Goal: Task Accomplishment & Management: Complete application form

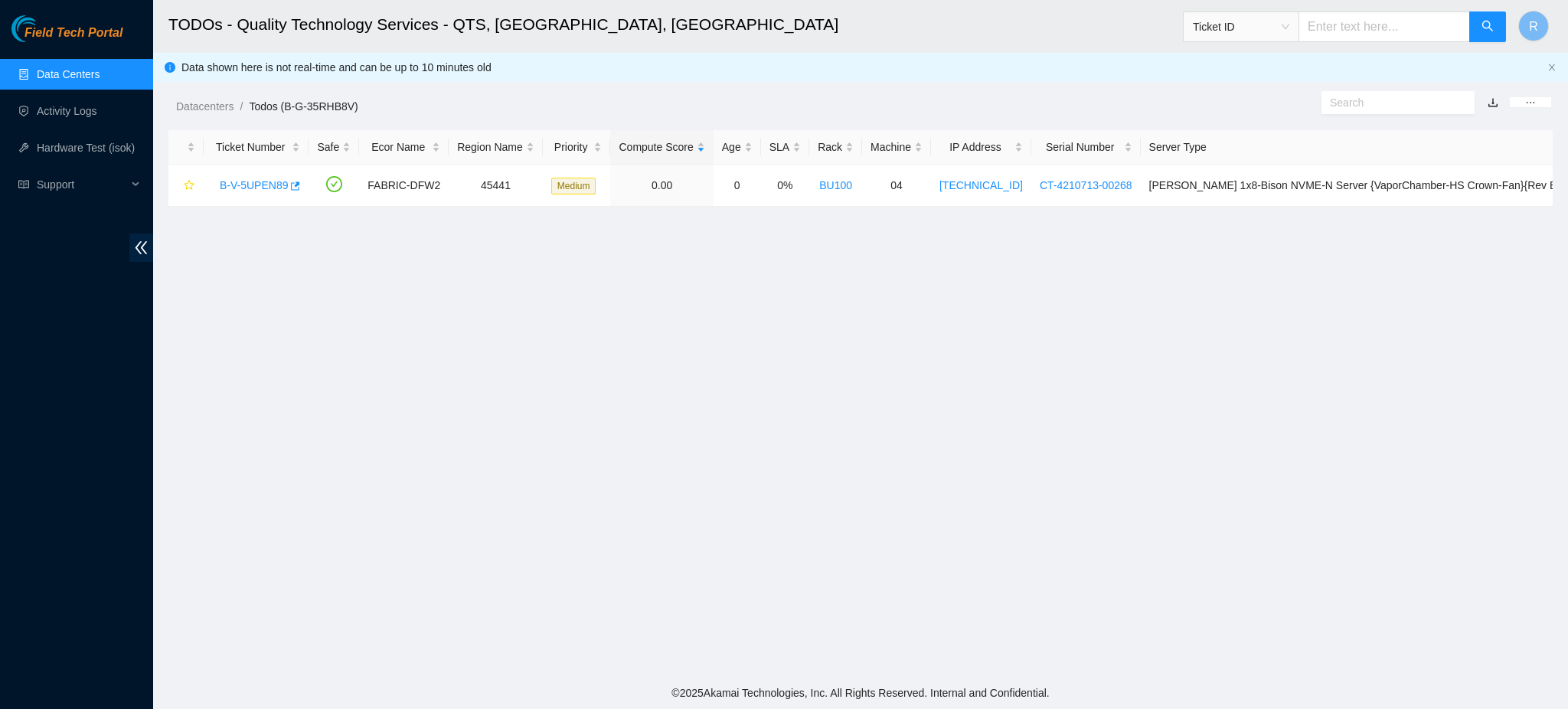
click at [100, 71] on link "Data Centers" at bounding box center [68, 74] width 63 height 12
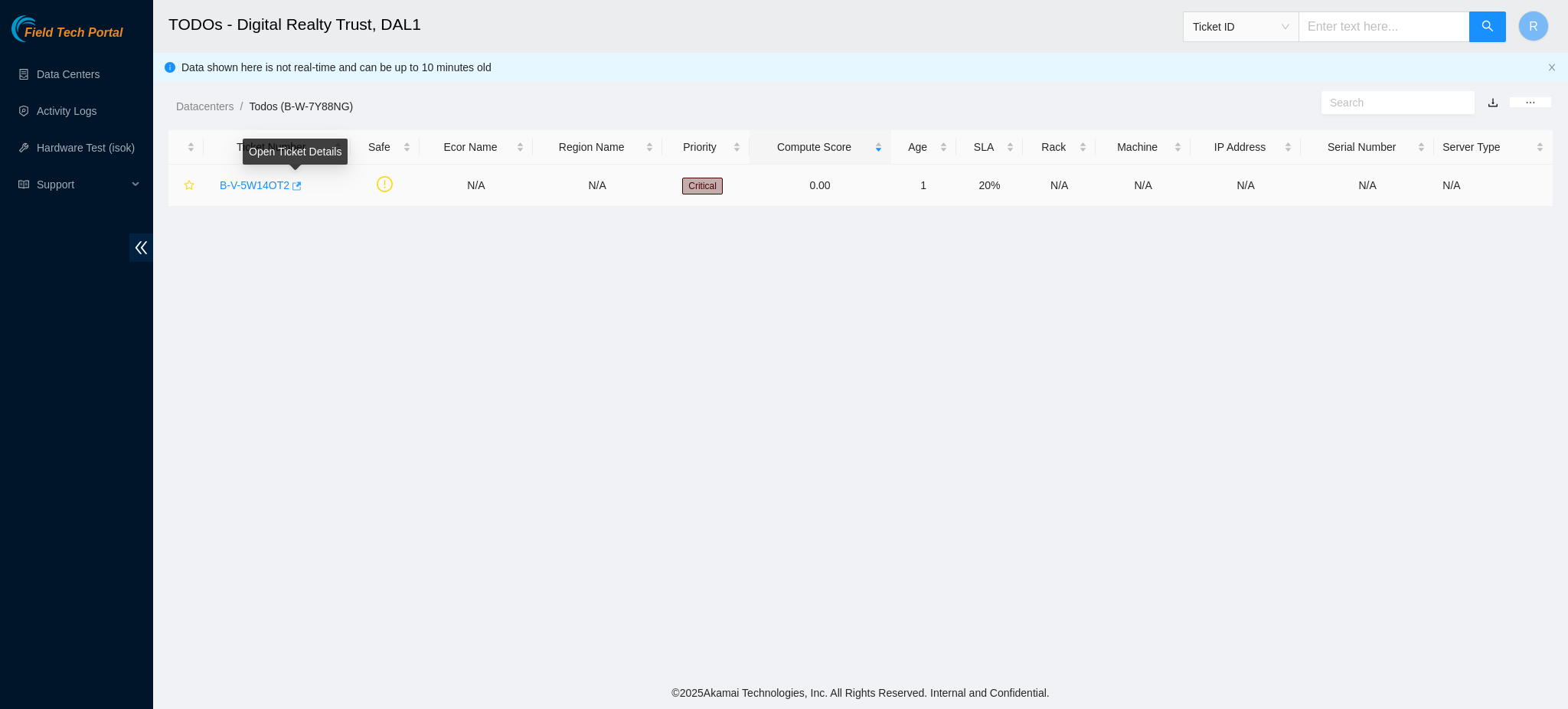
click at [292, 183] on icon "button" at bounding box center [295, 186] width 11 height 11
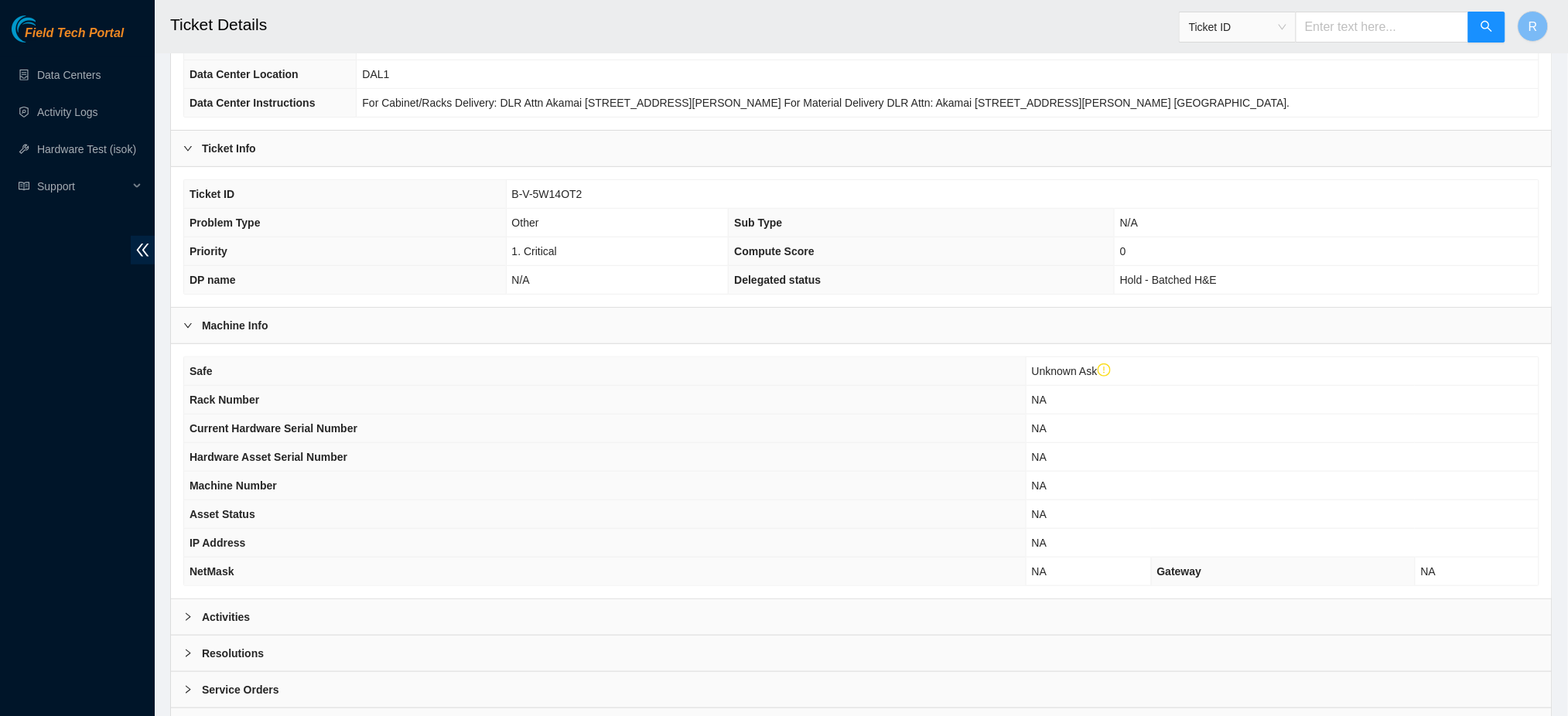
scroll to position [278, 0]
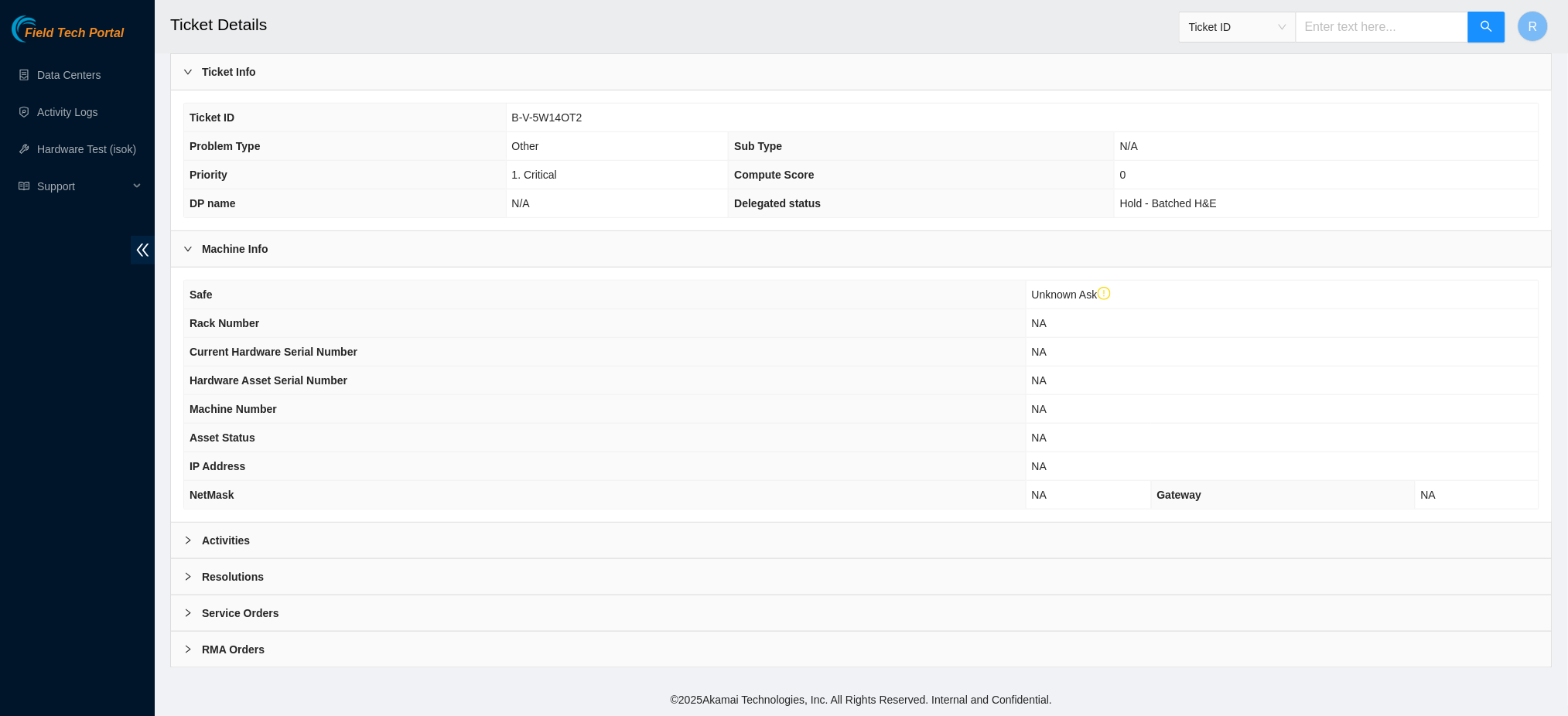
click at [341, 539] on div "Activities" at bounding box center [861, 540] width 1380 height 35
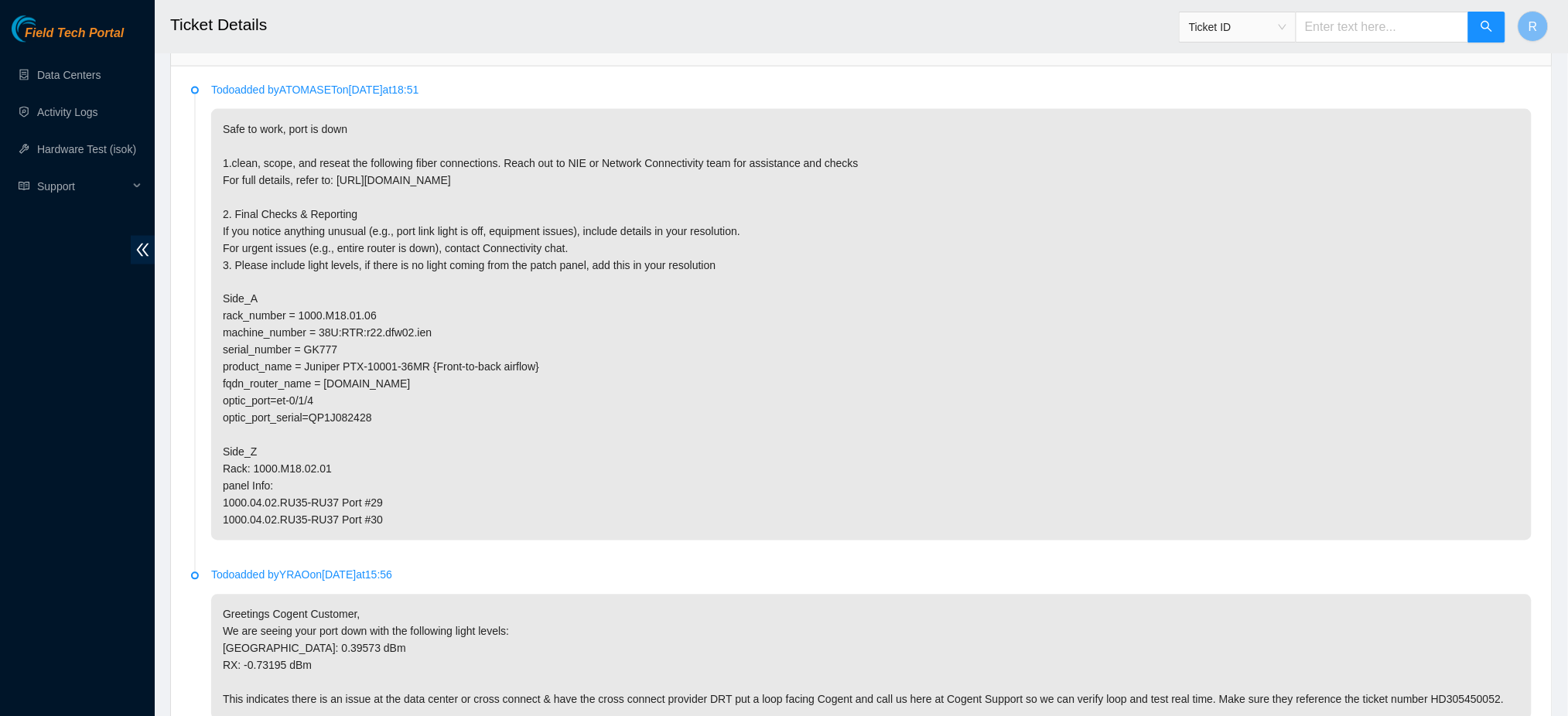
scroll to position [193, 0]
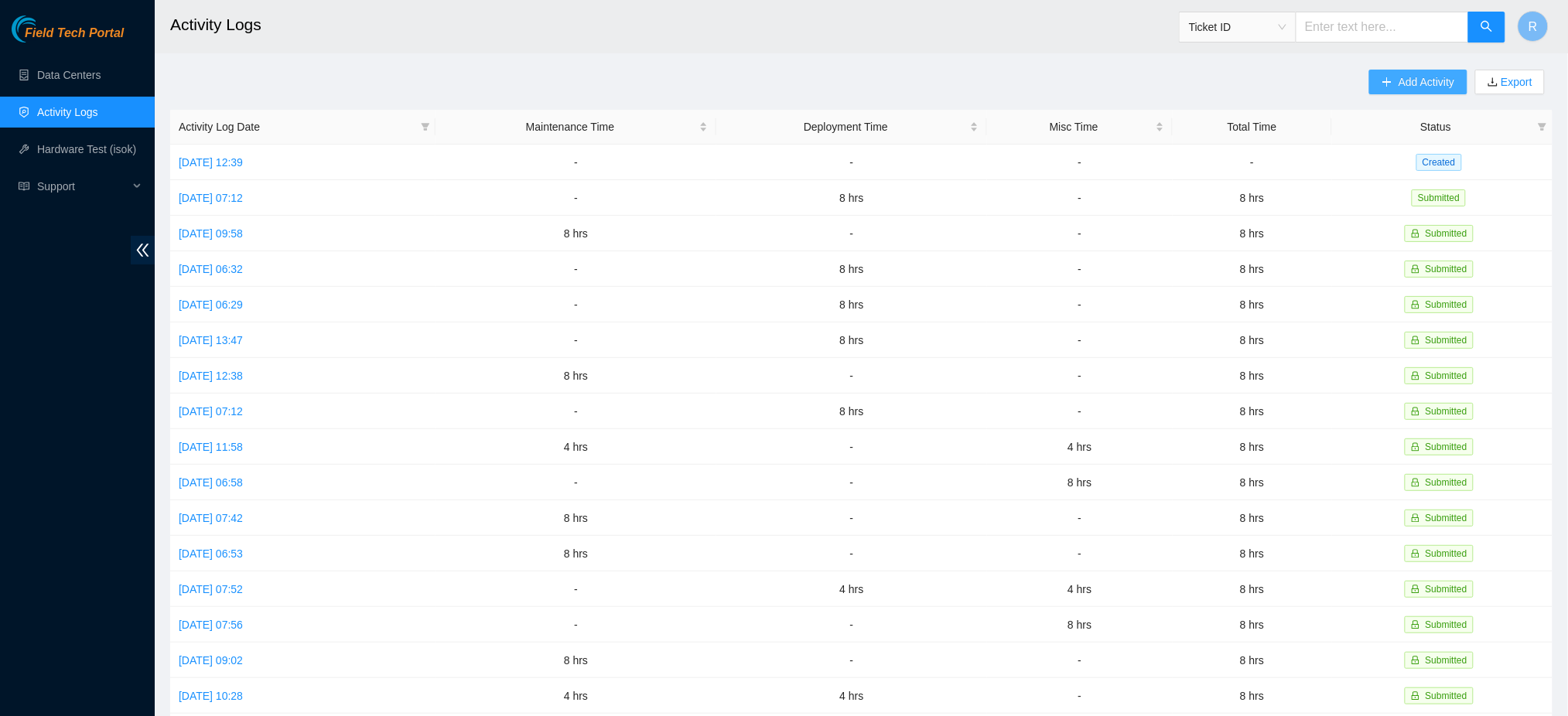
click at [1428, 81] on span "Add Activity" at bounding box center [1426, 82] width 56 height 17
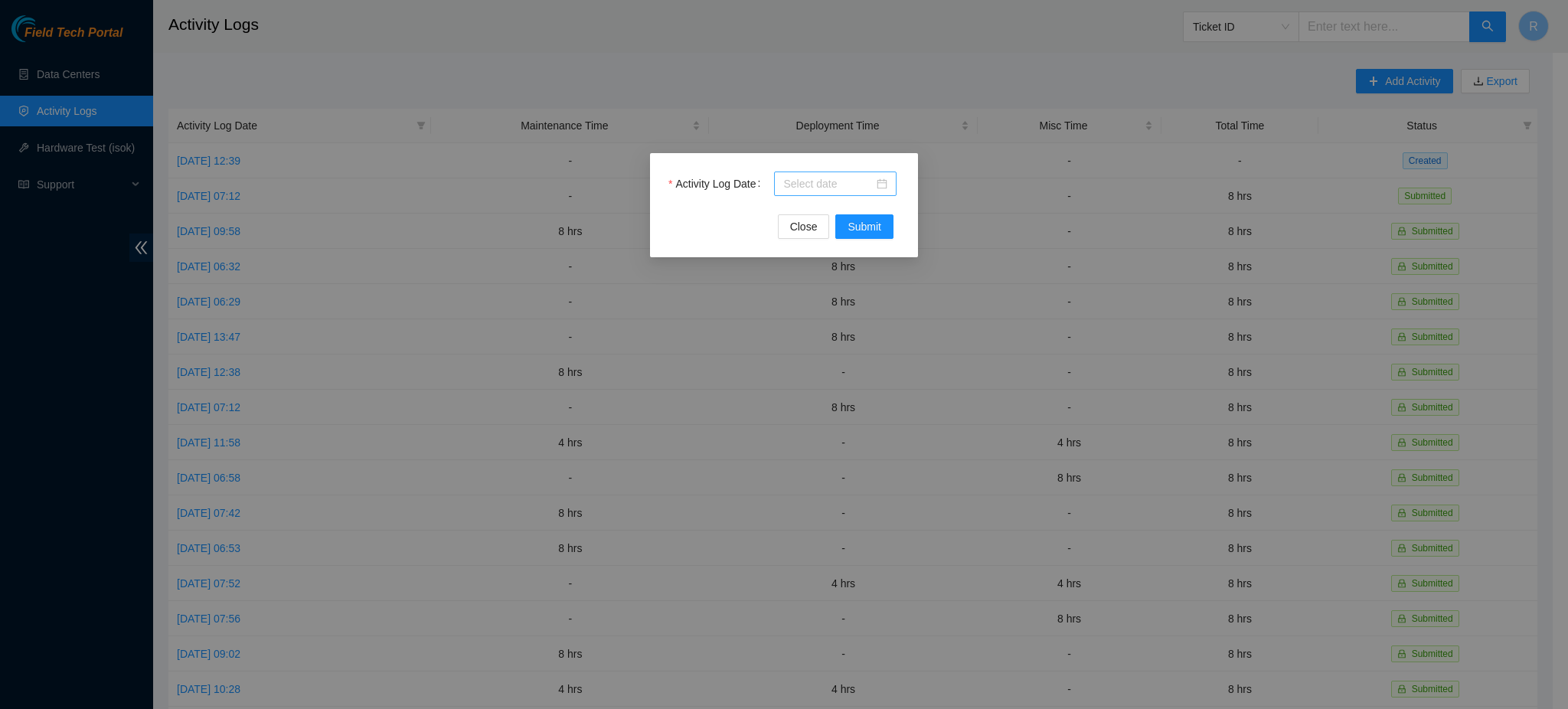
click at [879, 189] on div at bounding box center [835, 184] width 104 height 17
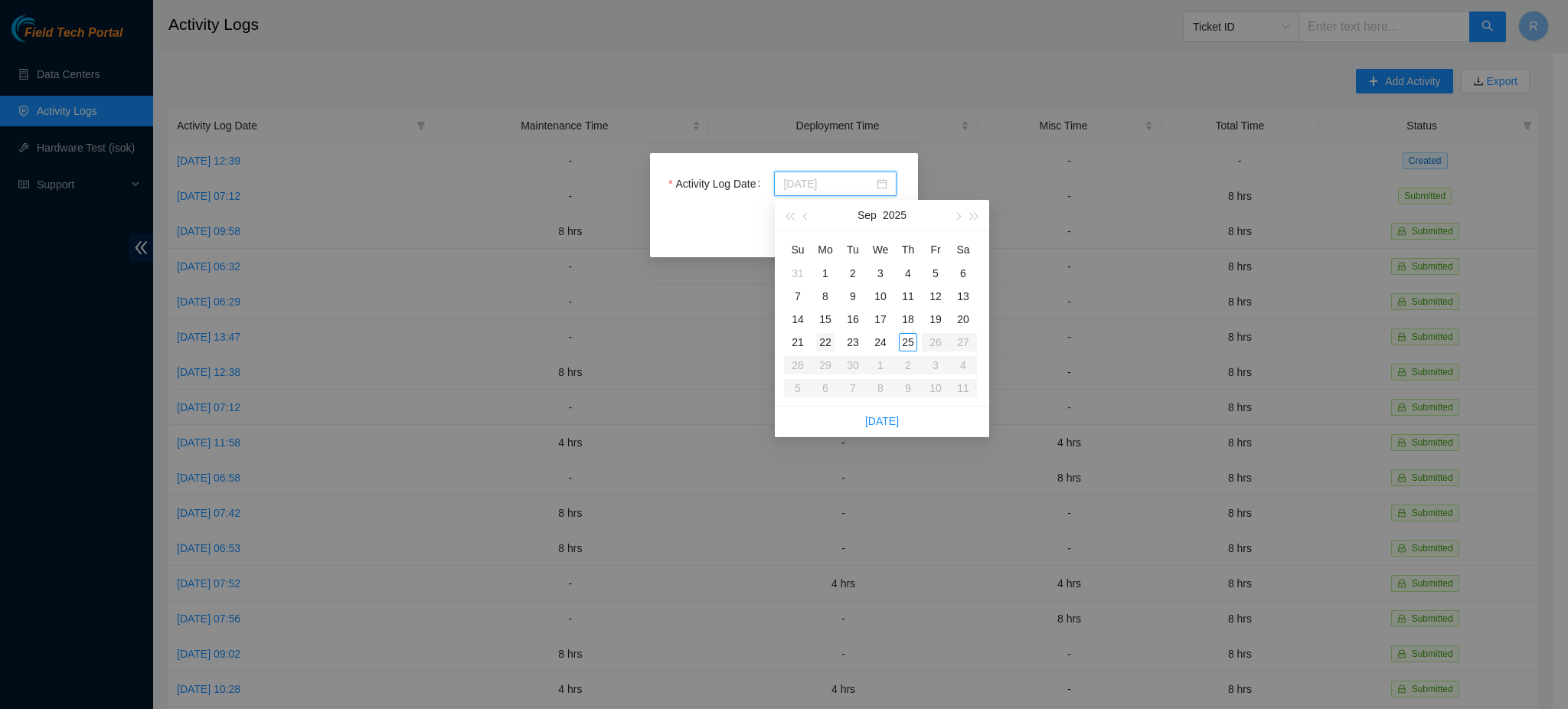
type input "2025-09-22"
click at [824, 347] on div "22" at bounding box center [826, 342] width 19 height 19
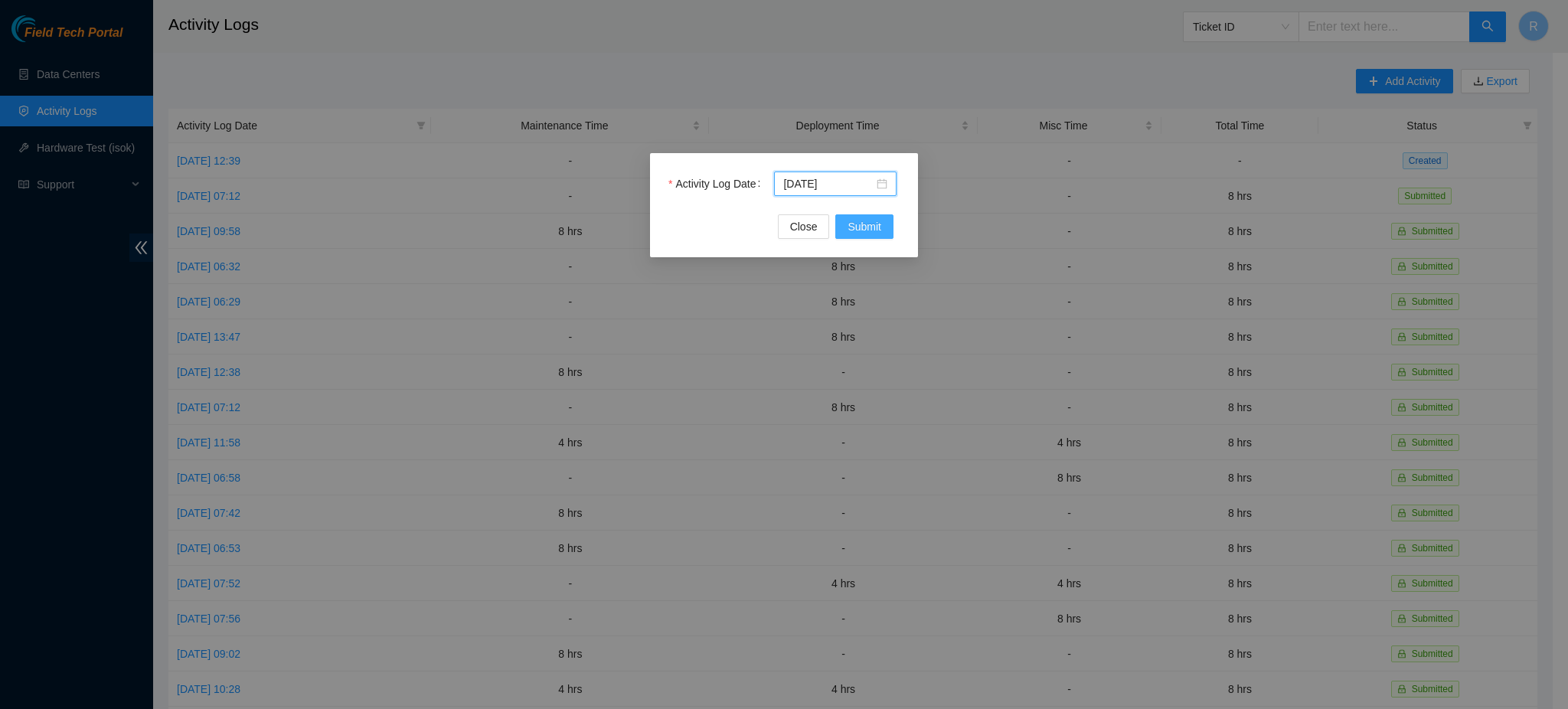
click at [852, 225] on span "Submit" at bounding box center [864, 227] width 33 height 17
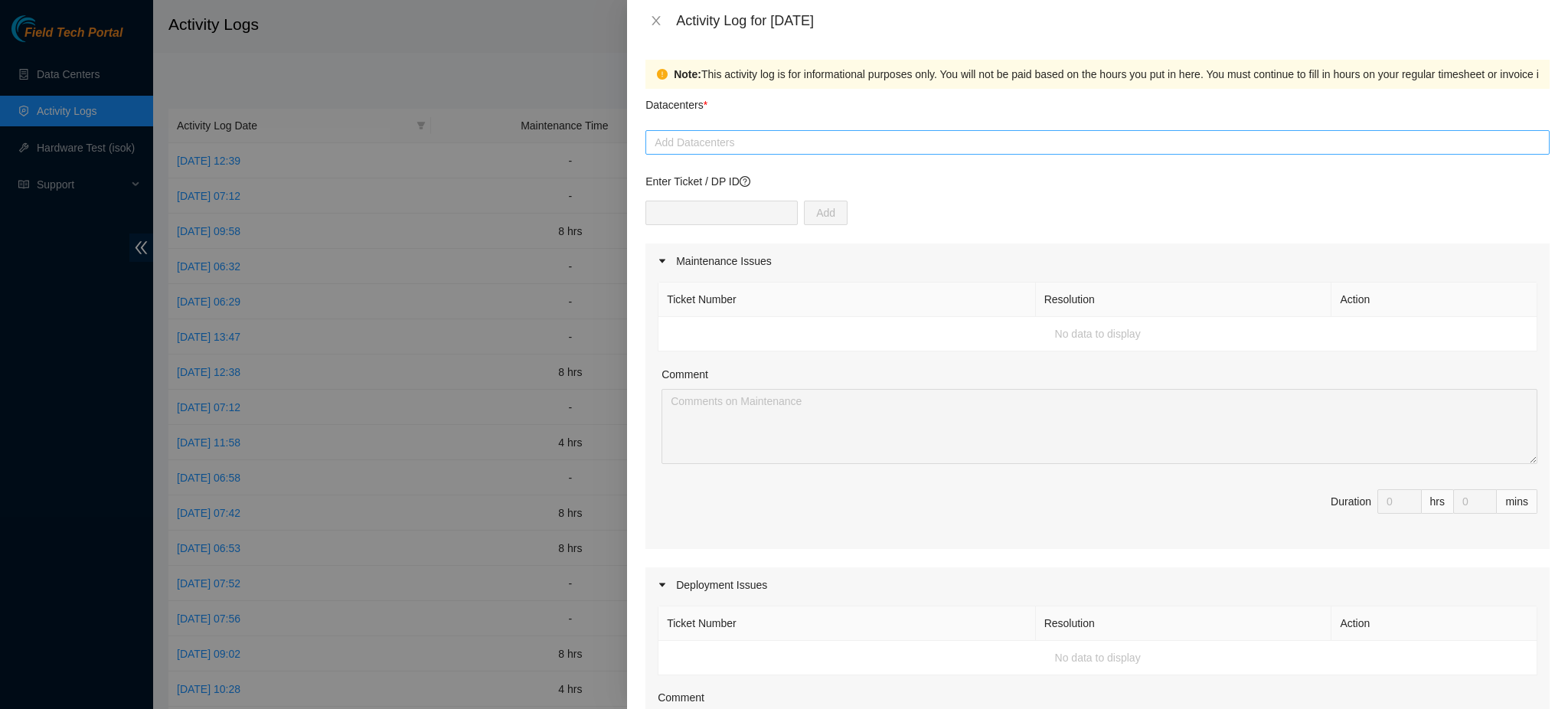
click at [688, 135] on div at bounding box center [1097, 142] width 897 height 19
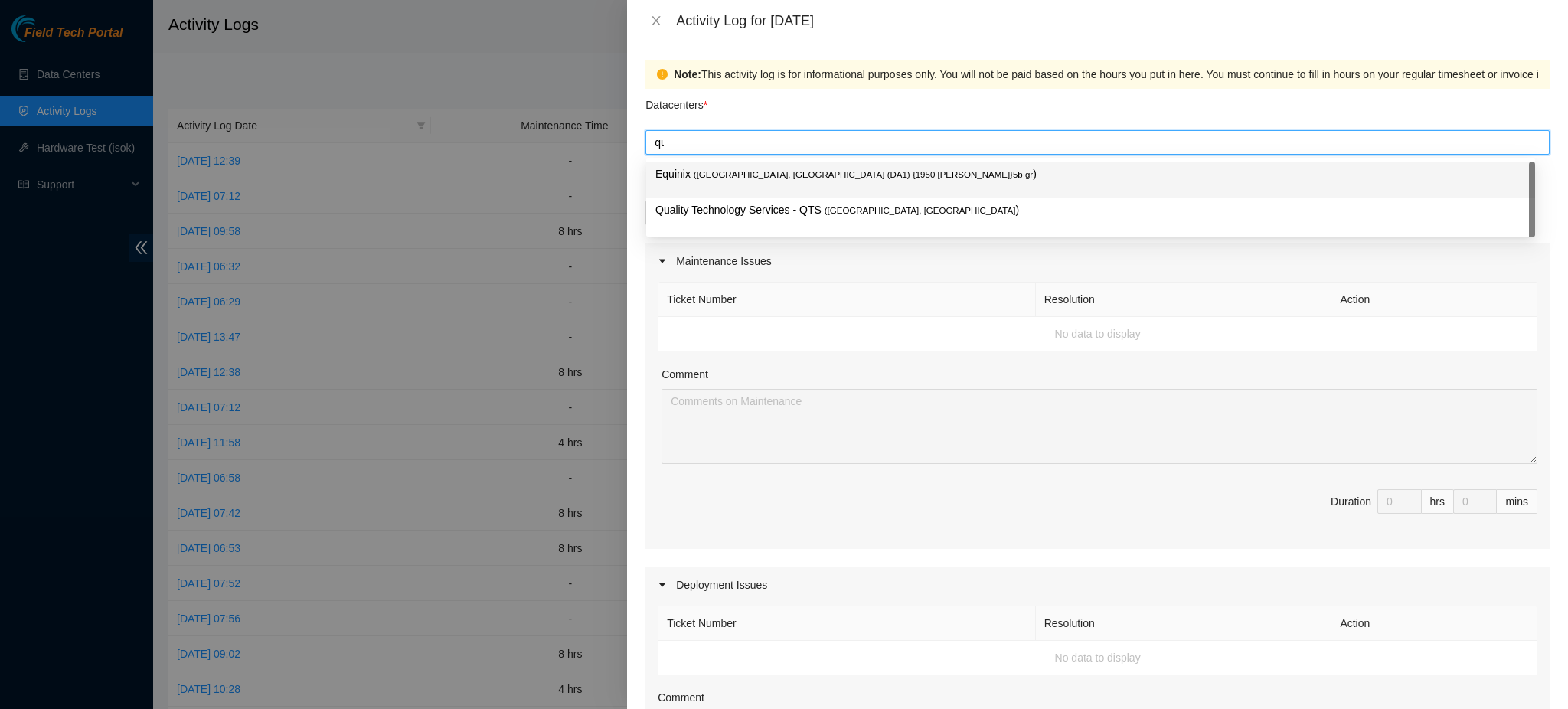
type input "qua"
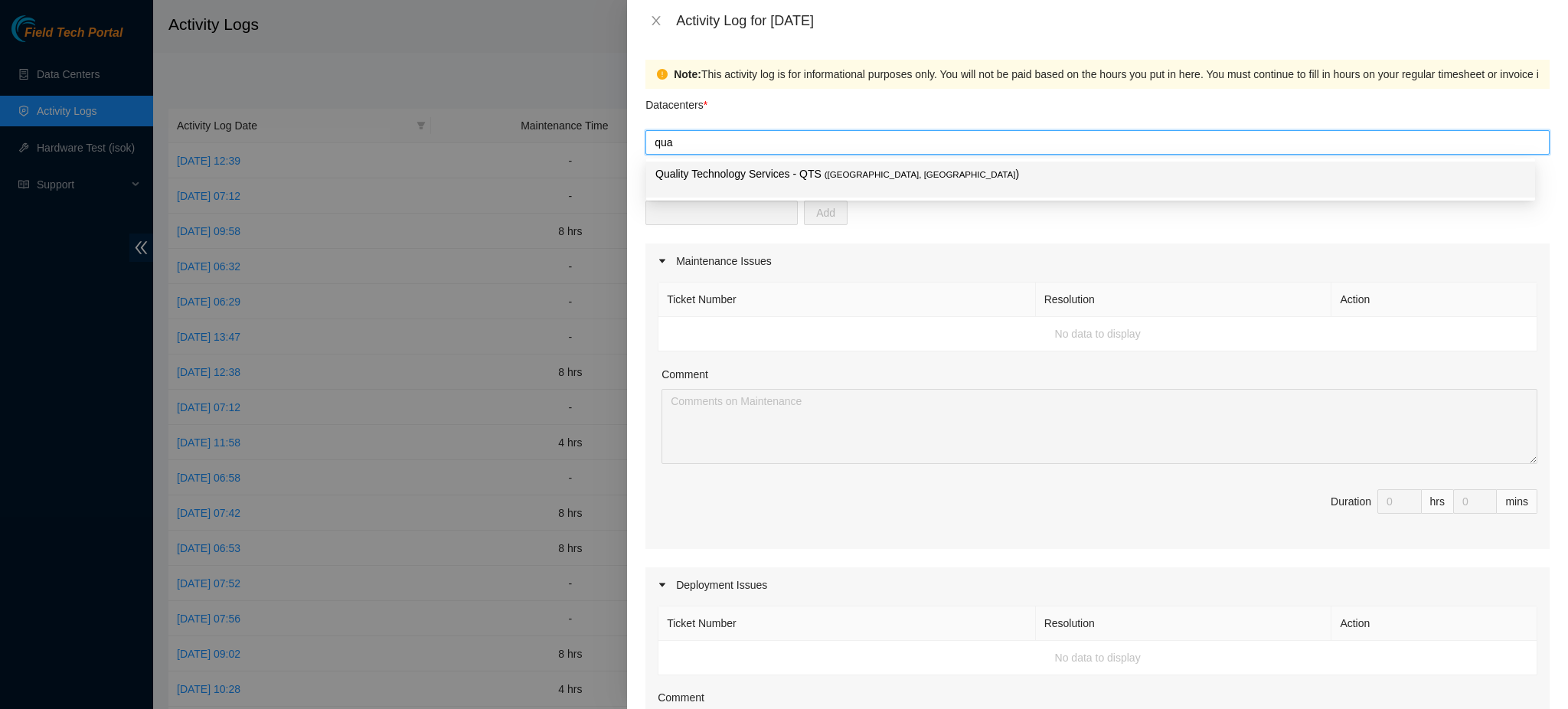
click at [879, 179] on p "Quality Technology Services - QTS ( Irving, TX )" at bounding box center [1090, 174] width 871 height 18
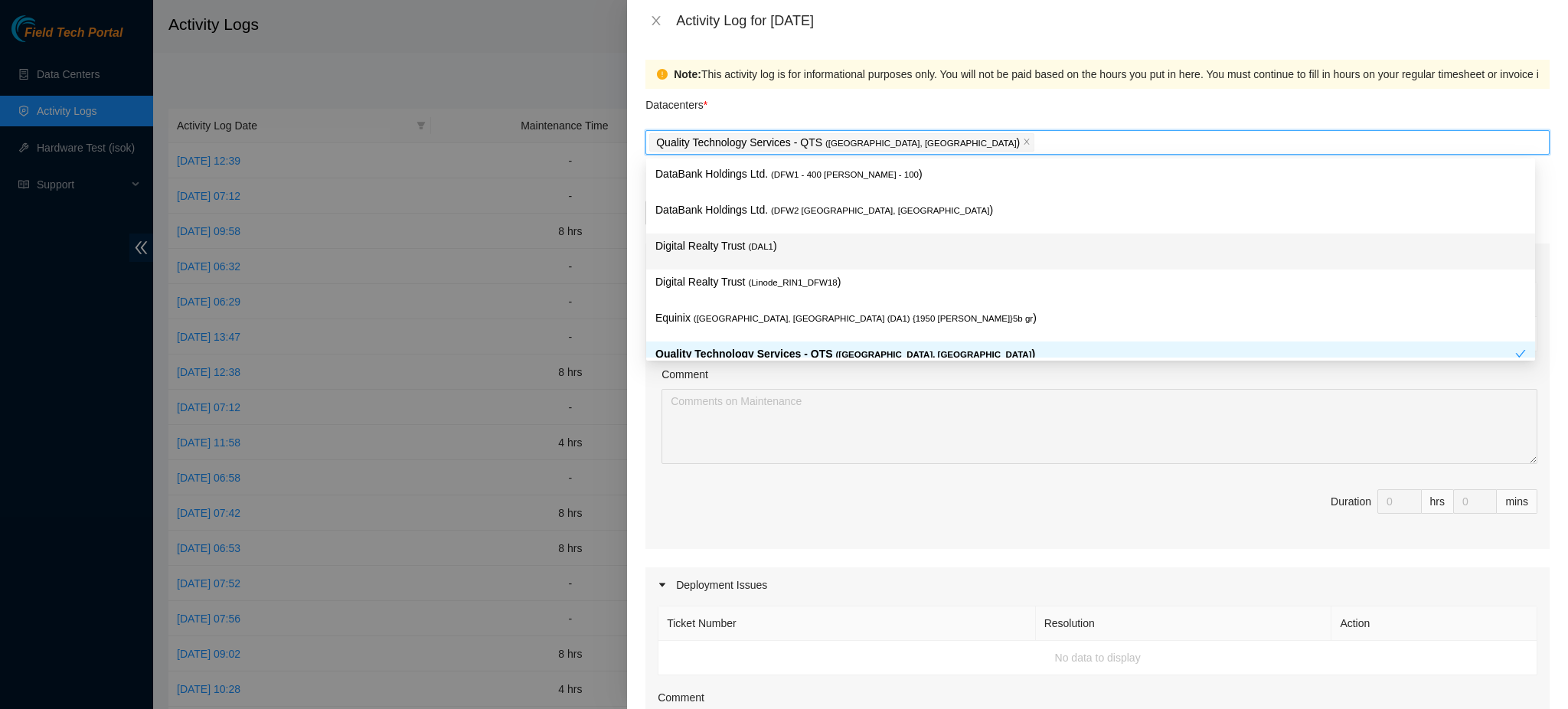
click at [762, 247] on span "( DAL1" at bounding box center [761, 247] width 26 height 9
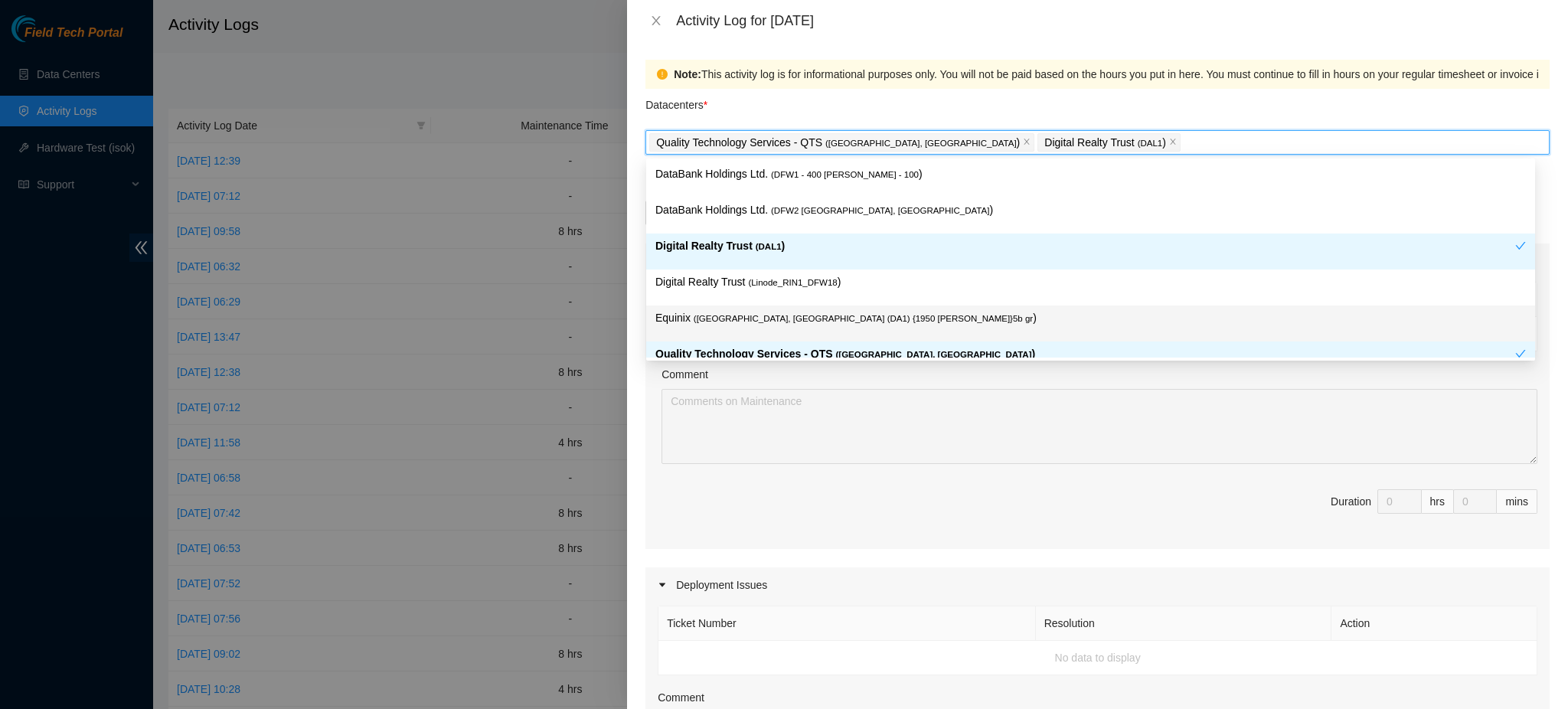
click at [1127, 378] on div "Comment" at bounding box center [1100, 377] width 876 height 23
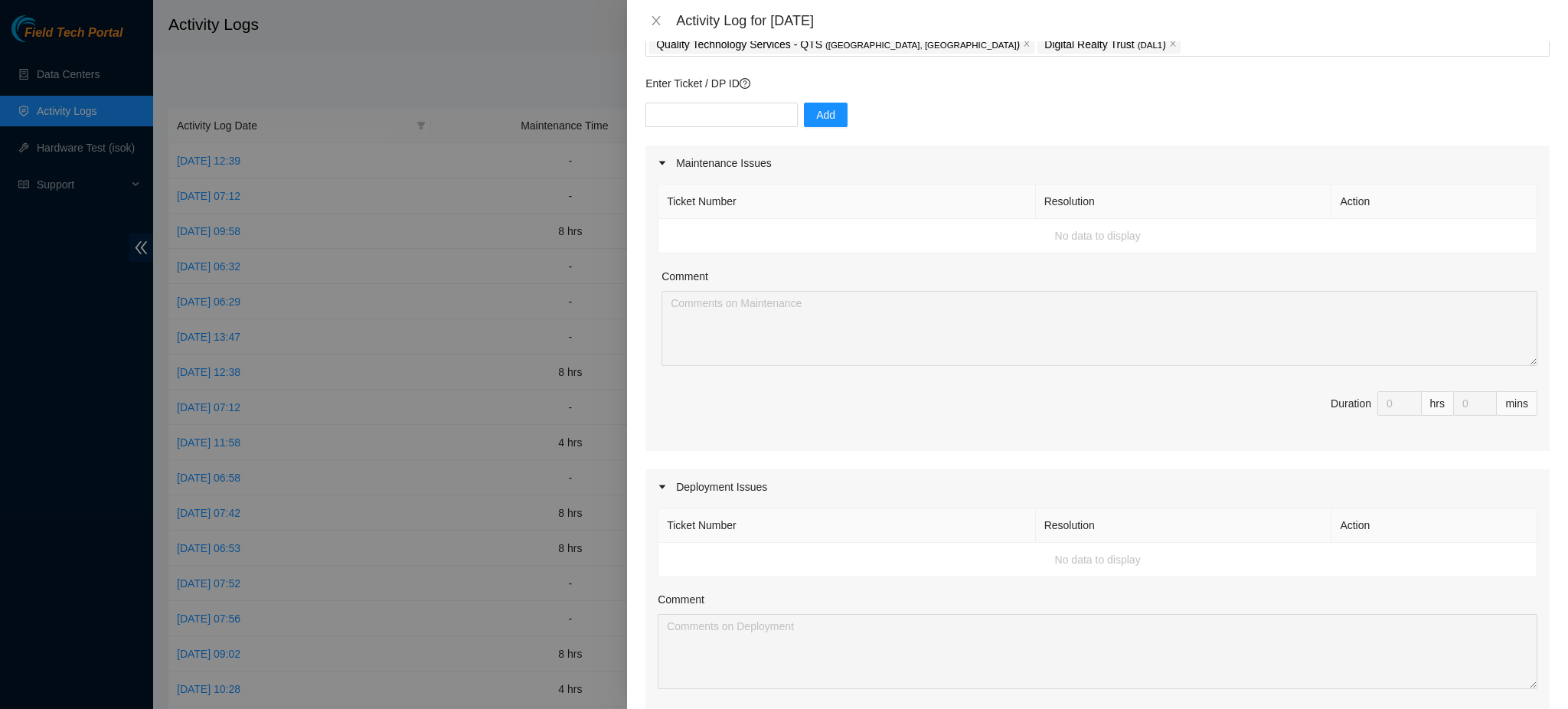
scroll to position [54, 0]
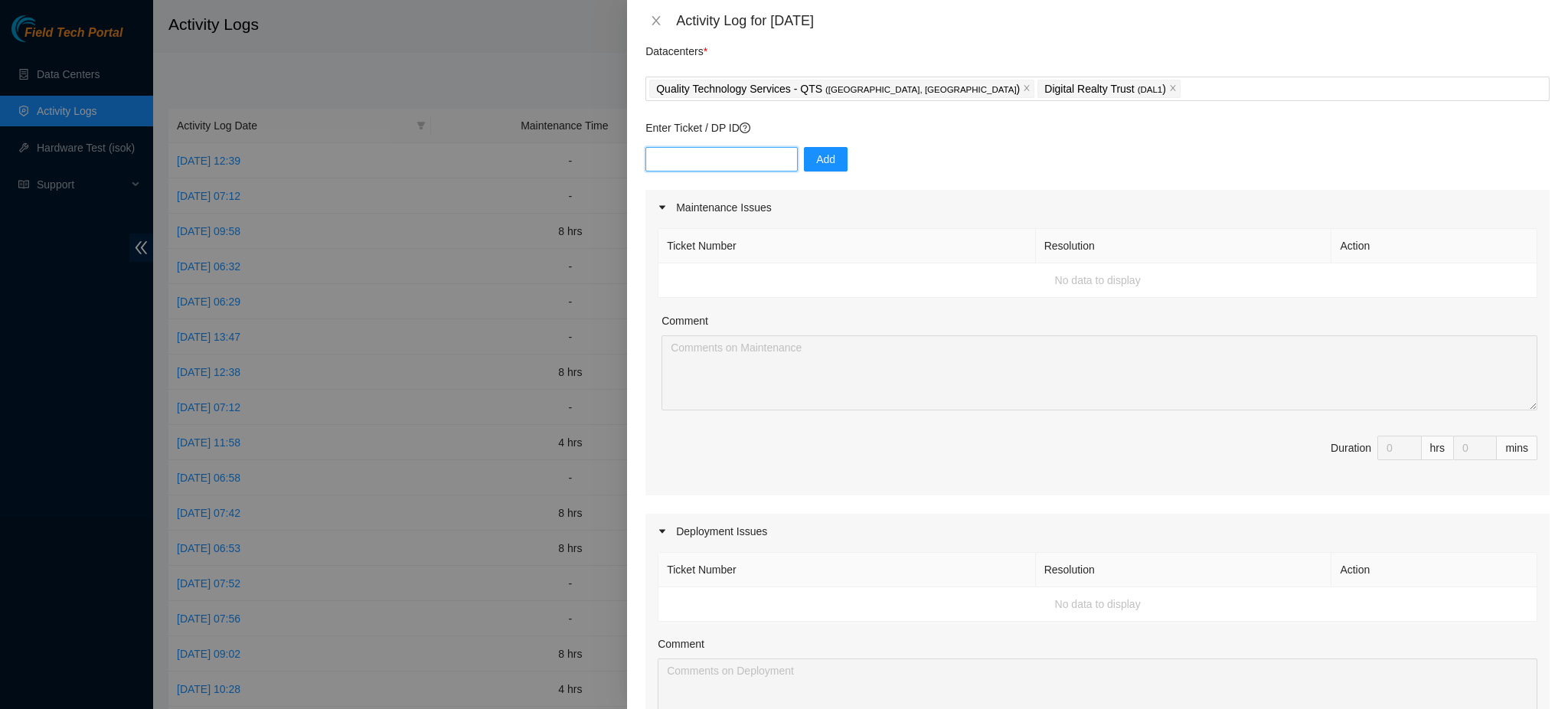
click at [745, 162] on input "text" at bounding box center [722, 159] width 153 height 25
paste input "DP68334"
type input "DP68334"
click at [817, 142] on div "Enter Ticket / DP ID DP68334 Add" at bounding box center [1098, 154] width 904 height 71
click at [818, 151] on span "Add" at bounding box center [826, 160] width 19 height 17
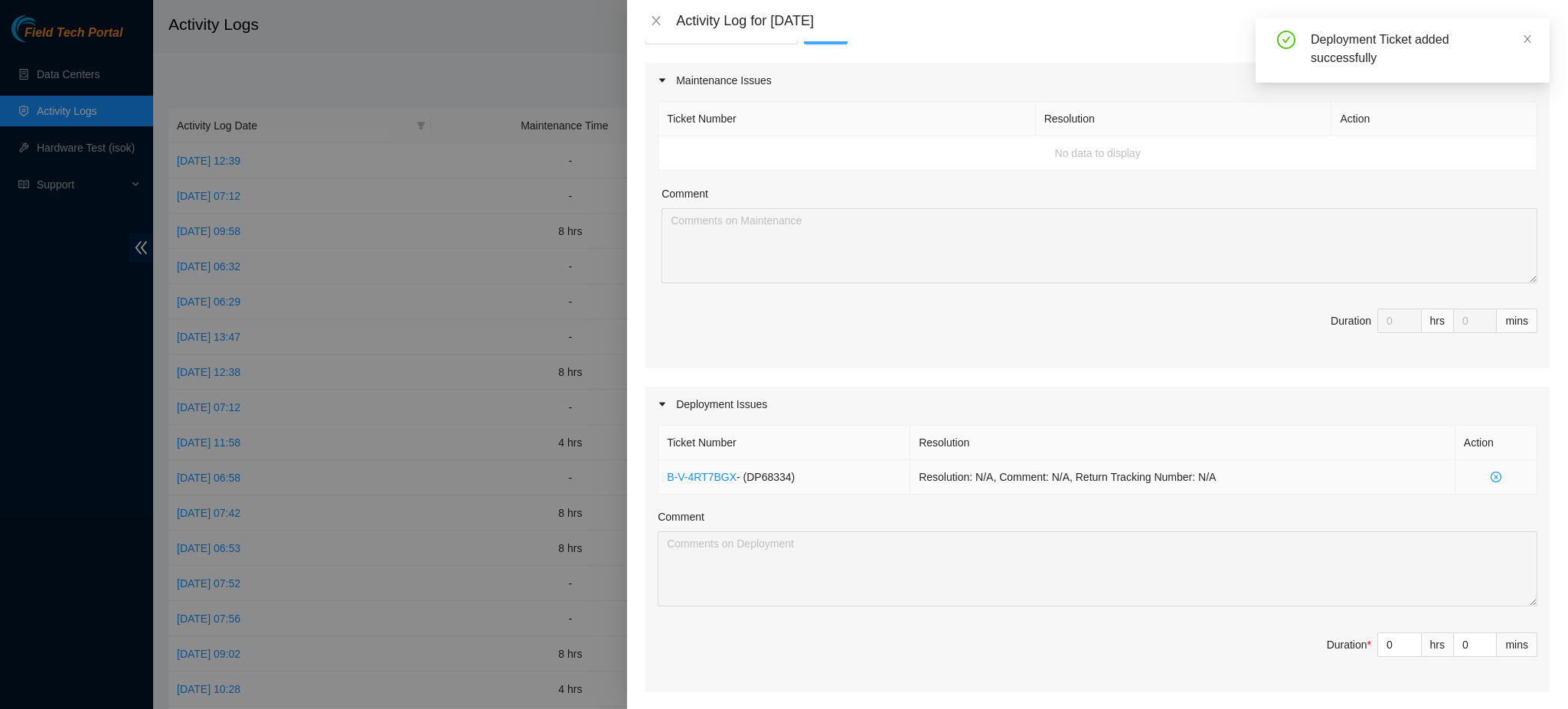
scroll to position [360, 0]
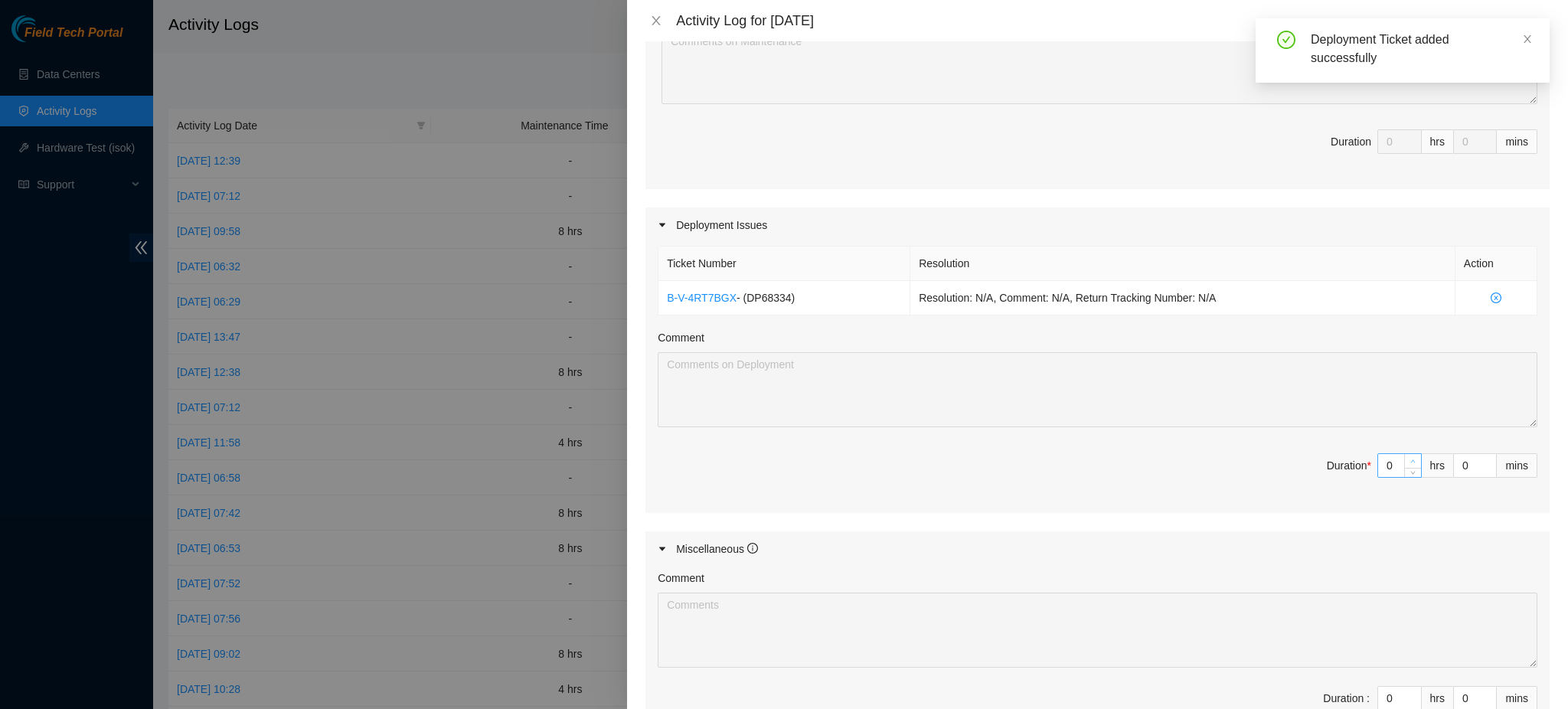
type input "1"
click at [1410, 462] on icon "up" at bounding box center [1413, 462] width 5 height 5
type input "2"
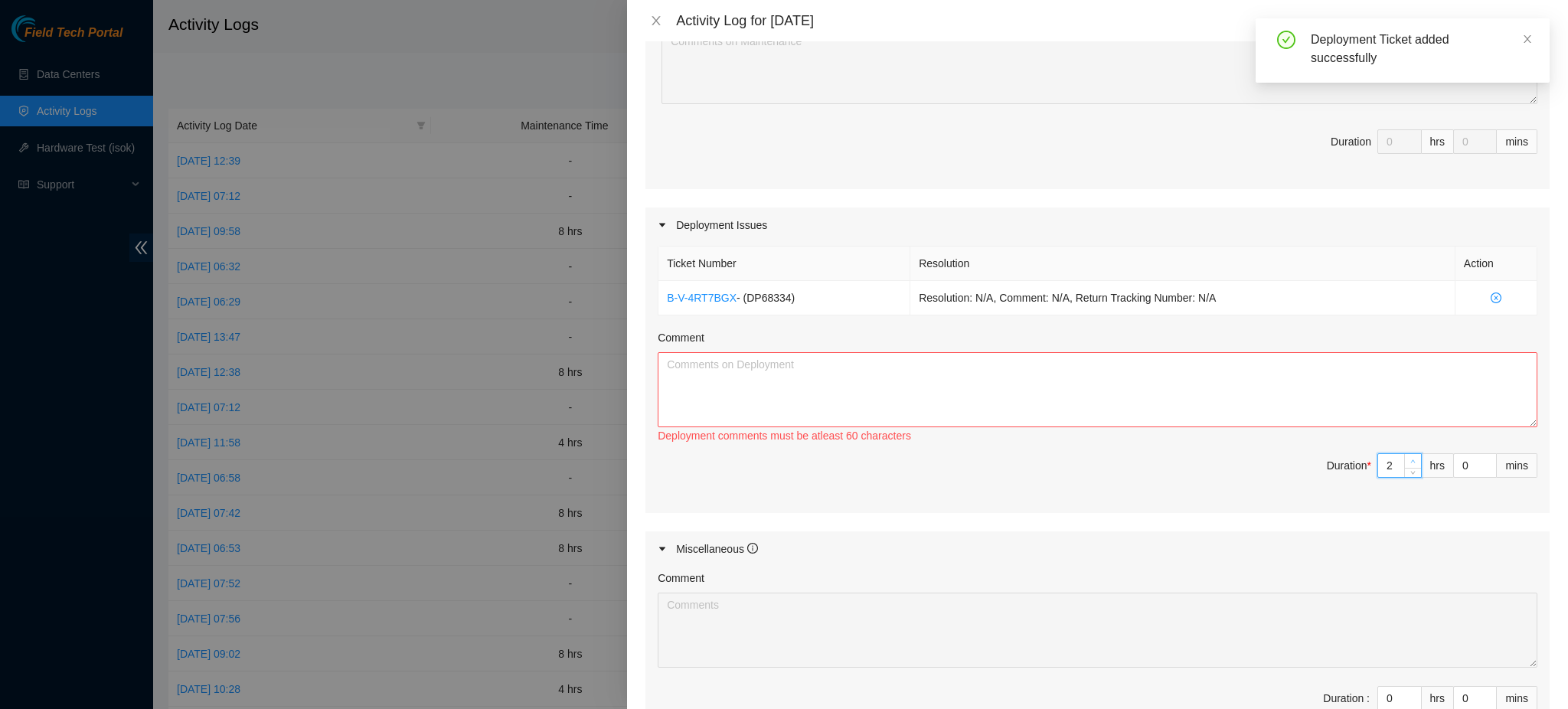
click at [1411, 462] on icon "up" at bounding box center [1413, 462] width 4 height 3
type input "3"
click at [1411, 462] on icon "up" at bounding box center [1413, 462] width 4 height 3
type input "4"
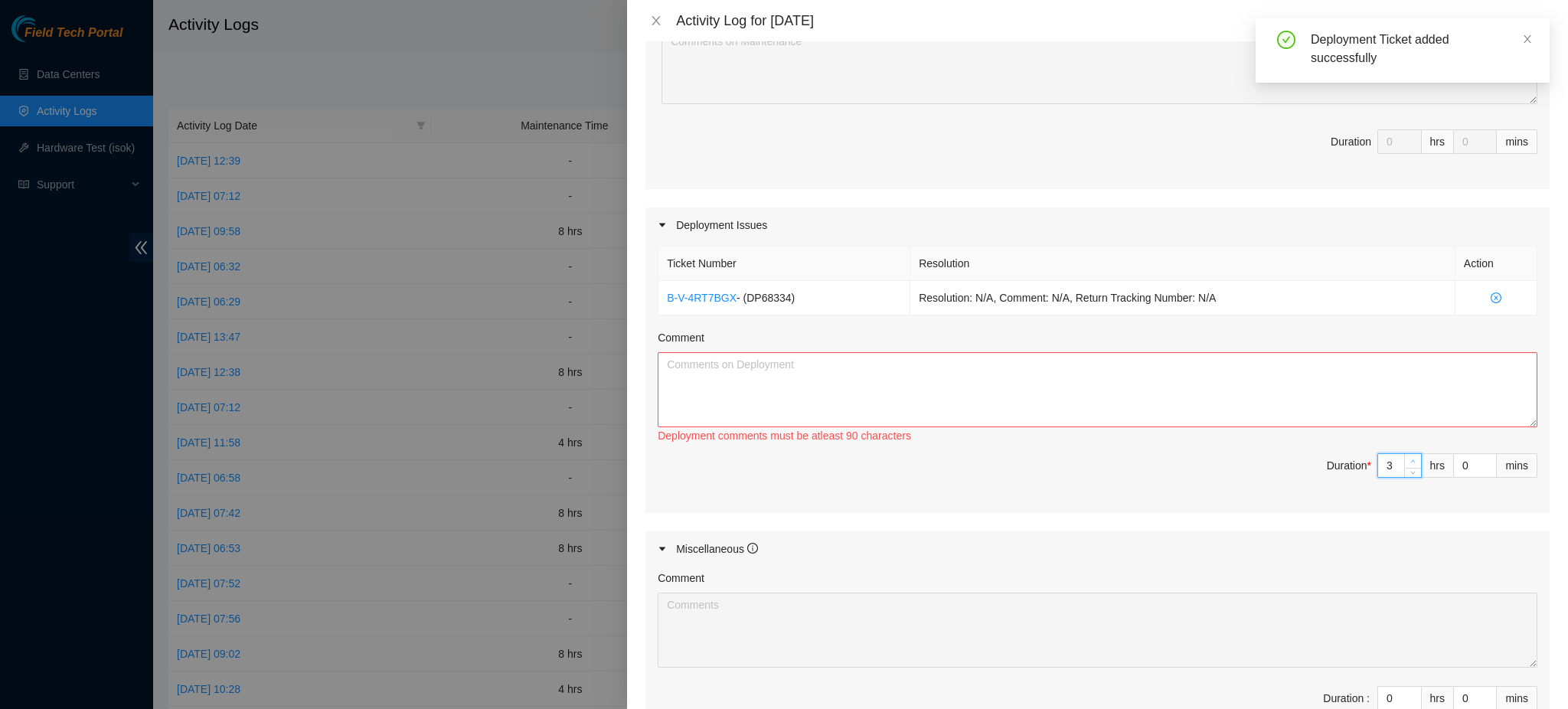
type input "4"
click at [1410, 461] on icon "up" at bounding box center [1413, 462] width 5 height 5
type input "5"
click at [1410, 461] on icon "up" at bounding box center [1413, 462] width 5 height 5
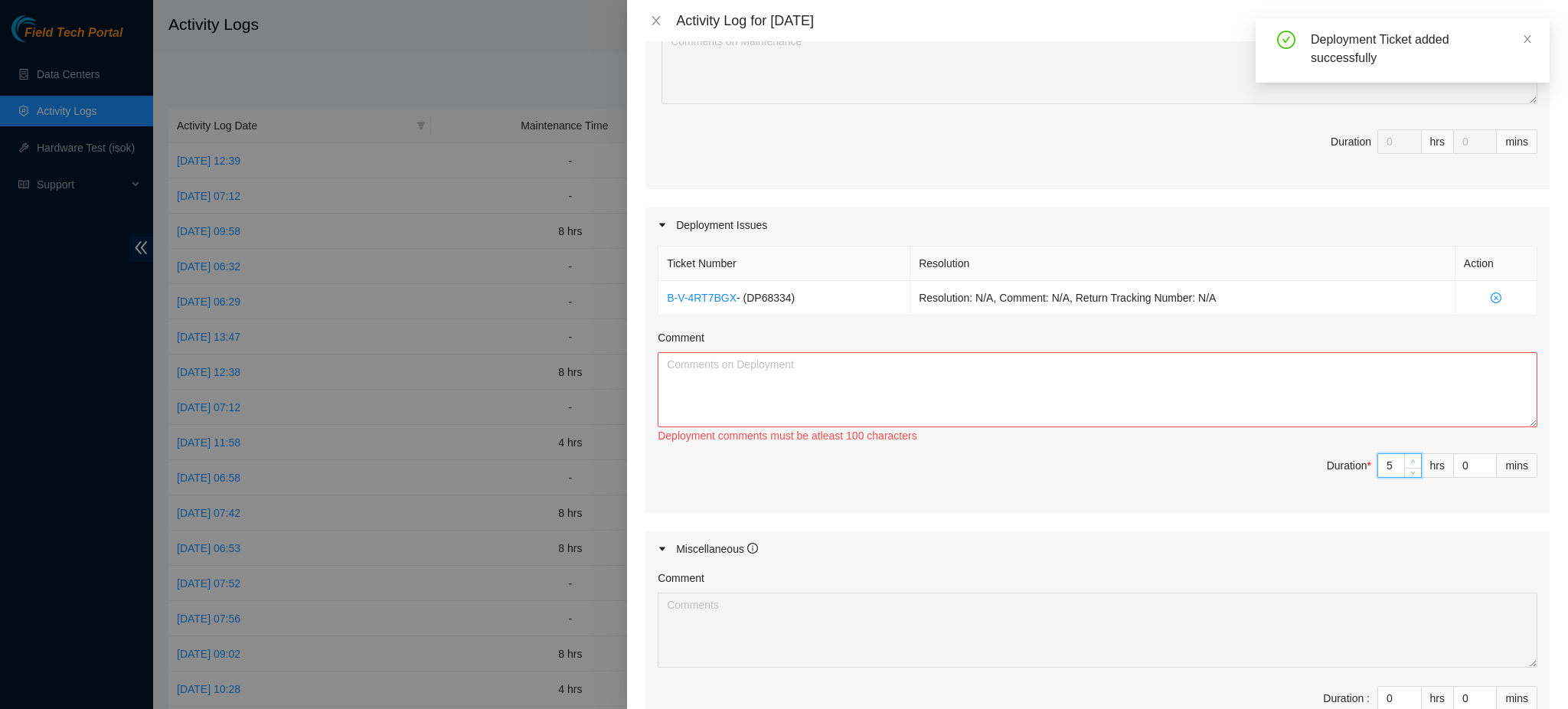
type input "6"
click at [1409, 461] on span "up" at bounding box center [1414, 462] width 9 height 9
type input "7"
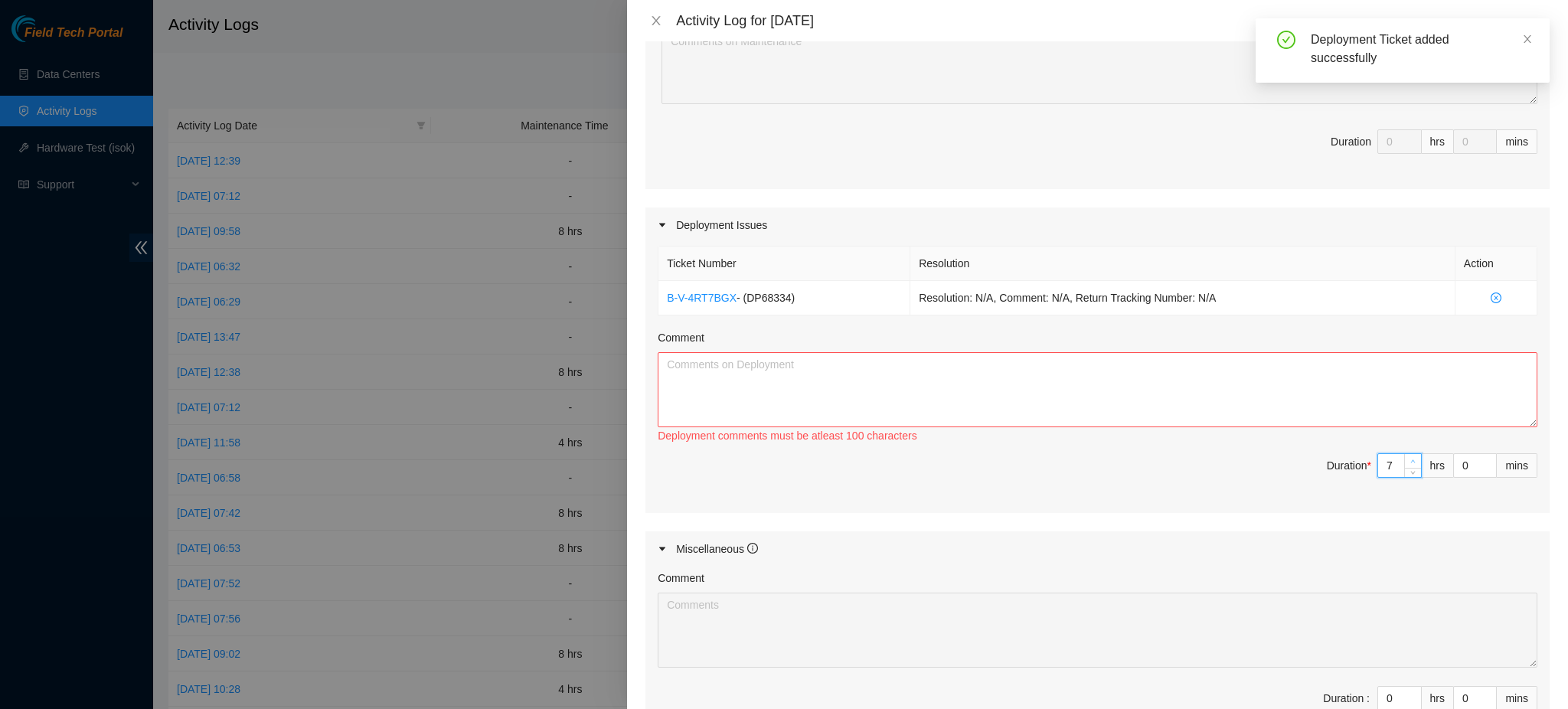
click at [1409, 461] on span "up" at bounding box center [1414, 462] width 9 height 9
click at [1409, 460] on span "up" at bounding box center [1414, 462] width 9 height 9
type input "8"
click at [909, 383] on textarea "Comment" at bounding box center [1097, 390] width 880 height 75
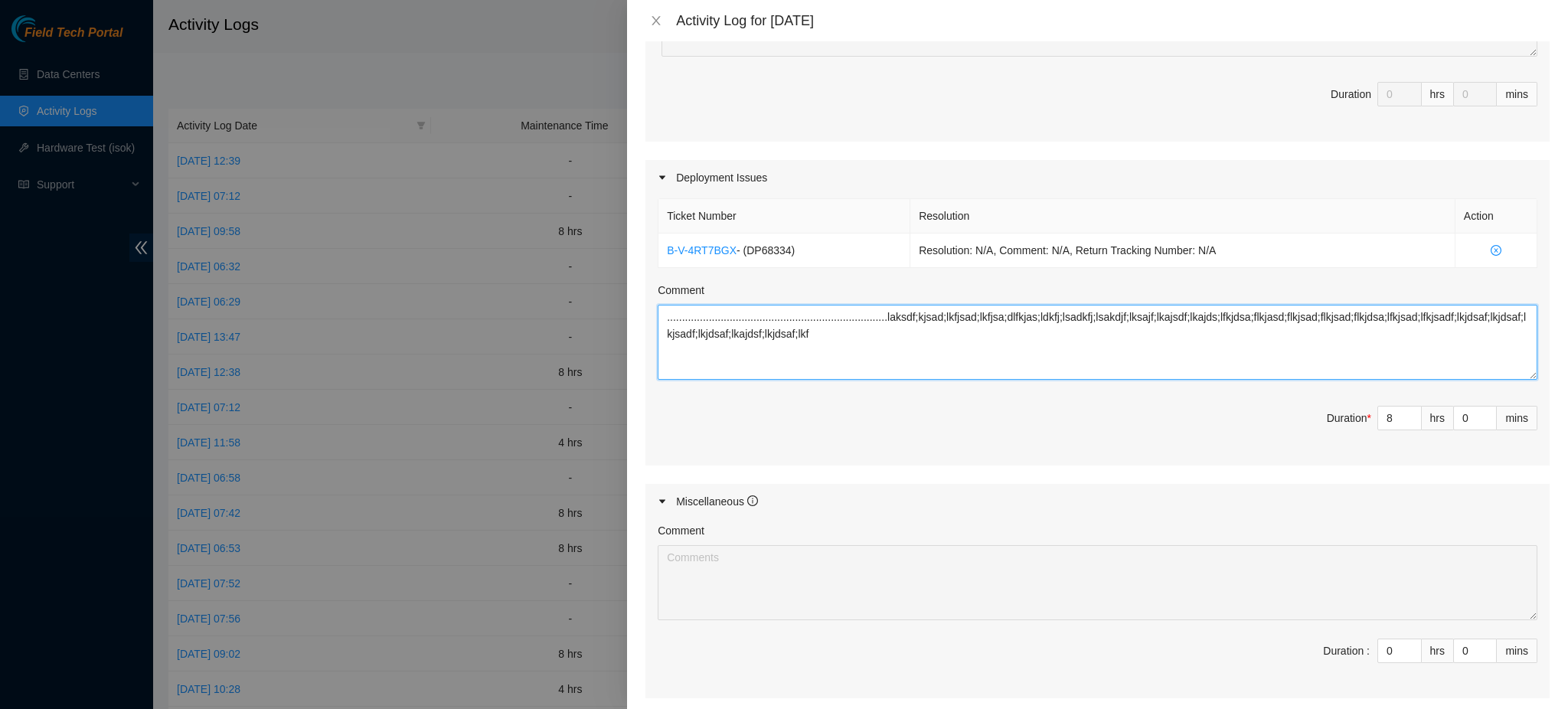
scroll to position [565, 0]
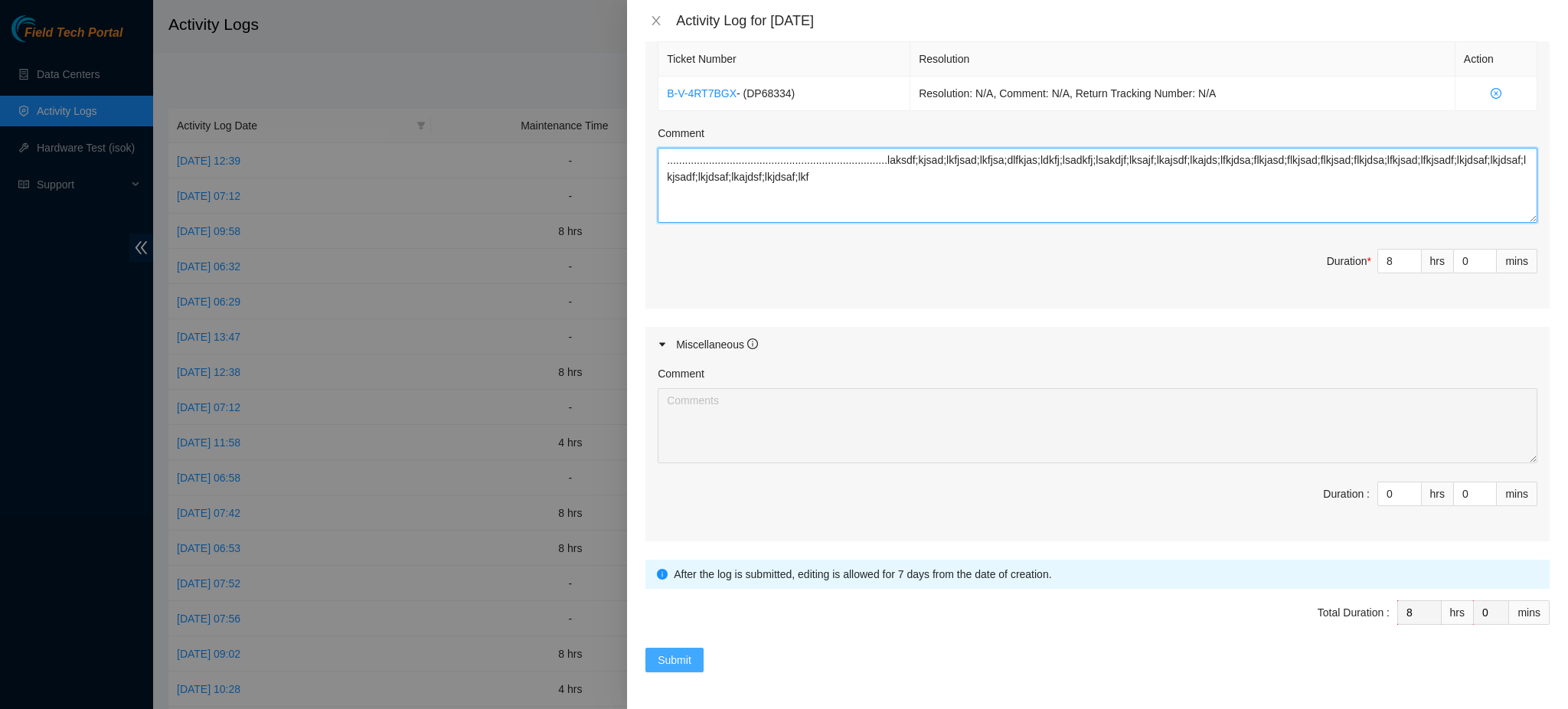
type textarea "..........................................................................laksd…"
click at [684, 658] on span "Submit" at bounding box center [674, 660] width 33 height 17
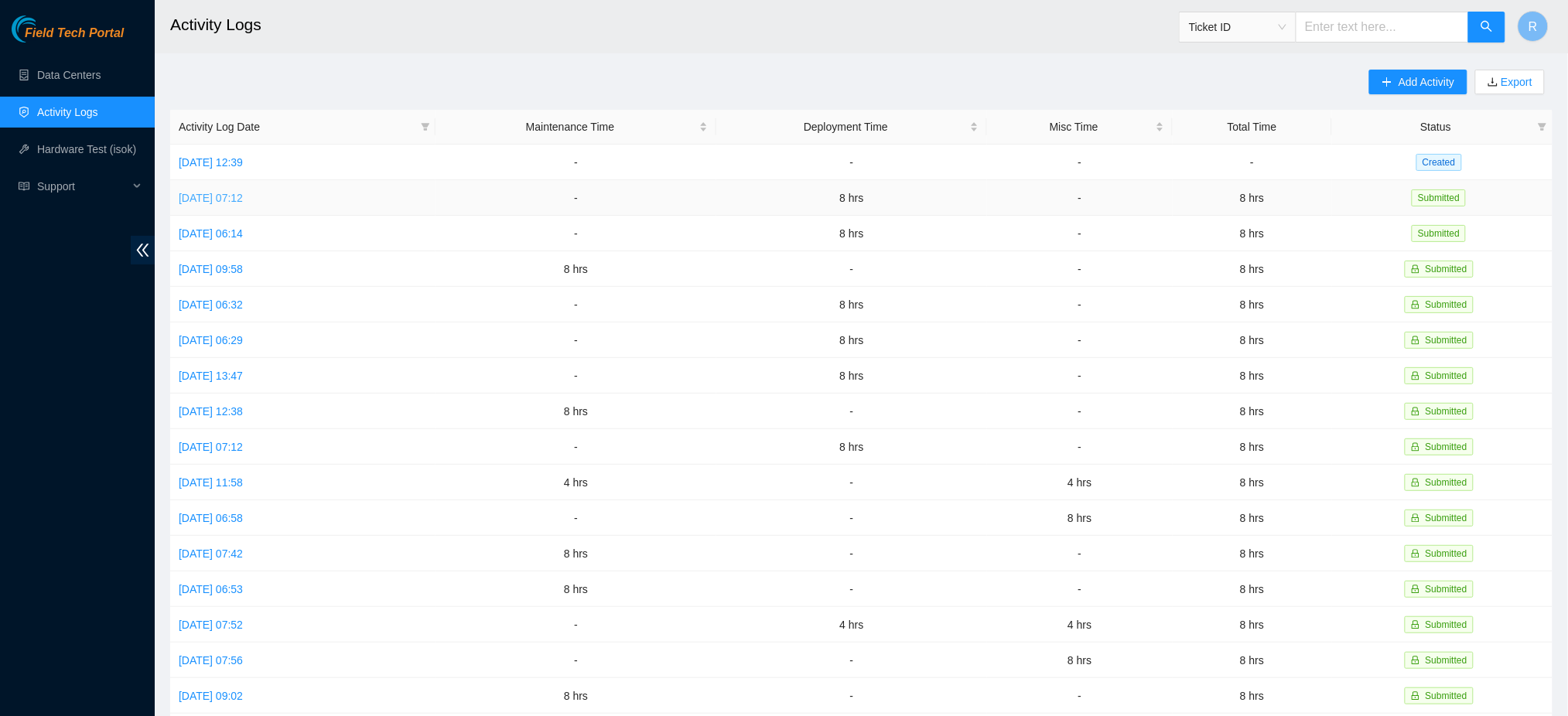
click at [243, 194] on link "Tue, 23 Sep 2025 07:12" at bounding box center [210, 198] width 65 height 12
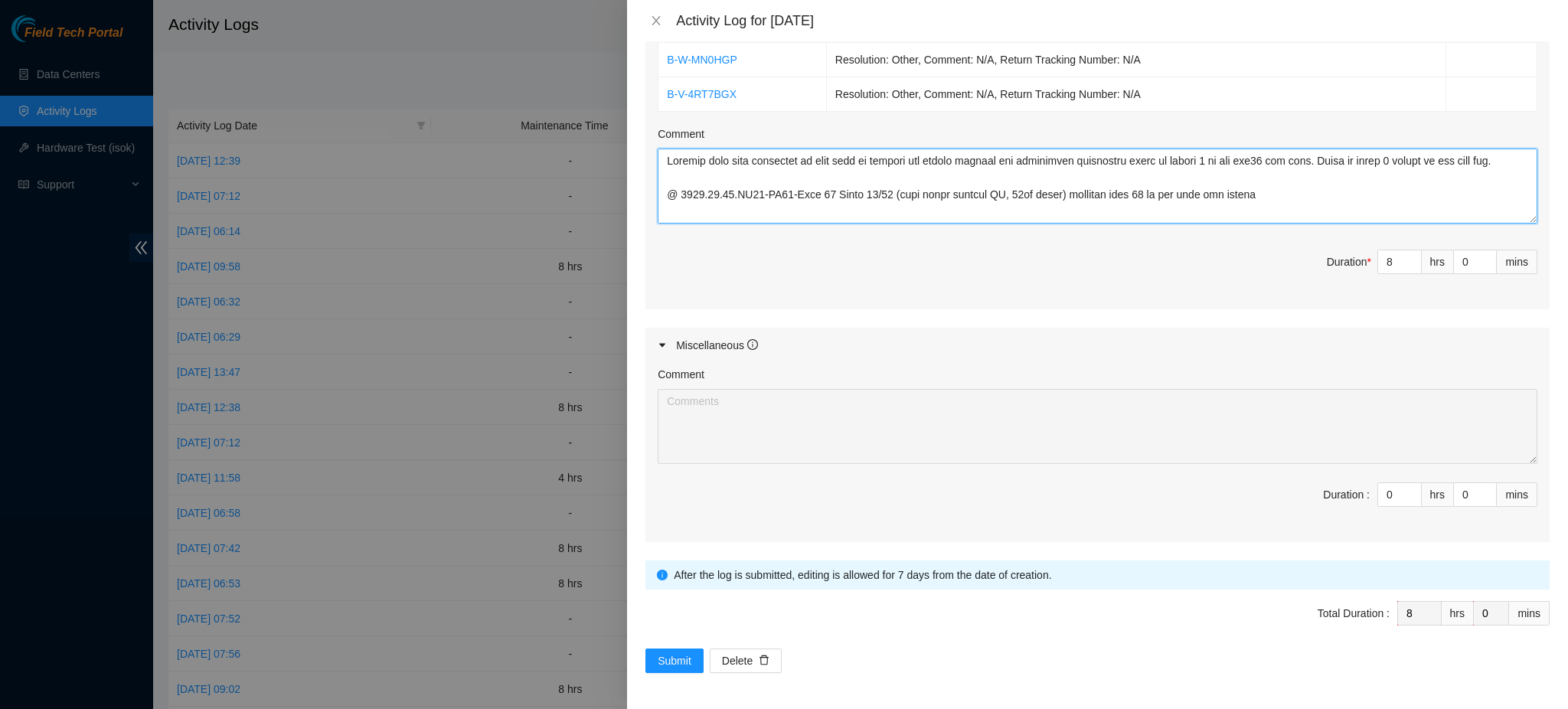
drag, startPoint x: 812, startPoint y: 207, endPoint x: 596, endPoint y: 97, distance: 242.4
click at [596, 97] on div "Activity Log for 23-09-2025 Note: This activity log is for informational purpos…" at bounding box center [784, 354] width 1568 height 709
click at [861, 208] on textarea "Comment" at bounding box center [1097, 186] width 880 height 75
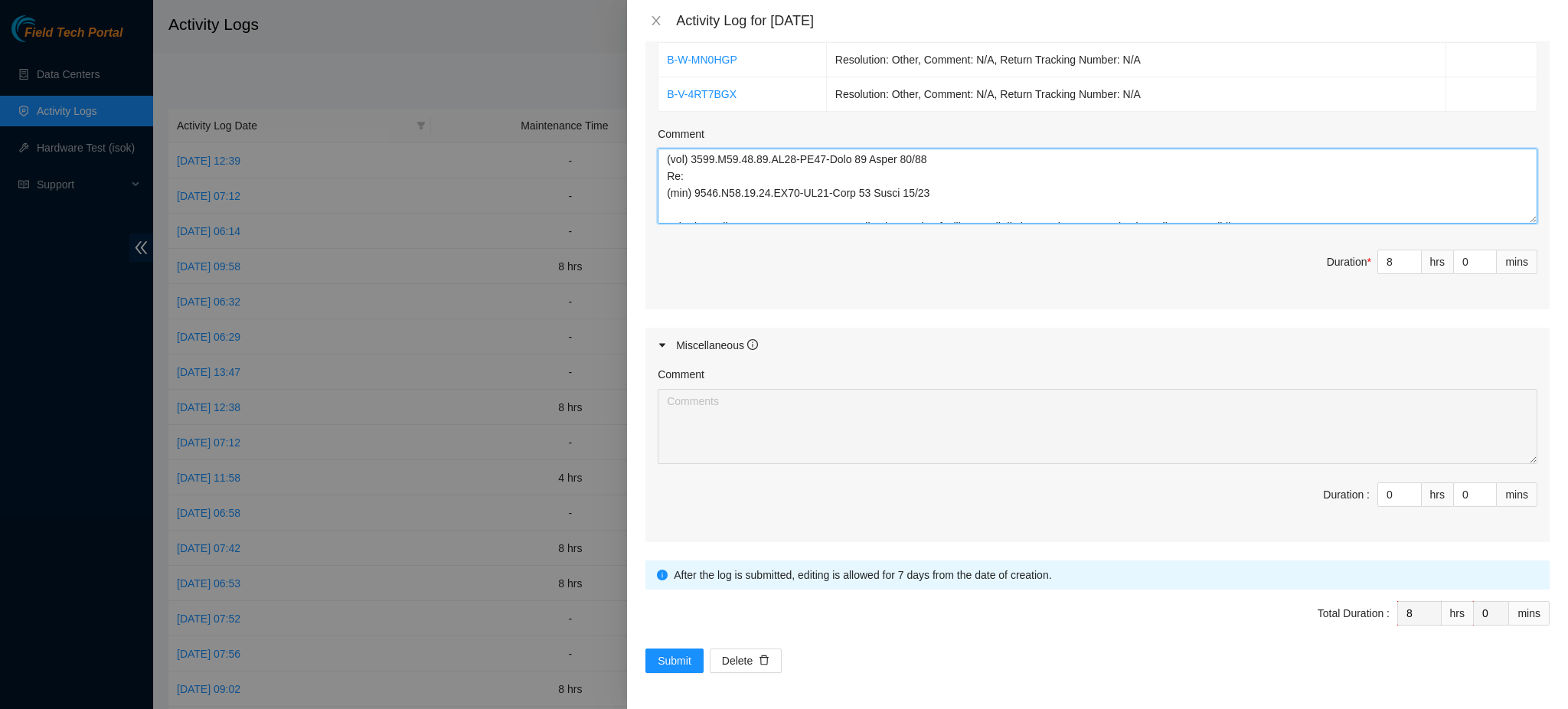
scroll to position [102, 0]
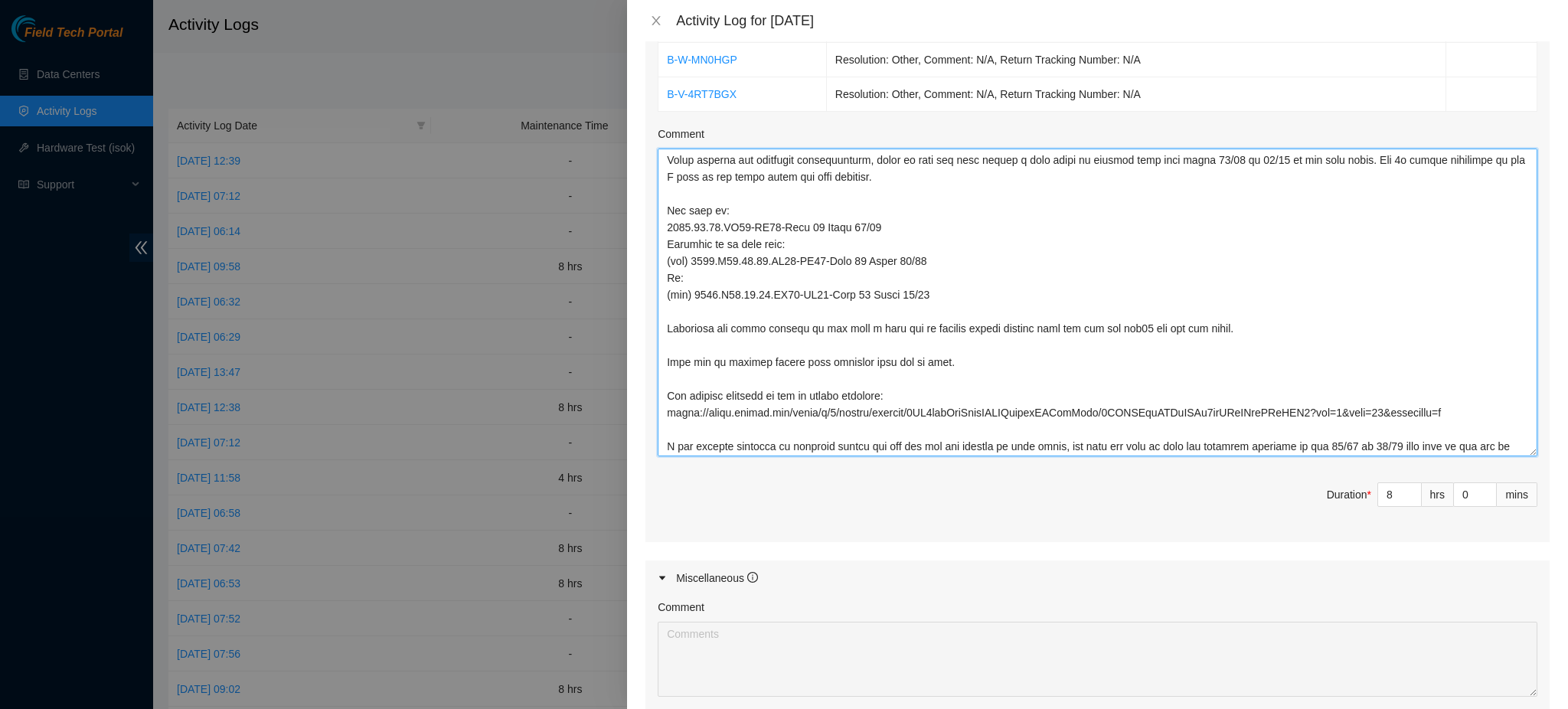
drag, startPoint x: 1515, startPoint y: 220, endPoint x: 1507, endPoint y: 453, distance: 233.1
click at [1507, 453] on textarea "Comment" at bounding box center [1097, 302] width 880 height 308
click at [863, 311] on textarea "Comment" at bounding box center [1097, 302] width 880 height 308
drag, startPoint x: 863, startPoint y: 311, endPoint x: 839, endPoint y: 317, distance: 24.7
click at [834, 317] on textarea "Comment" at bounding box center [1097, 302] width 880 height 308
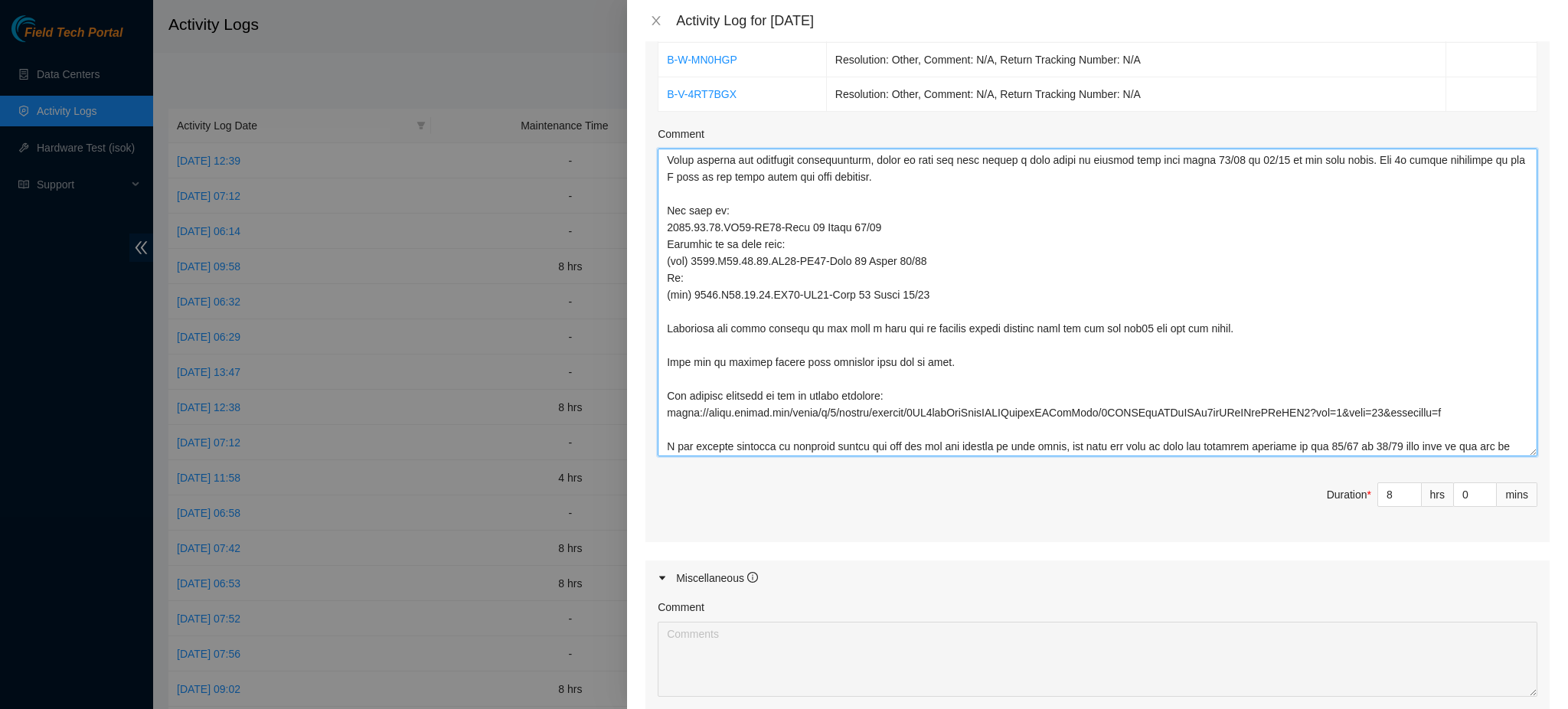
click at [861, 308] on textarea "Comment" at bounding box center [1097, 302] width 880 height 308
click at [862, 311] on textarea "Comment" at bounding box center [1097, 302] width 880 height 308
click at [920, 311] on textarea "Comment" at bounding box center [1097, 302] width 880 height 308
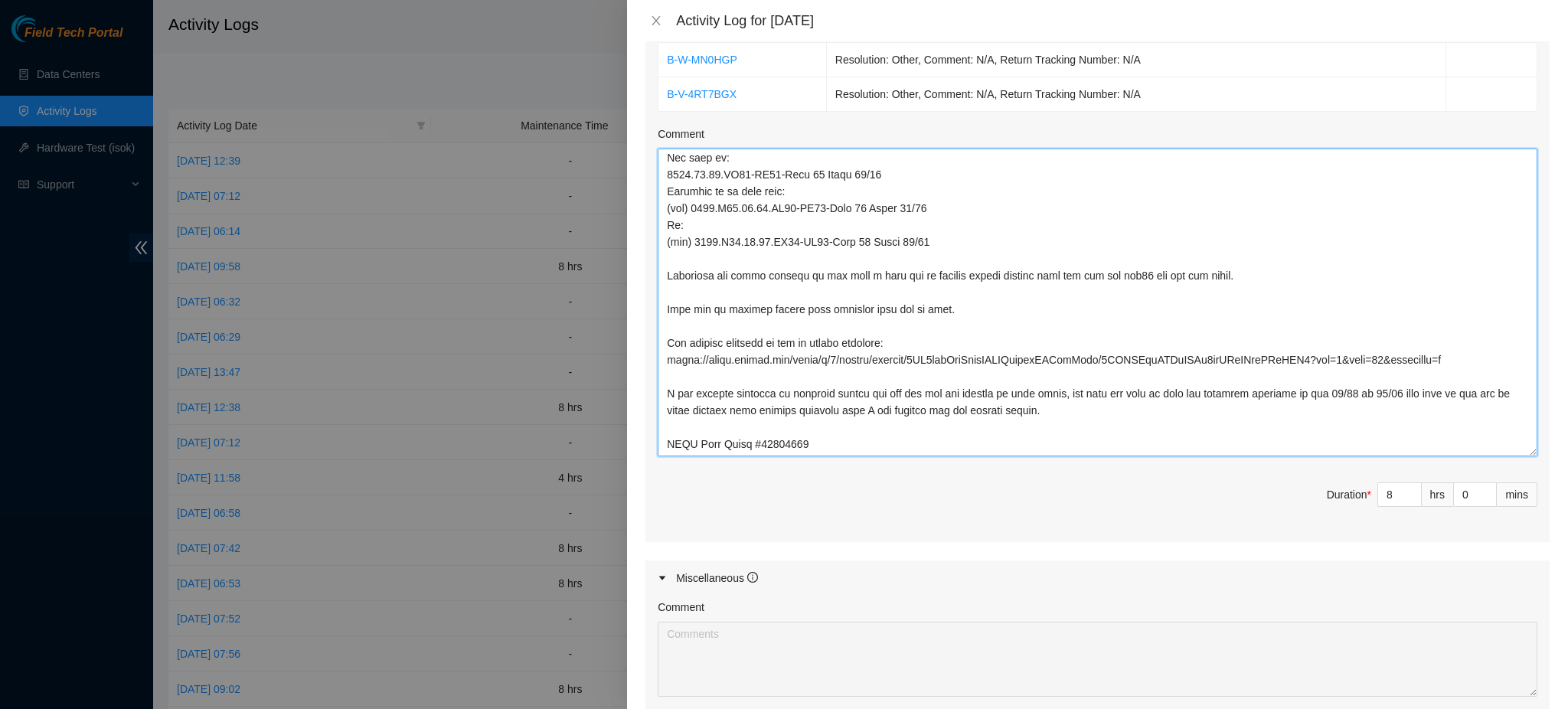
scroll to position [831, 0]
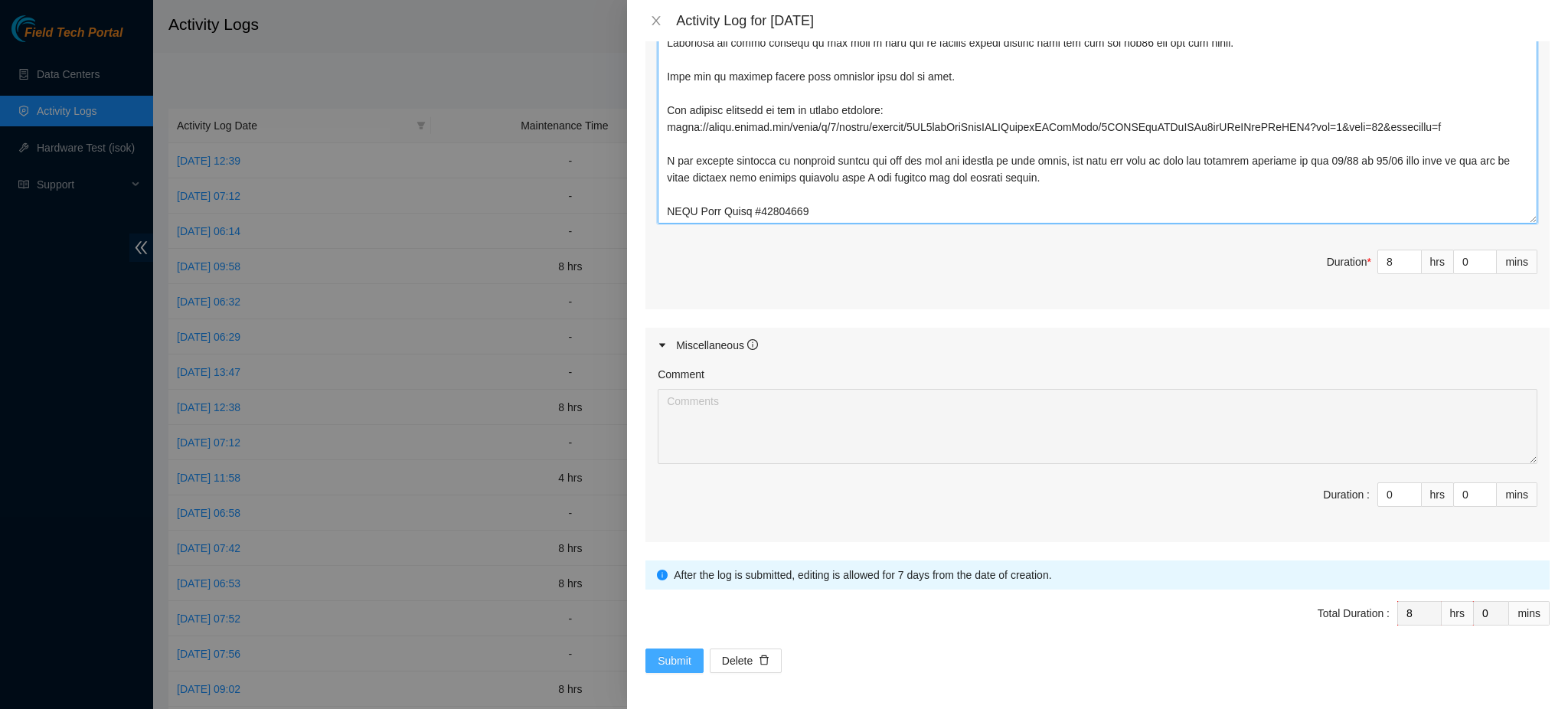
type textarea "Working with drtd yesterday we were able to isolate the issues causing the pers…"
click at [681, 657] on span "Submit" at bounding box center [674, 661] width 33 height 17
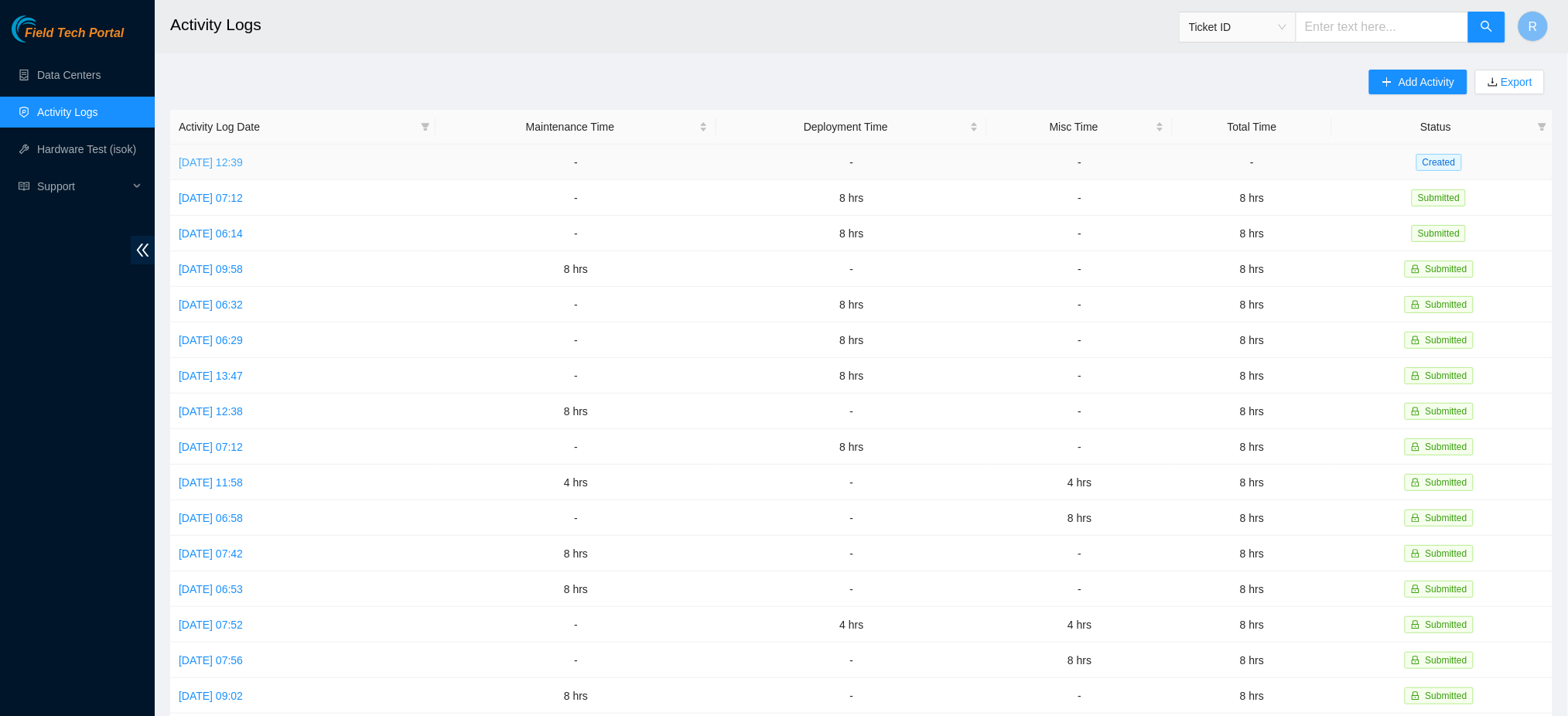
click at [243, 163] on link "Wed, 24 Sep 2025 12:39" at bounding box center [210, 162] width 65 height 12
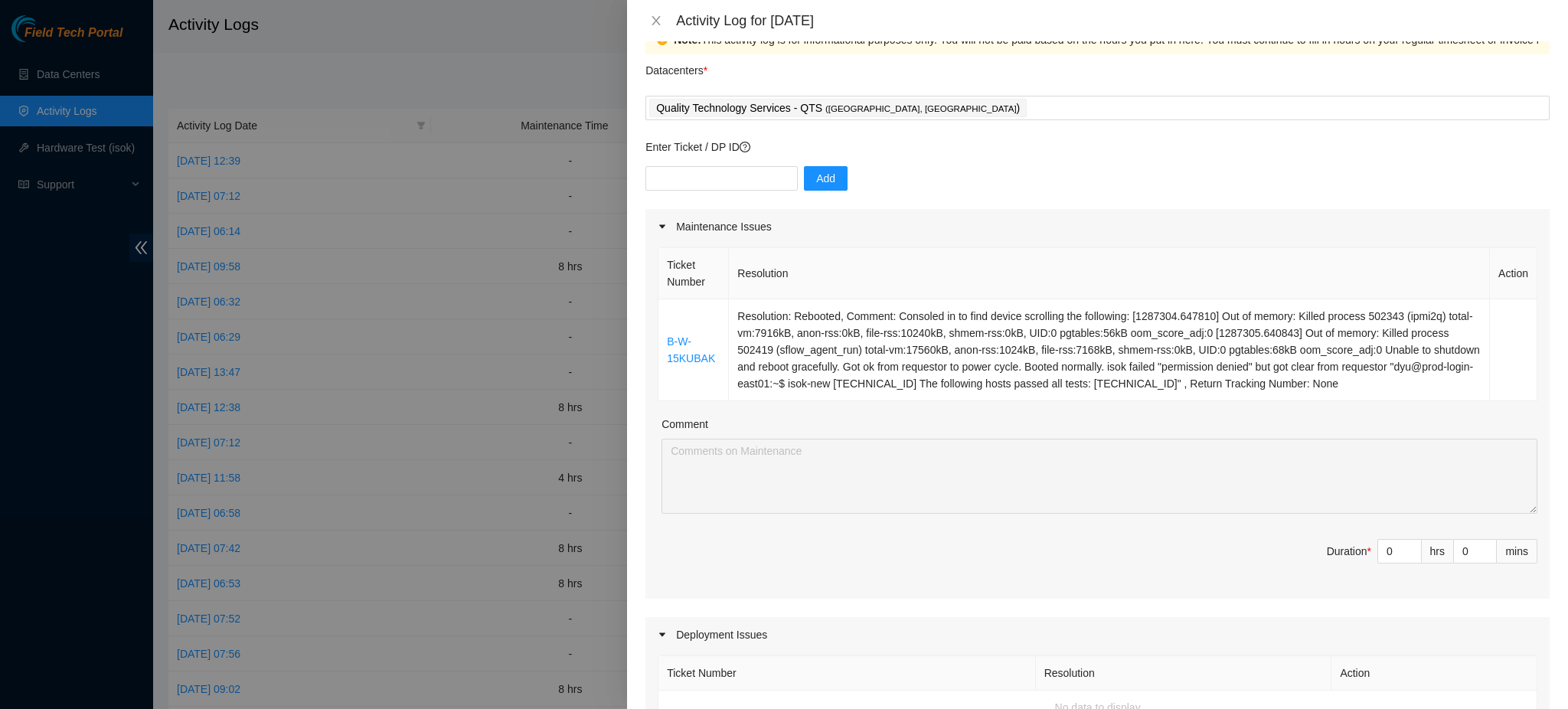
scroll to position [0, 0]
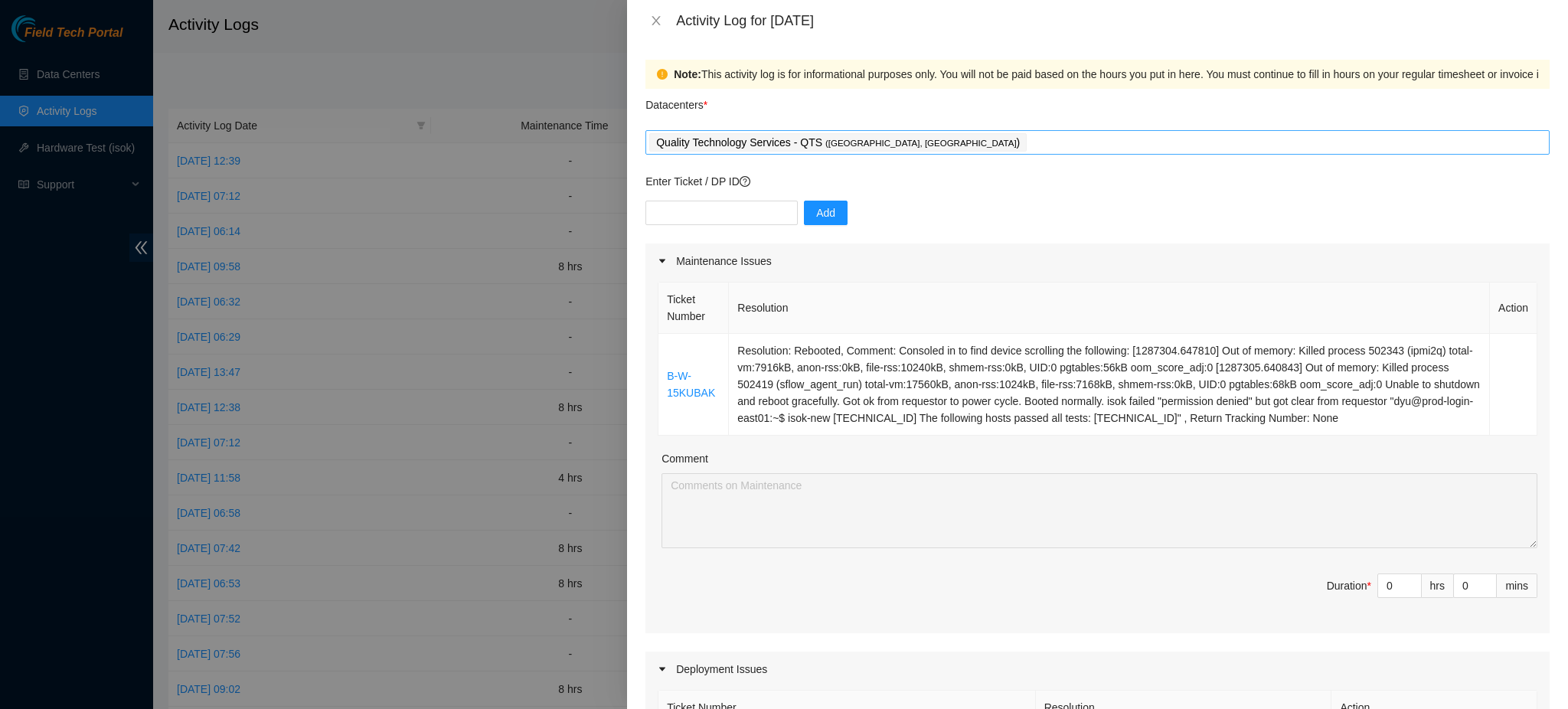
click at [968, 146] on div "Quality Technology Services - QTS ( Irving, TX )" at bounding box center [1097, 142] width 897 height 21
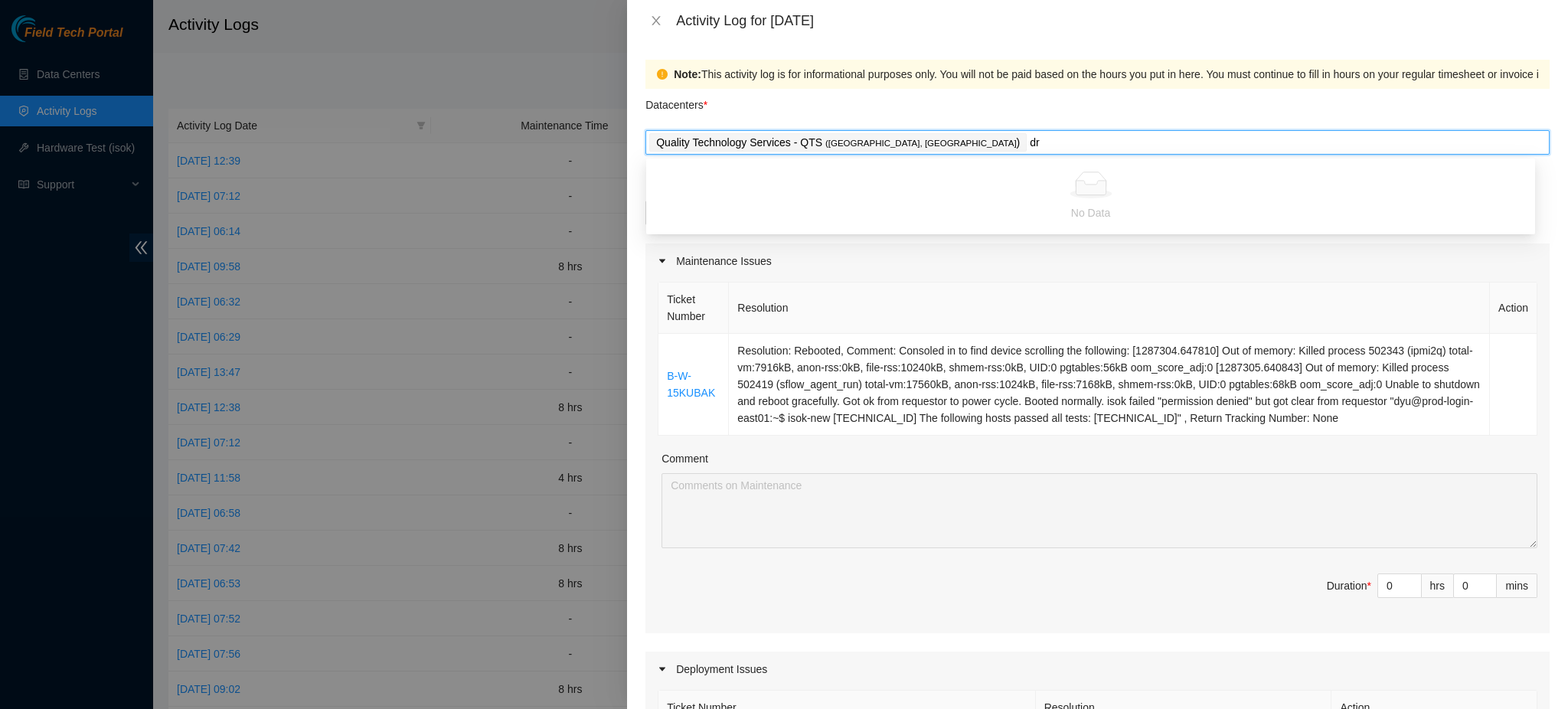
type input "d"
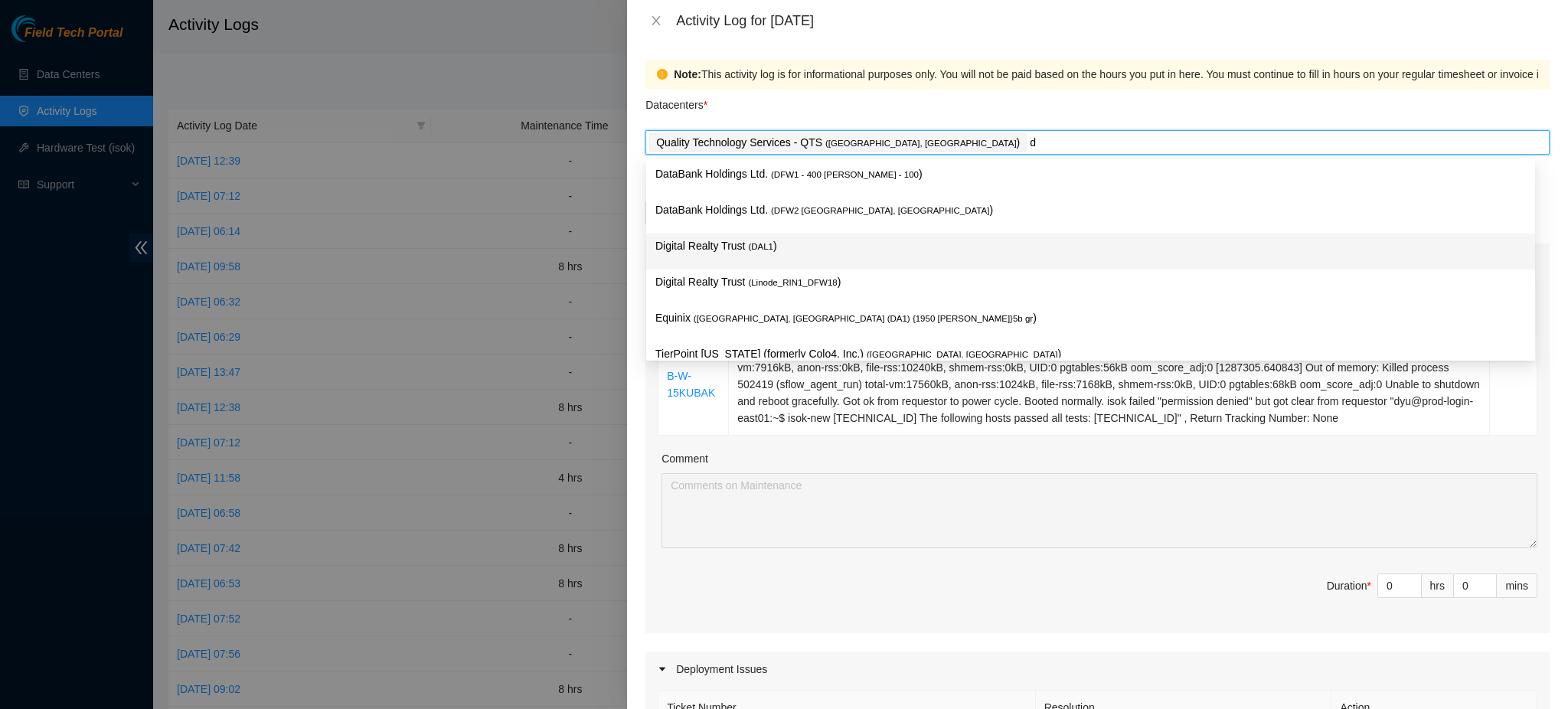
click at [748, 244] on span "( DAL1" at bounding box center [761, 247] width 26 height 9
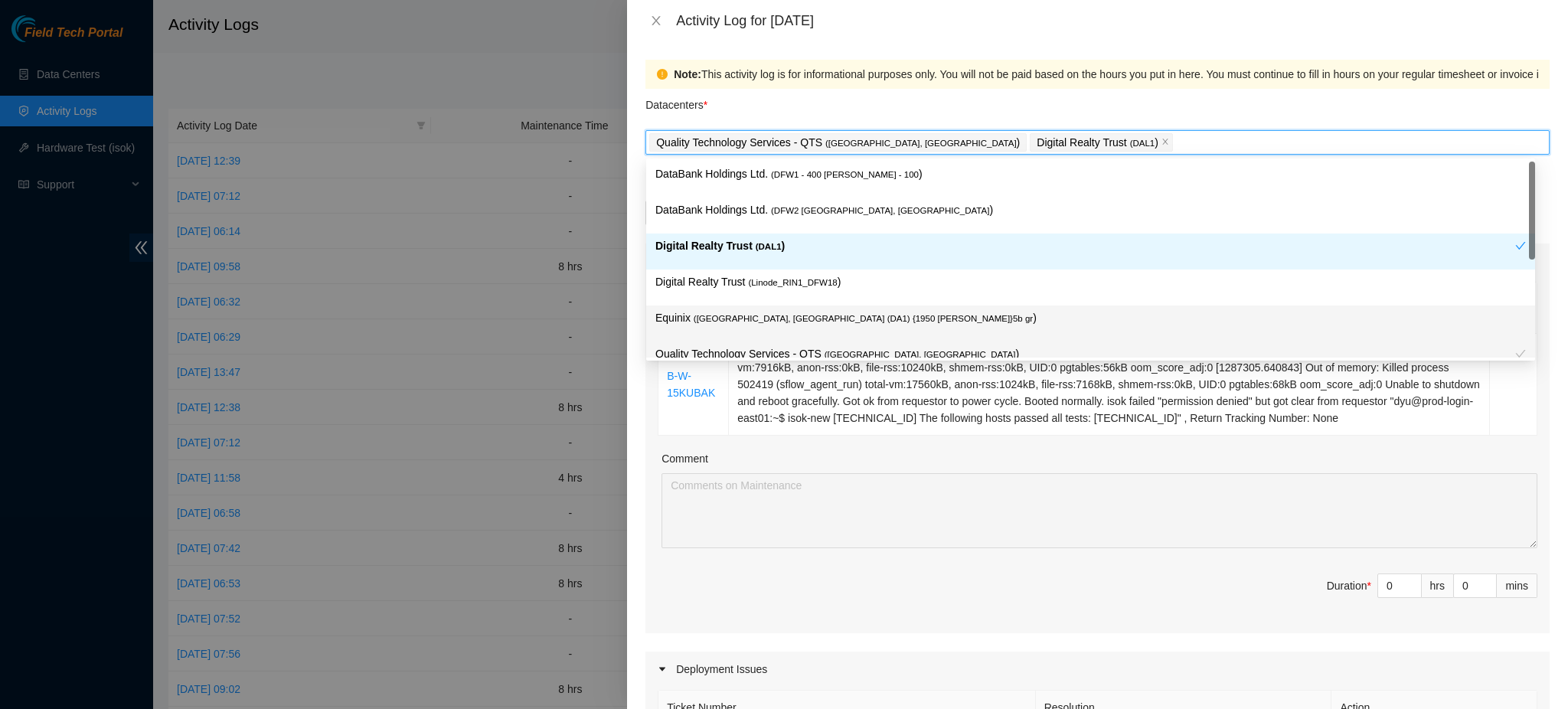
click at [917, 572] on div "Ticket Number Resolution Action B-W-15KUBAK Resolution: Rebooted, Comment: Cons…" at bounding box center [1098, 456] width 904 height 355
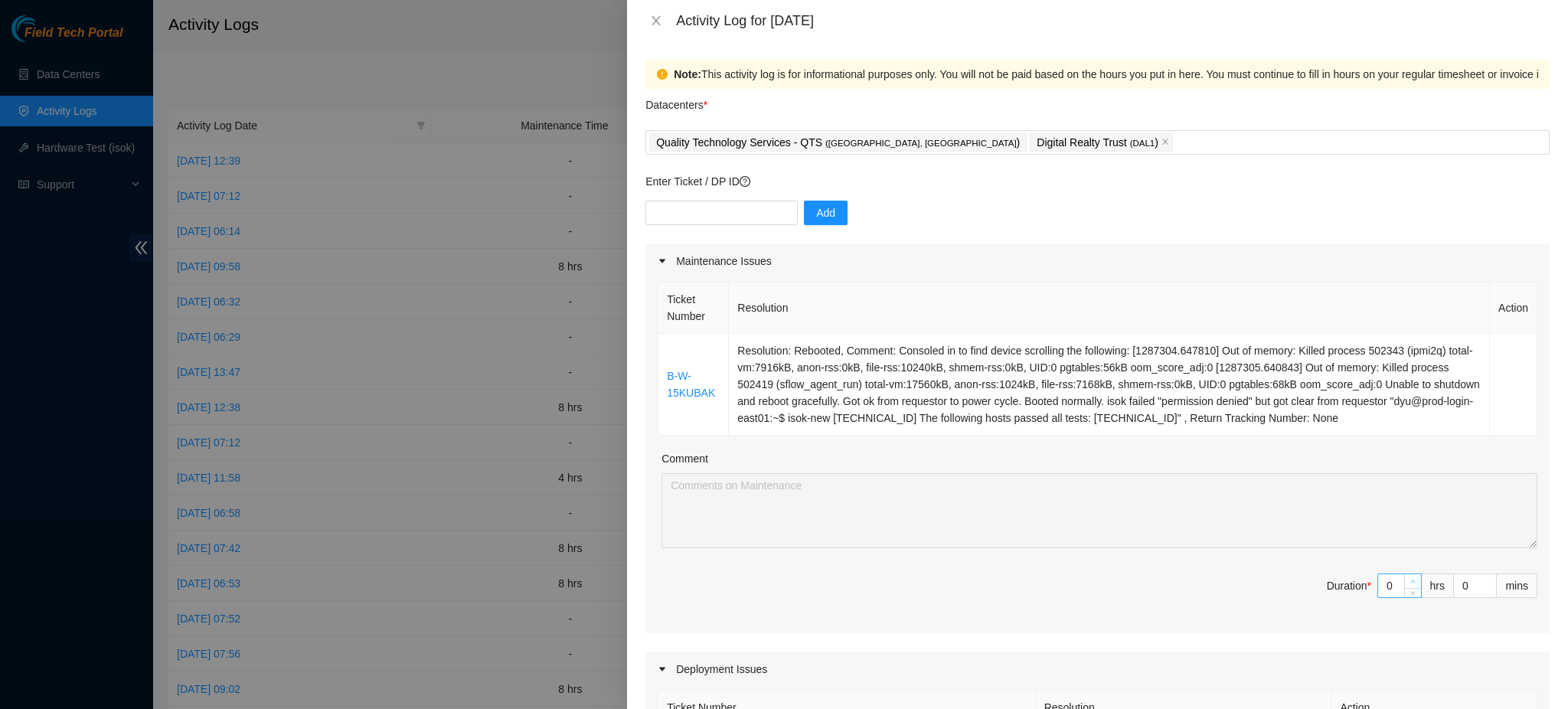
type input "1"
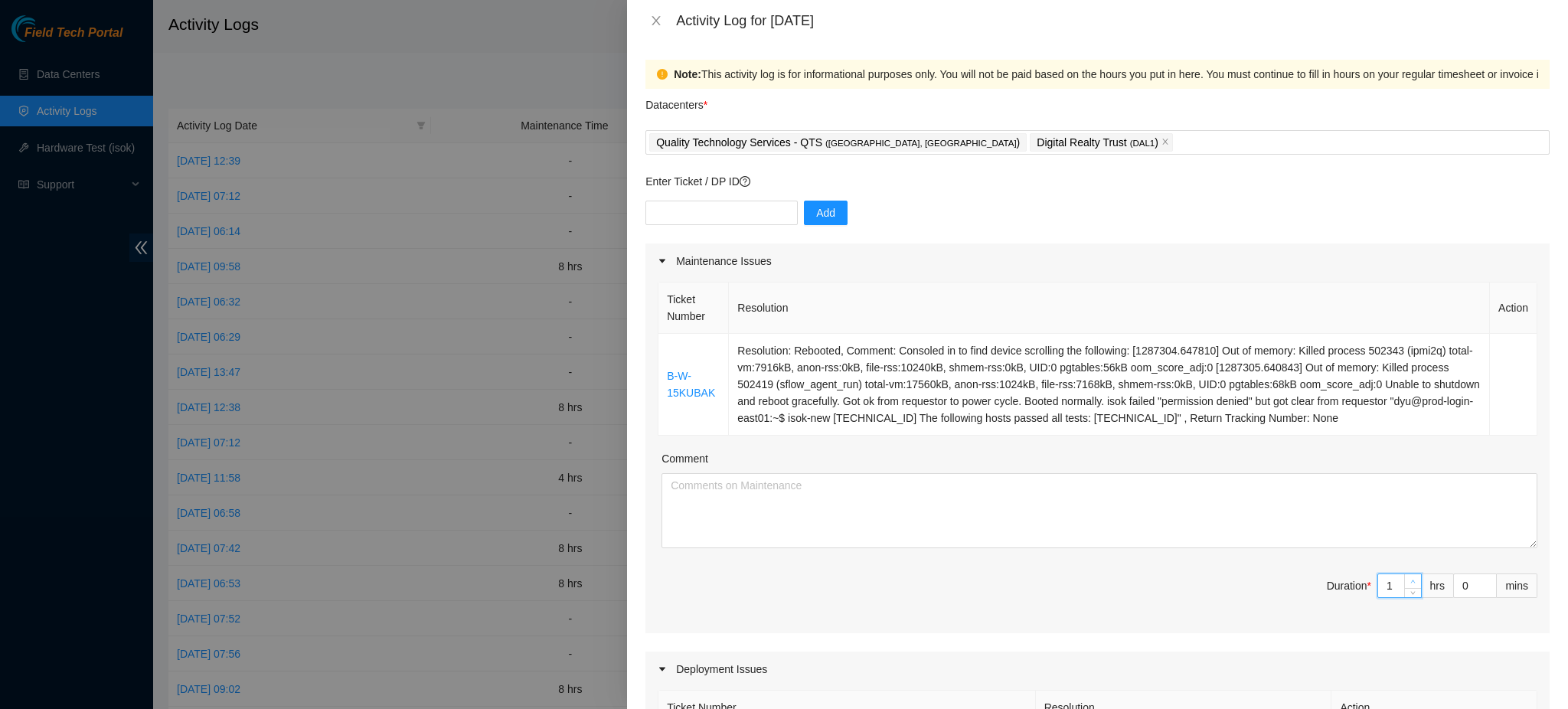
click at [1410, 580] on icon "up" at bounding box center [1413, 582] width 5 height 5
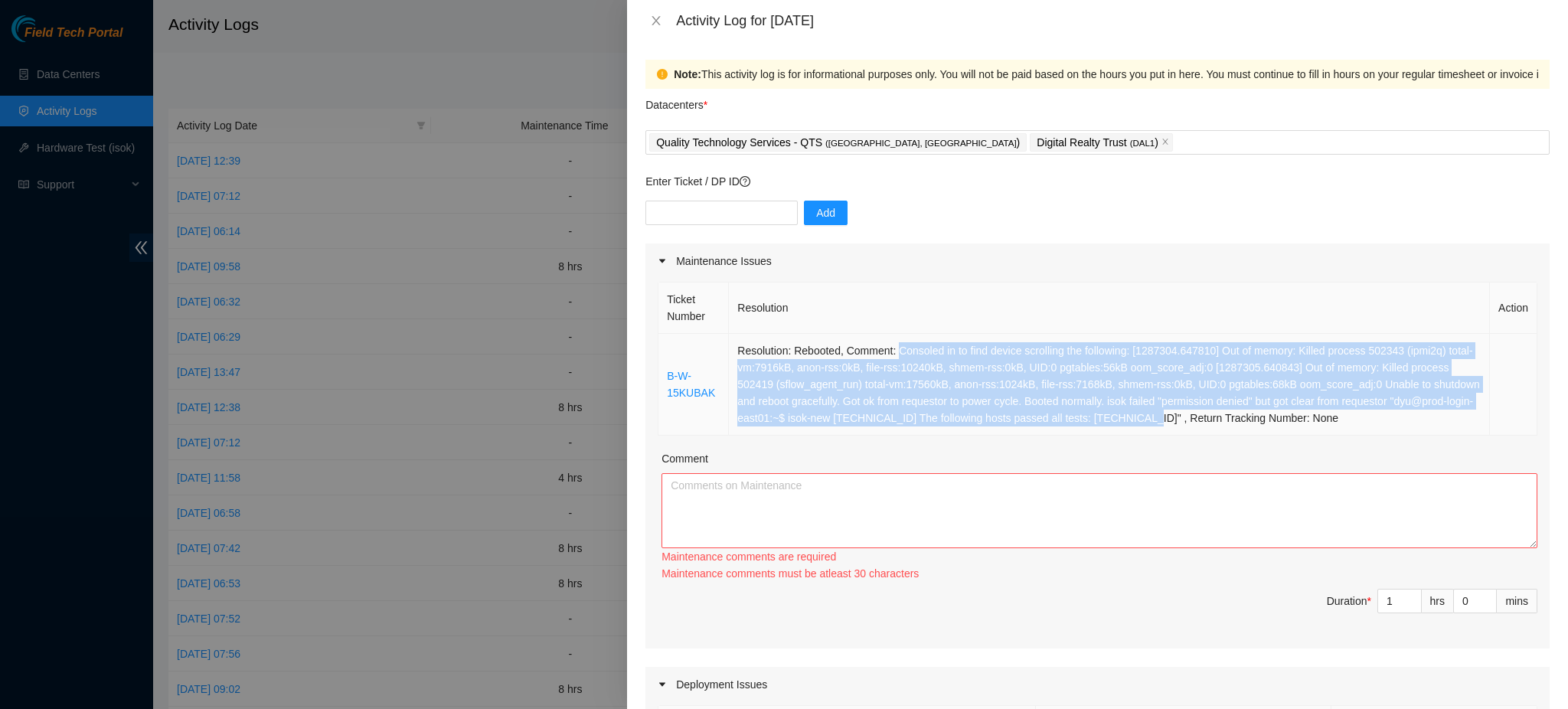
drag, startPoint x: 893, startPoint y: 350, endPoint x: 1153, endPoint y: 424, distance: 270.3
click at [1153, 424] on td "Resolution: Rebooted, Comment: Consoled in to find device scrolling the followi…" at bounding box center [1110, 384] width 761 height 102
copy td "Consoled in to find device scrolling the following: [1287304.647810] Out of mem…"
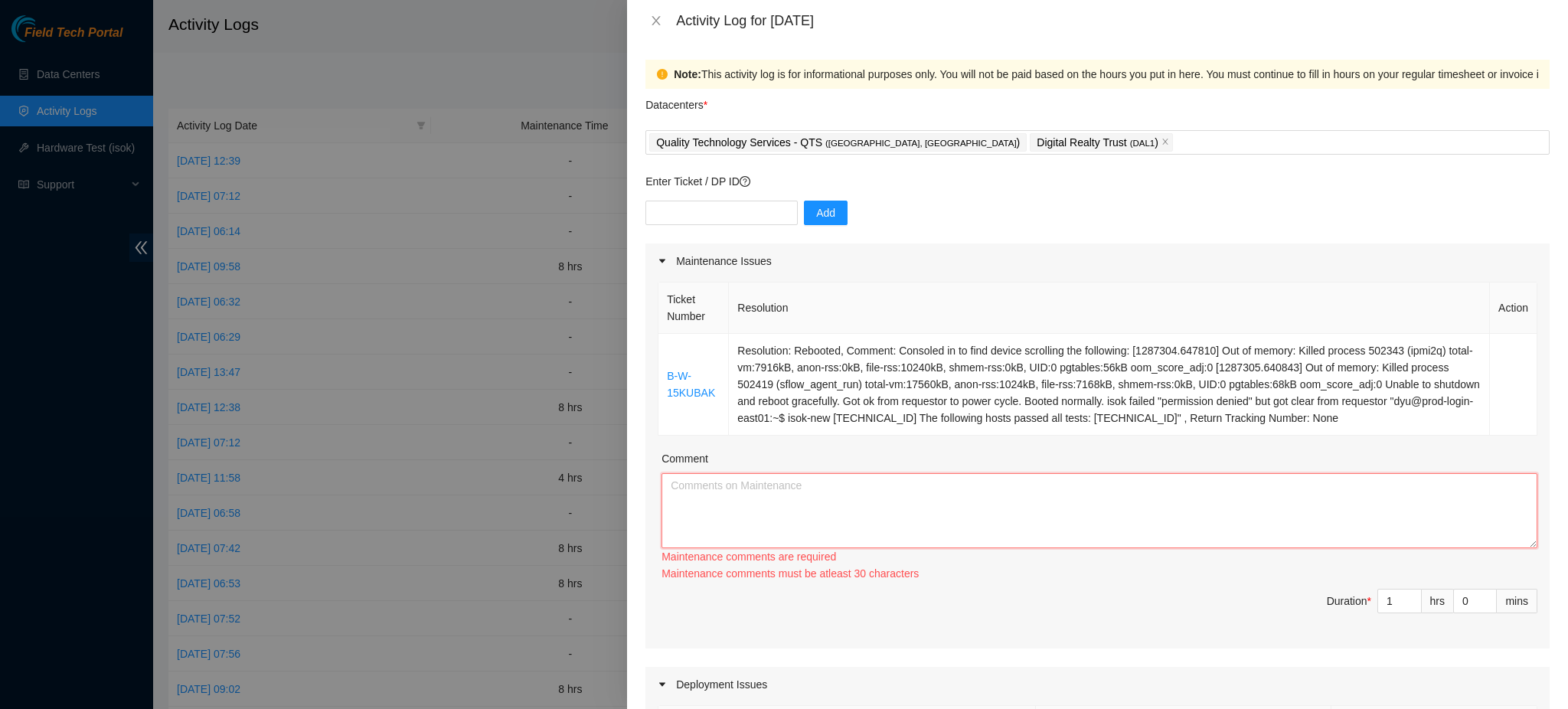
click at [834, 512] on textarea "Comment" at bounding box center [1100, 511] width 876 height 75
paste textarea "Consoled in to find device scrolling the following: [1287304.647810] Out of mem…"
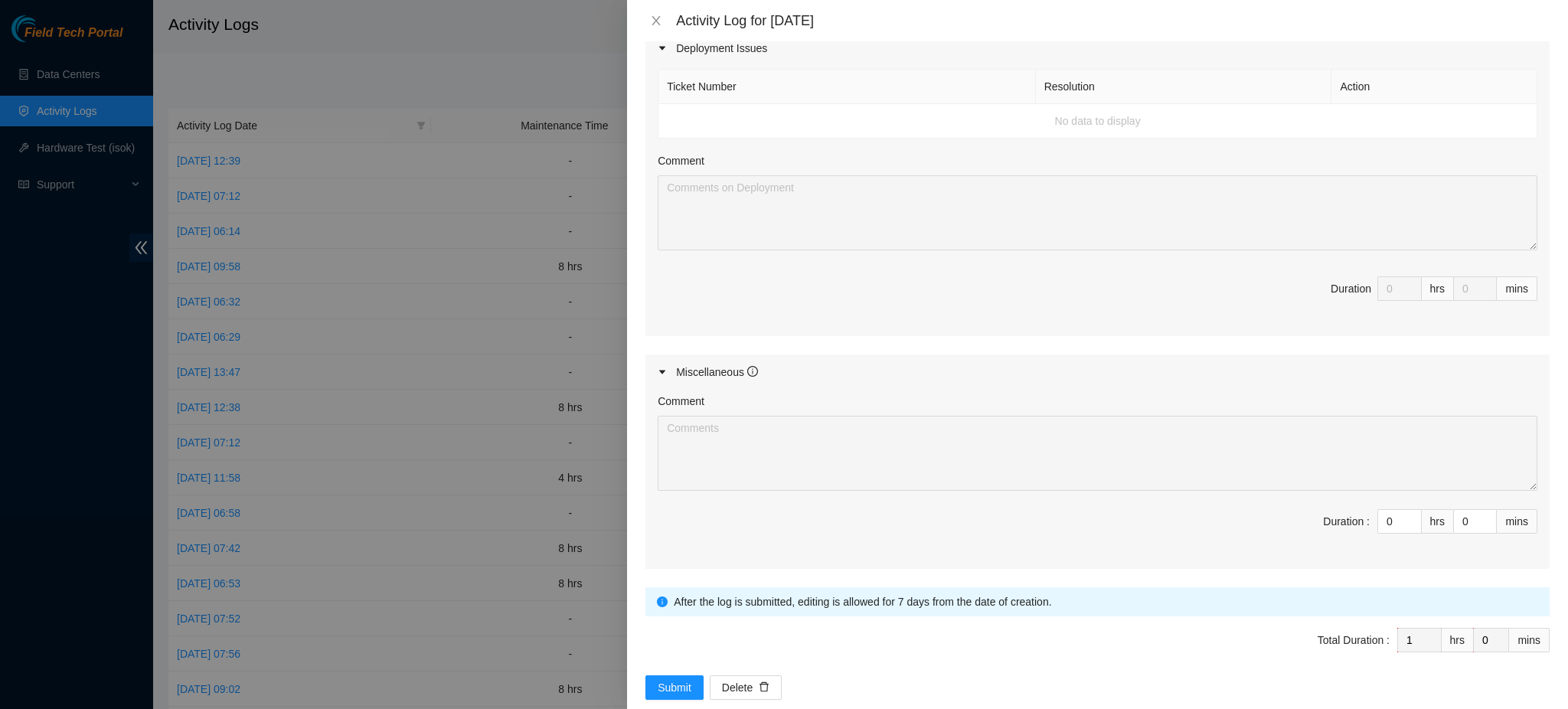
scroll to position [648, 0]
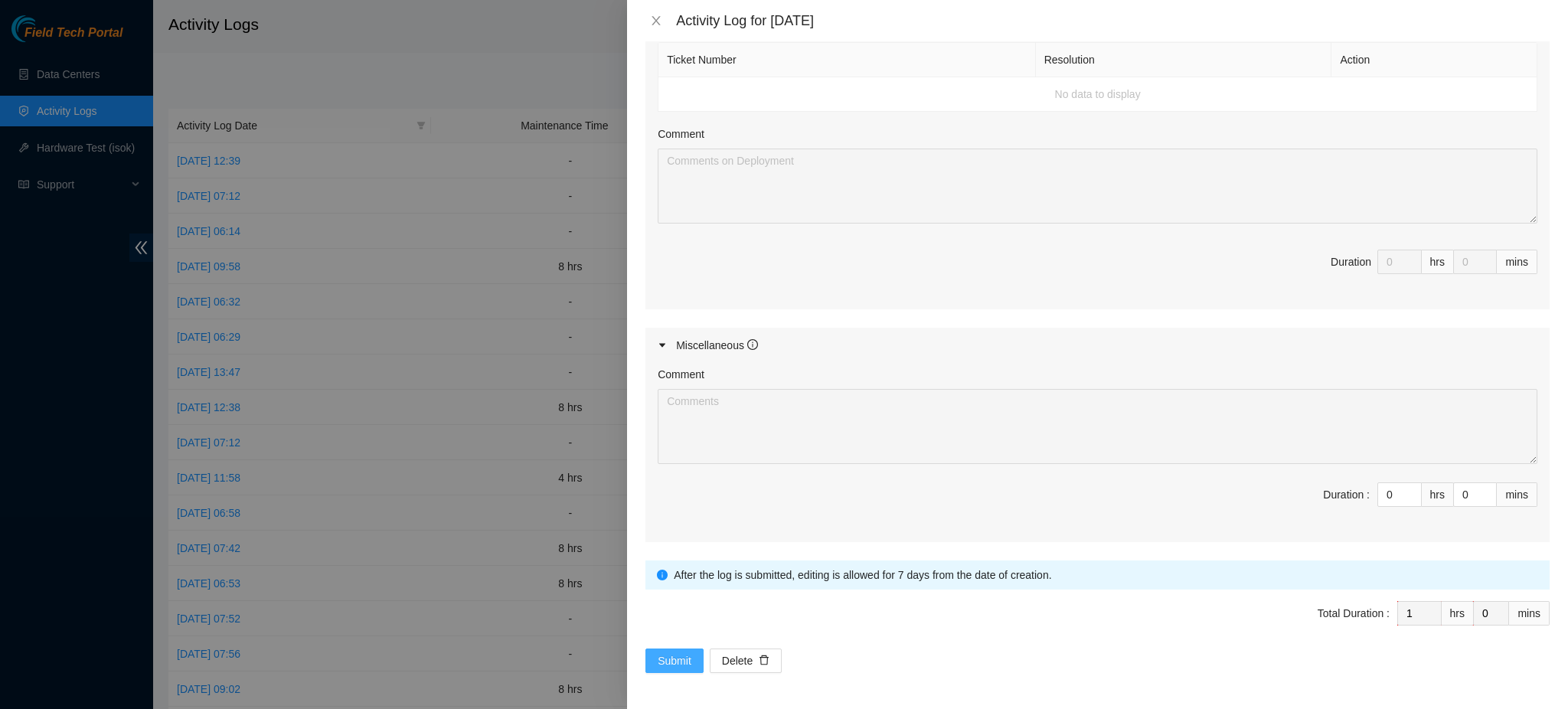
type textarea "Consoled in to find device scrolling the following: [1287304.647810] Out of mem…"
click at [677, 656] on span "Submit" at bounding box center [674, 661] width 33 height 17
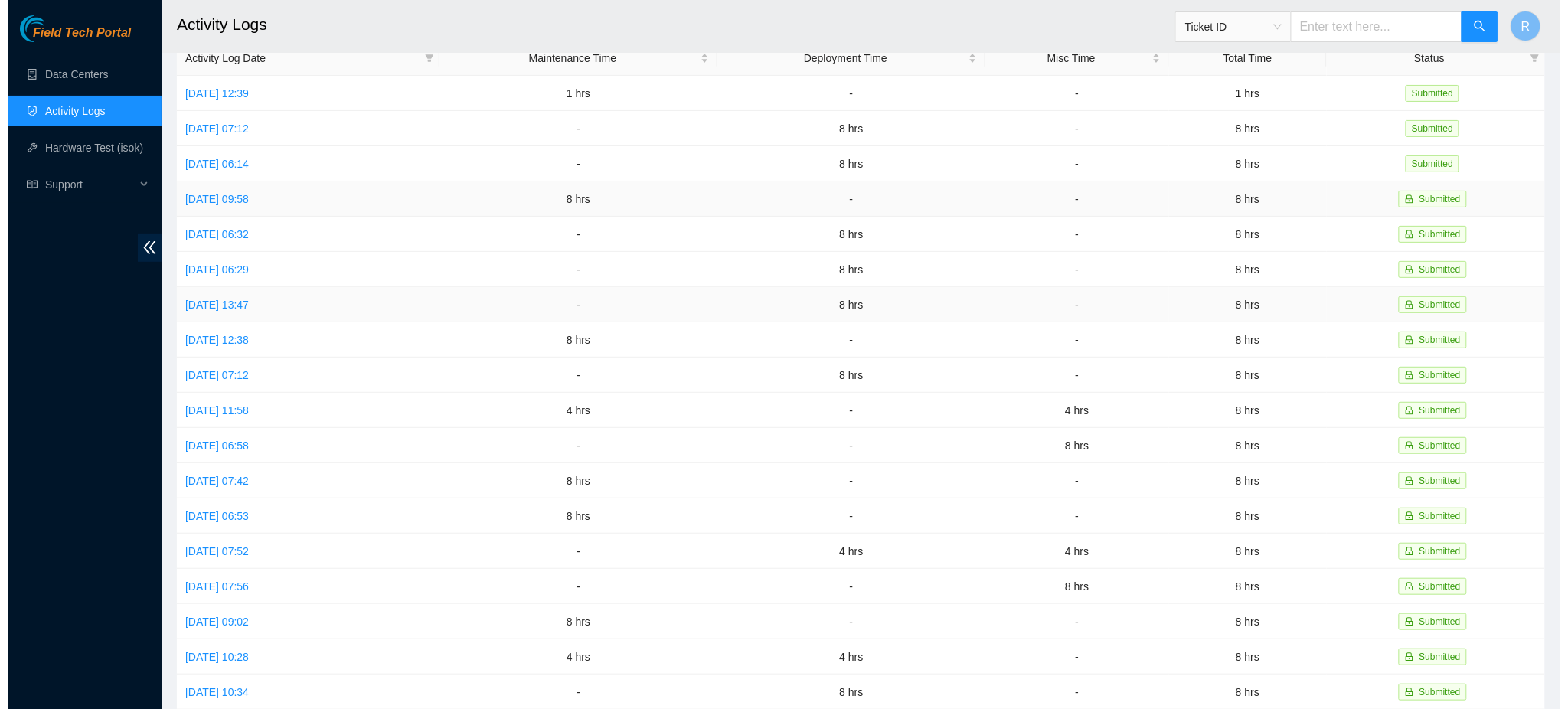
scroll to position [33, 0]
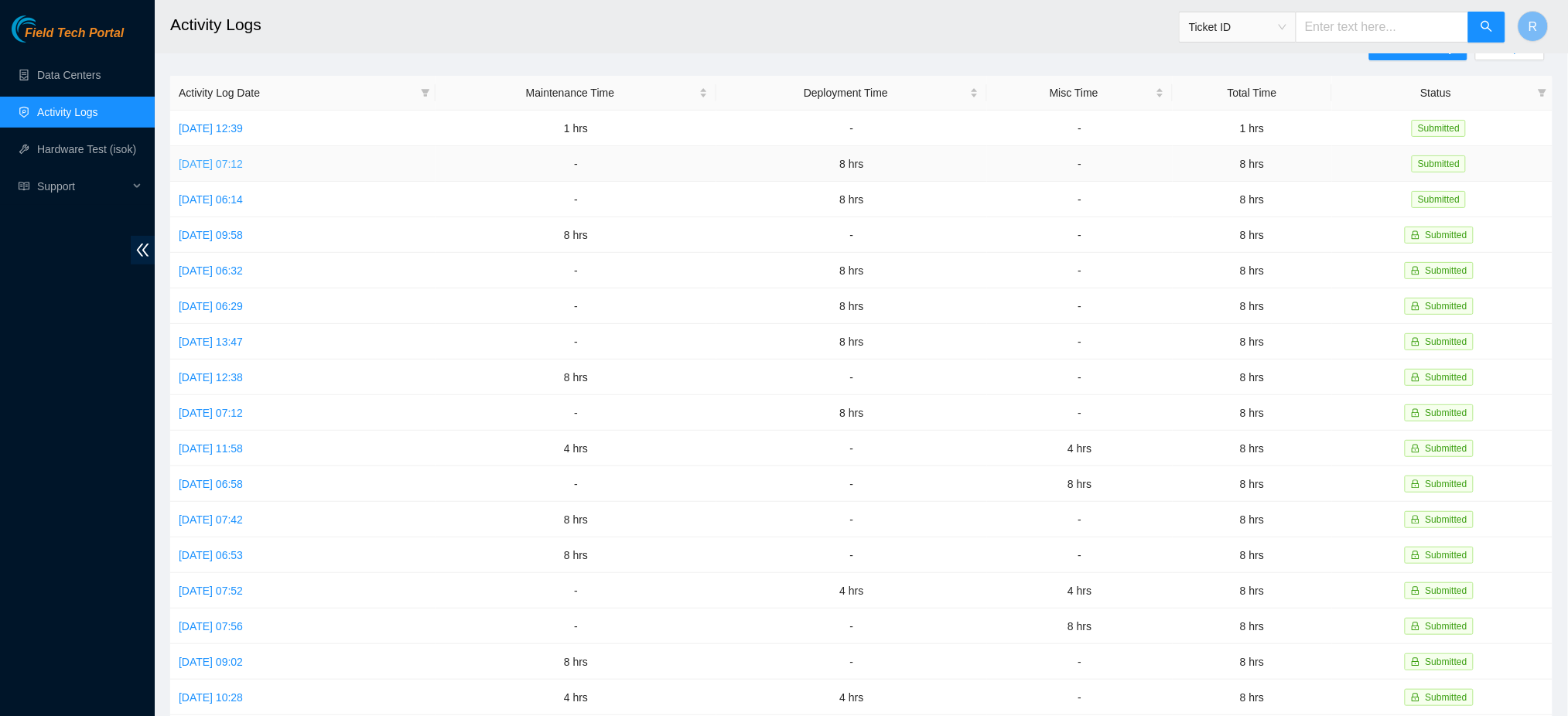
click at [223, 165] on link "Tue, 23 Sep 2025 07:12" at bounding box center [210, 164] width 65 height 12
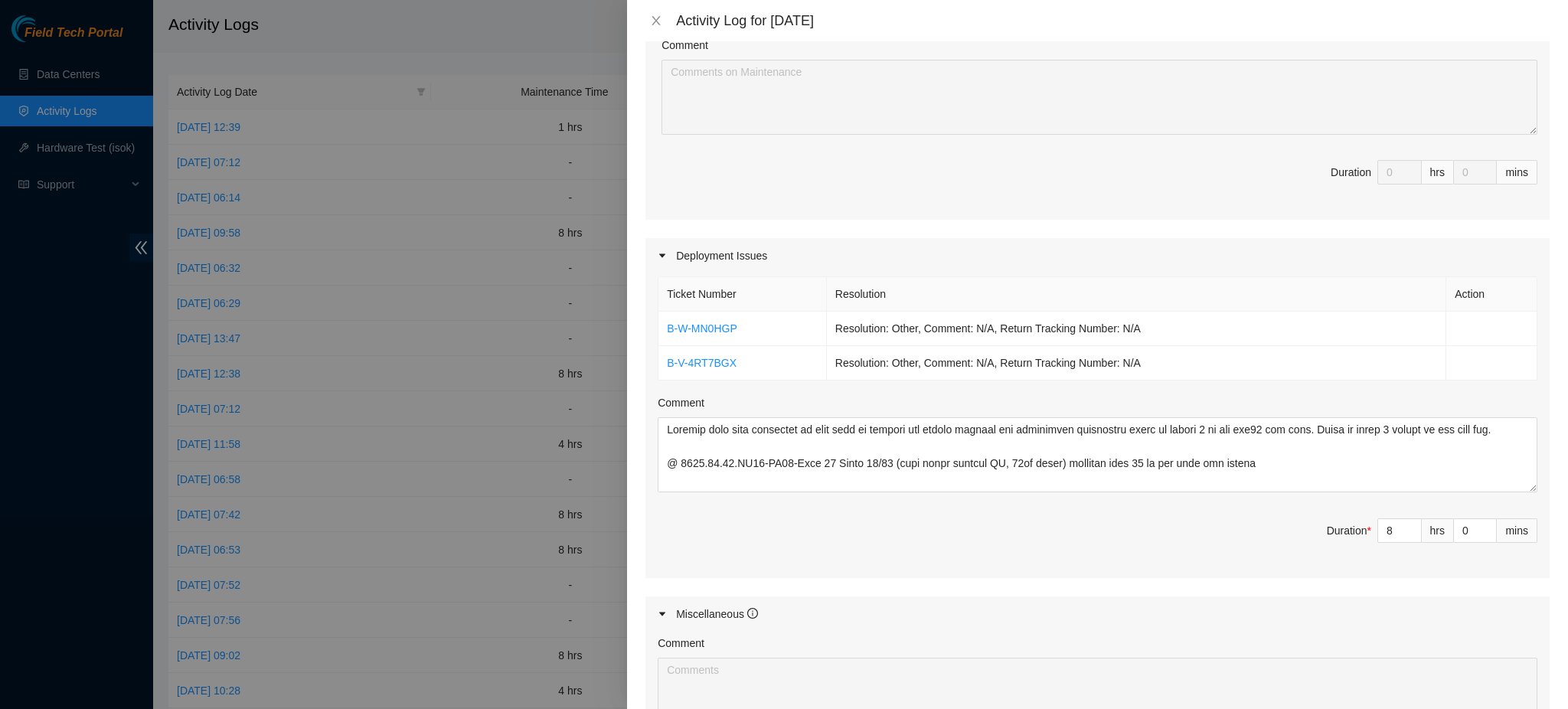
scroll to position [598, 0]
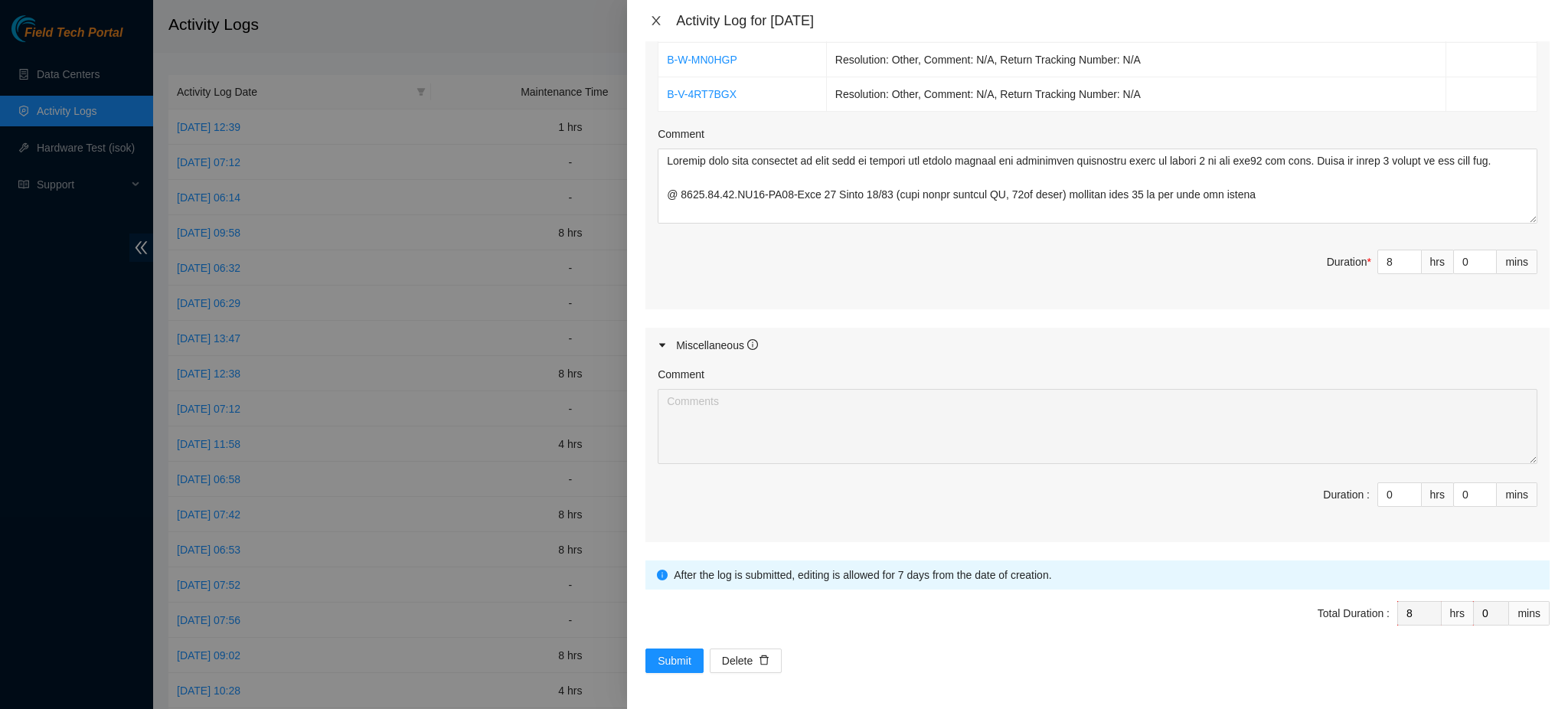
click at [656, 20] on icon "close" at bounding box center [657, 20] width 9 height 9
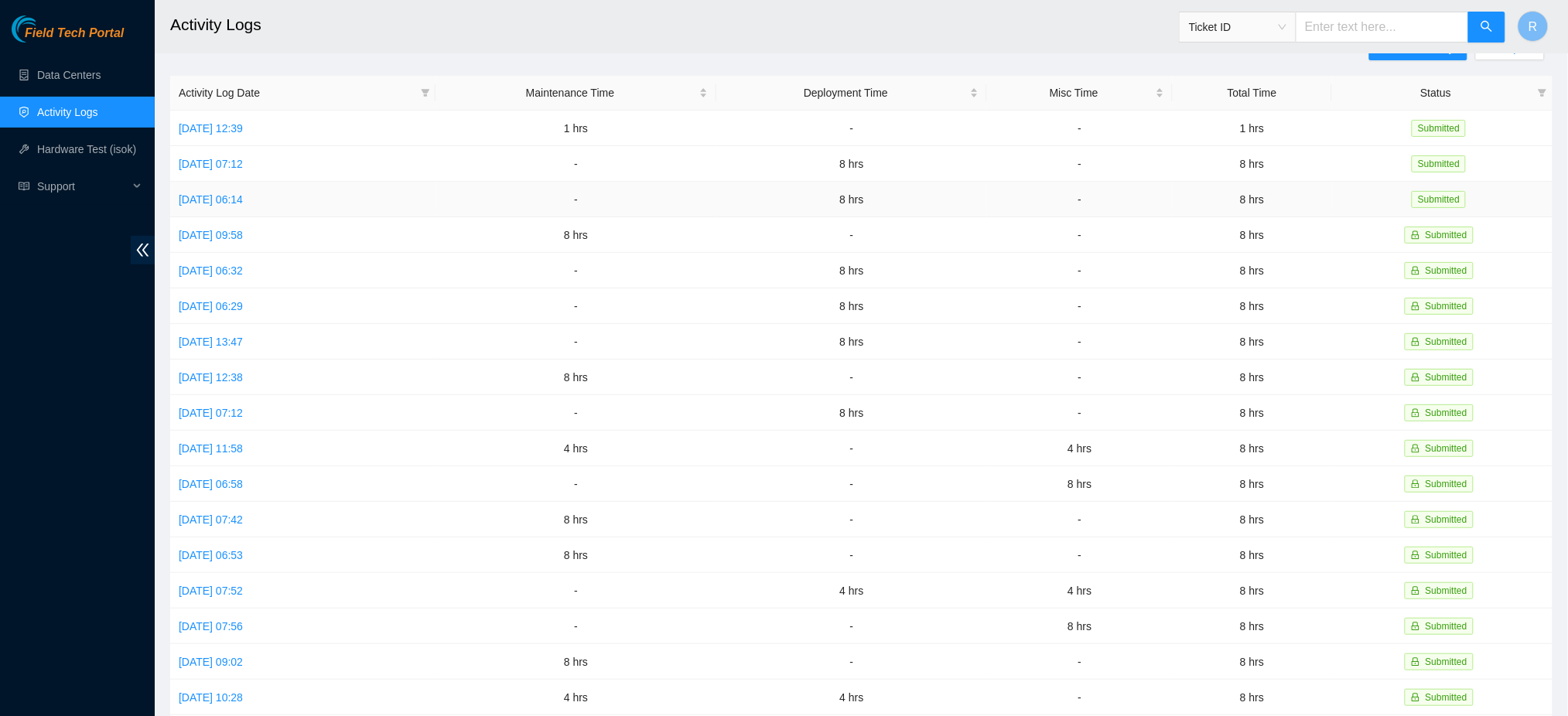
click at [255, 208] on td "Mon, 22 Sep 2025 06:14" at bounding box center [302, 199] width 265 height 35
click at [243, 198] on link "Mon, 22 Sep 2025 06:14" at bounding box center [210, 199] width 65 height 12
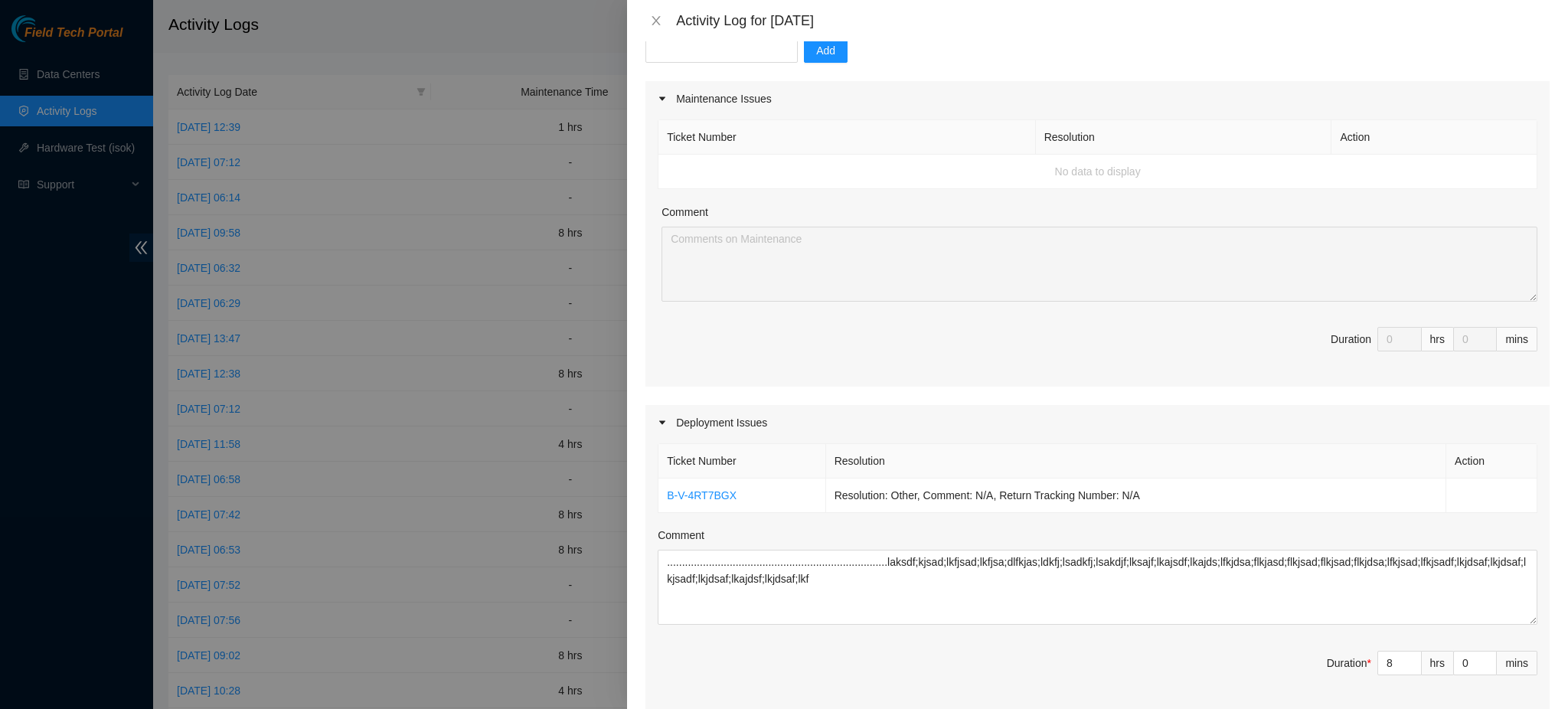
scroll to position [0, 0]
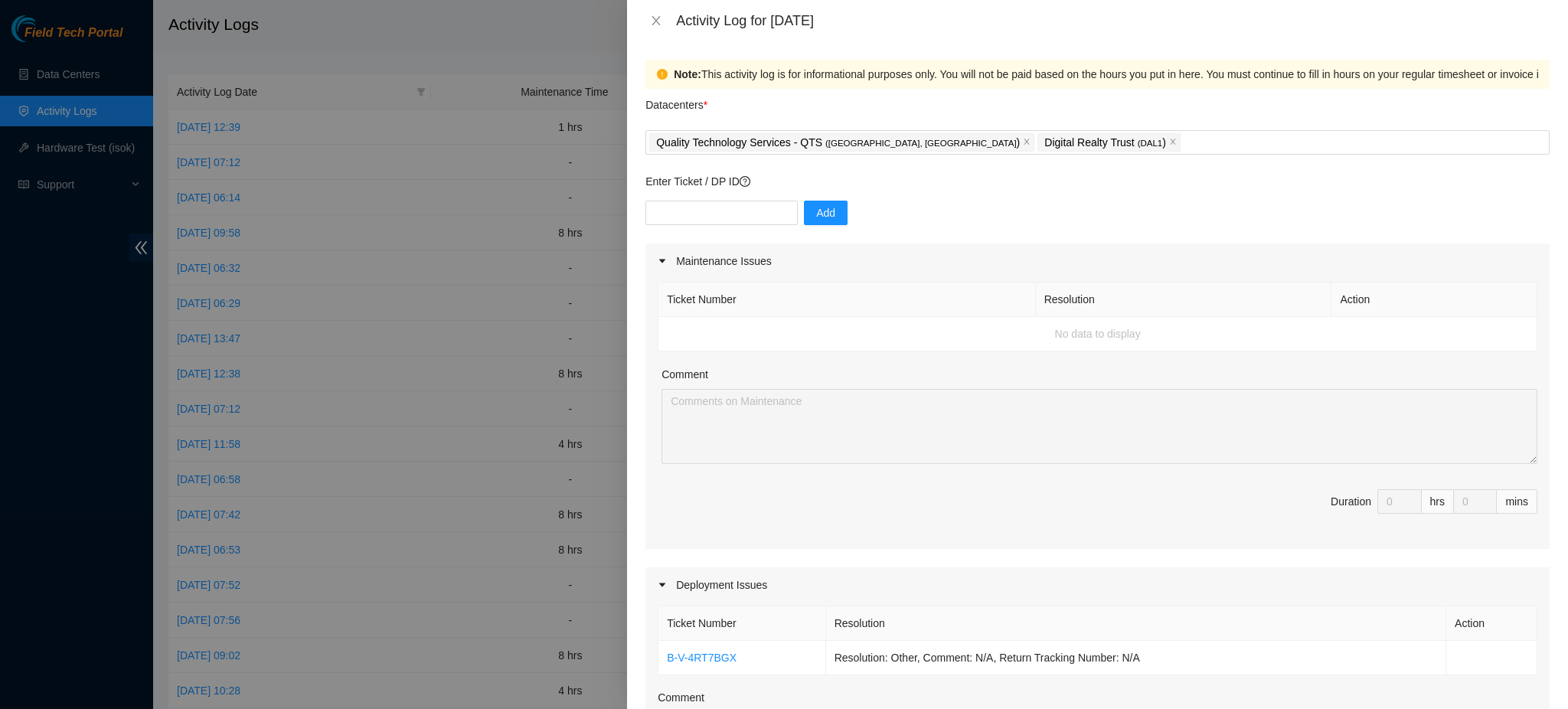
click at [495, 38] on div at bounding box center [784, 354] width 1568 height 709
click at [657, 23] on icon "close" at bounding box center [656, 20] width 12 height 12
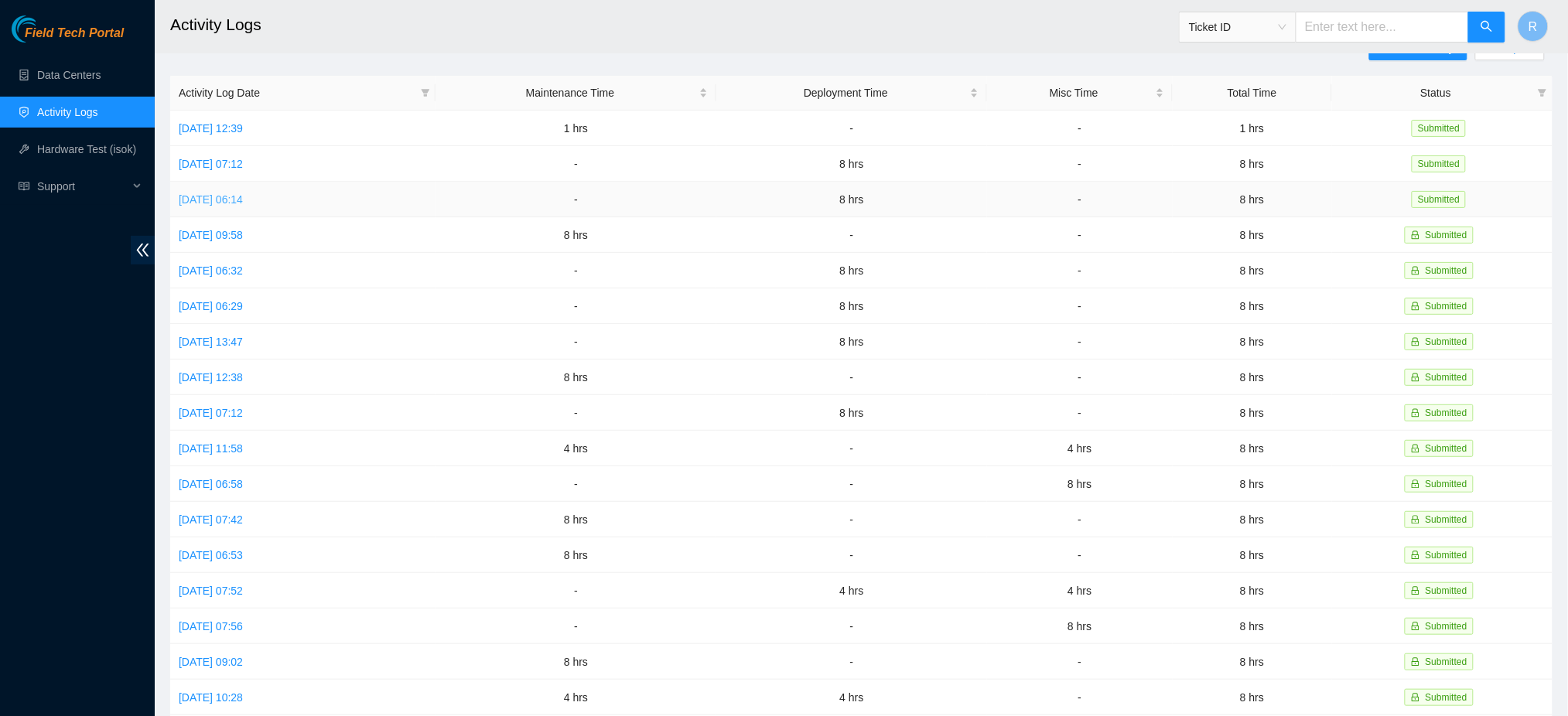
click at [240, 202] on link "Mon, 22 Sep 2025 06:14" at bounding box center [210, 199] width 65 height 12
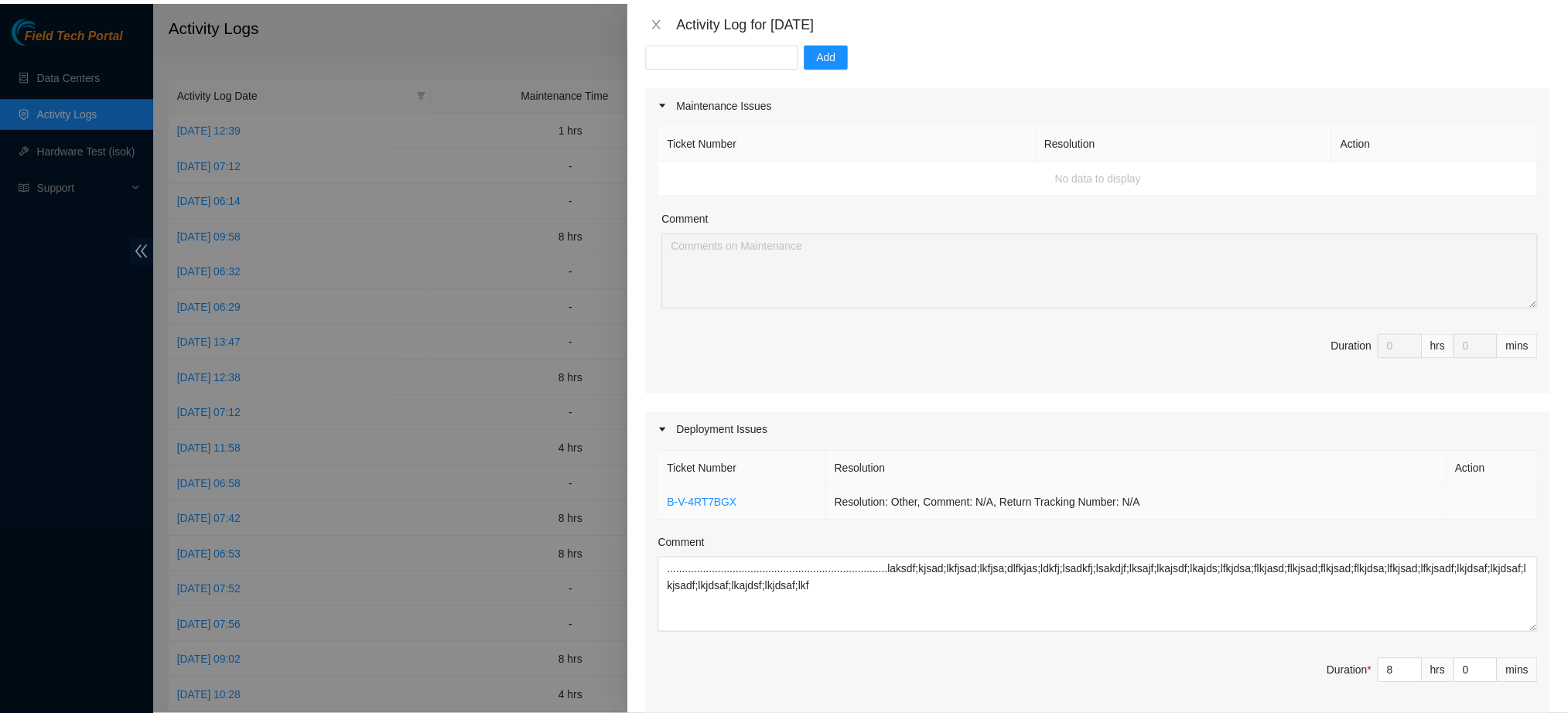
scroll to position [412, 0]
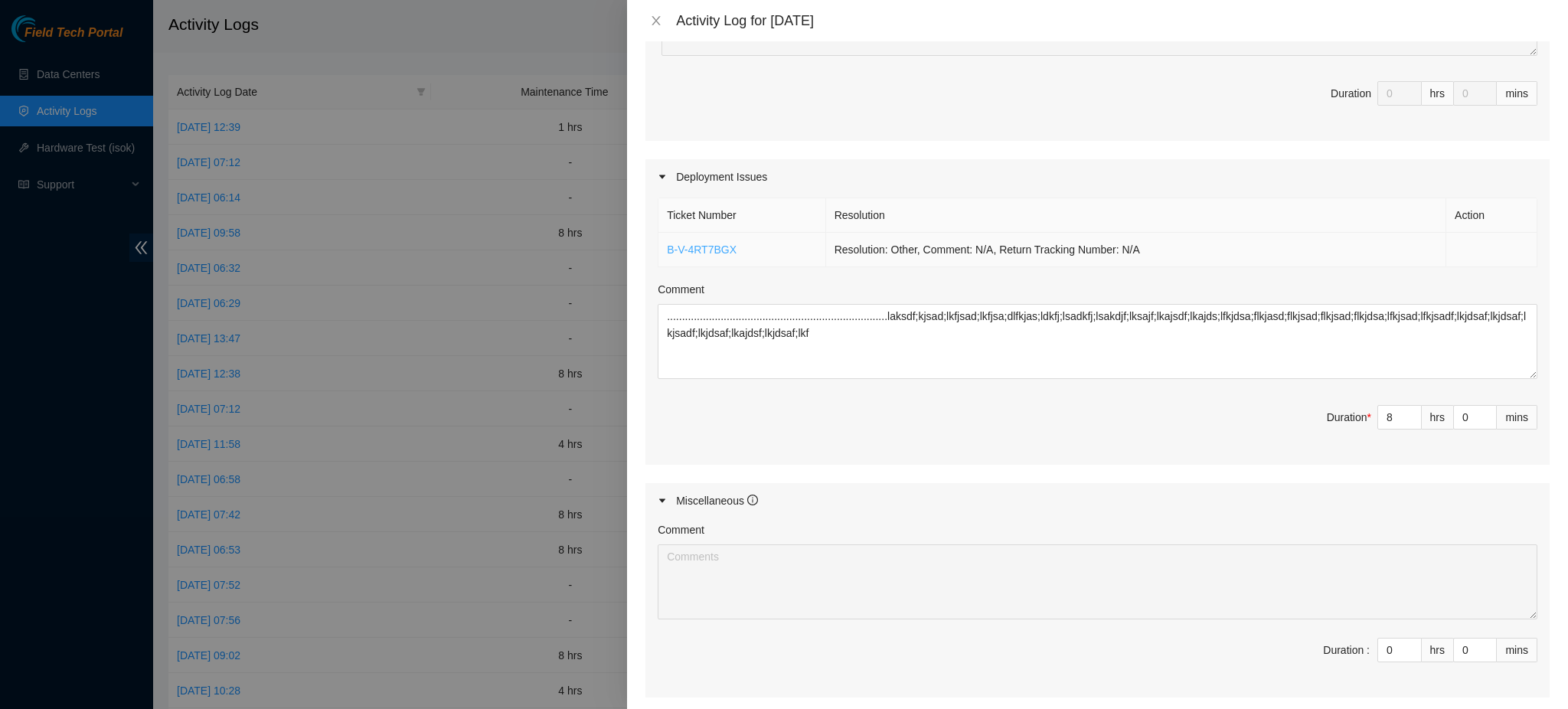
click at [699, 252] on link "B-V-4RT7BGX" at bounding box center [702, 249] width 70 height 12
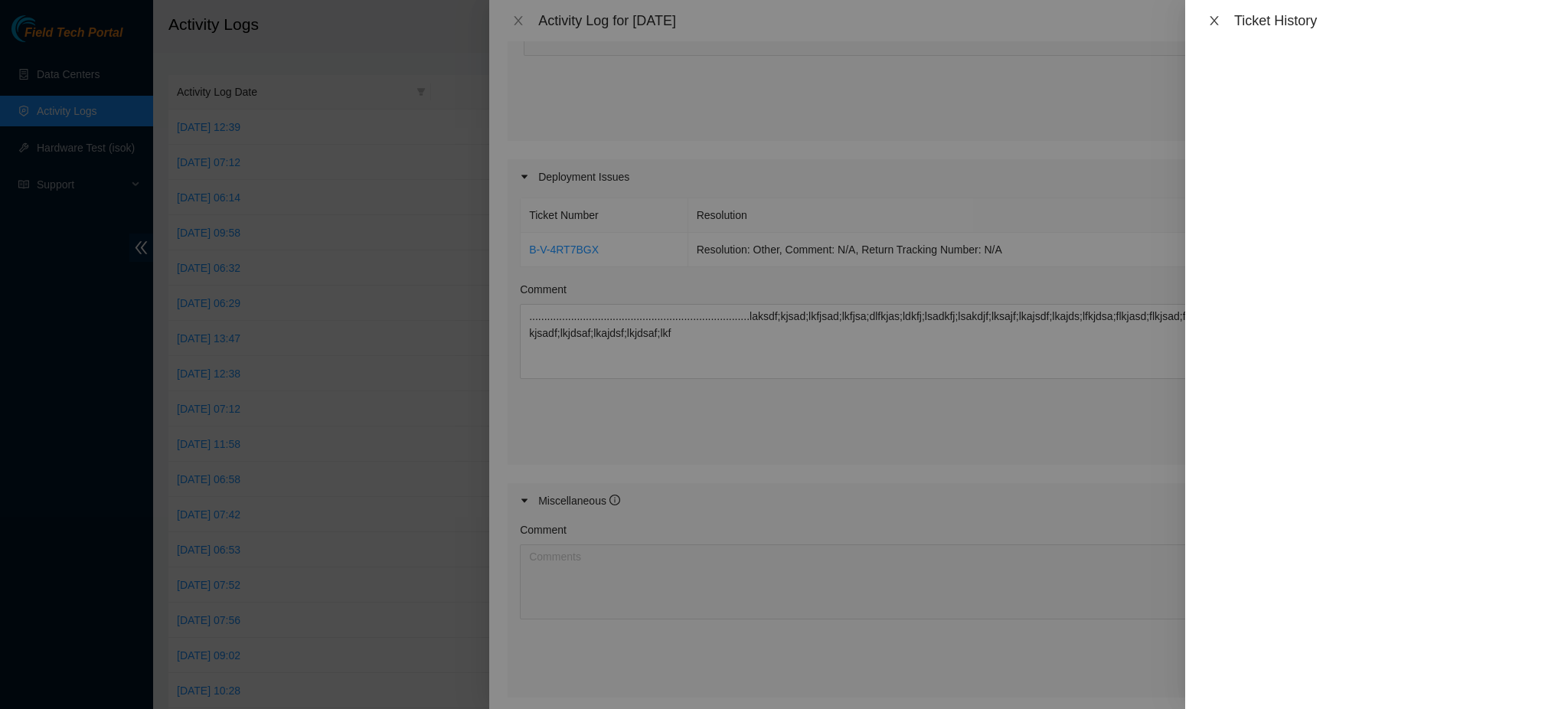
click at [1216, 19] on icon "close" at bounding box center [1214, 20] width 9 height 9
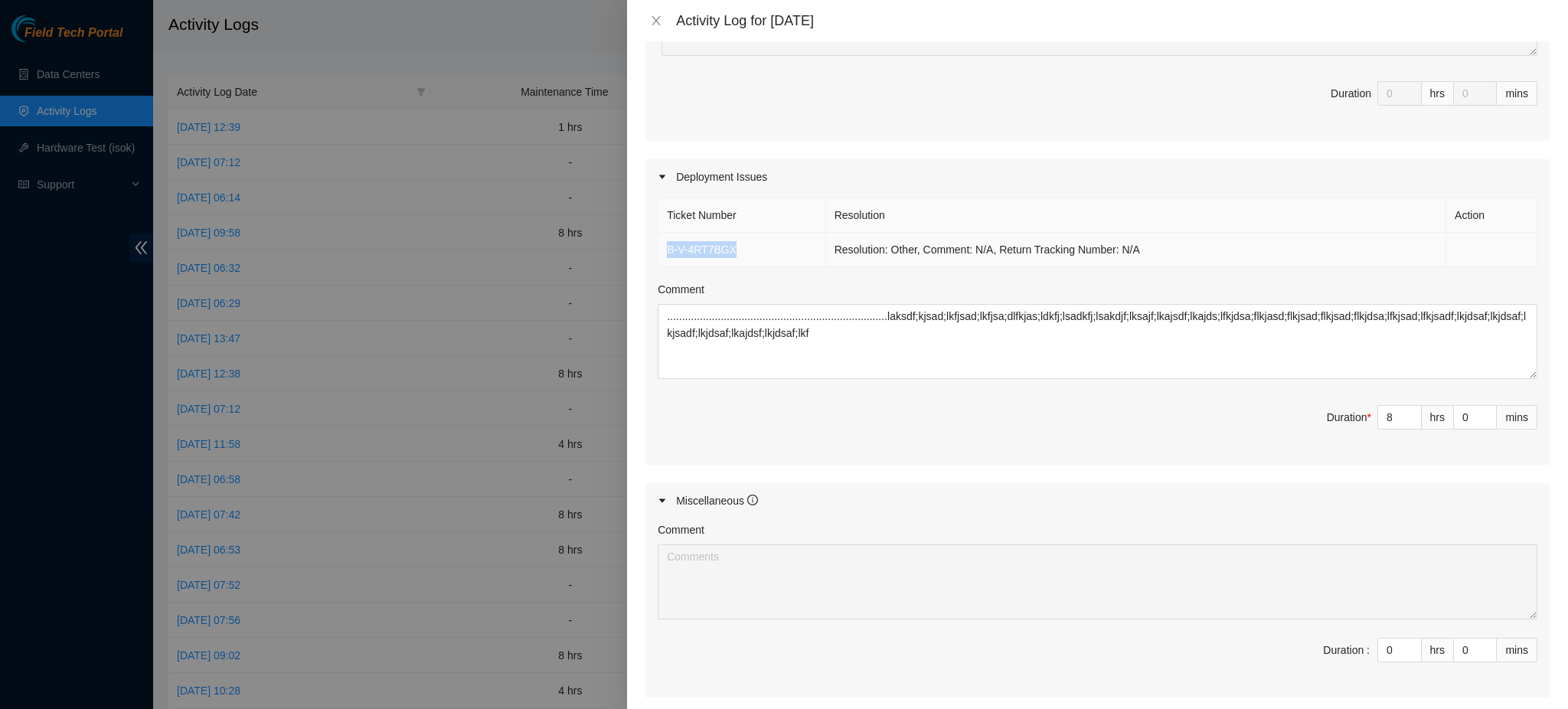
drag, startPoint x: 742, startPoint y: 251, endPoint x: 666, endPoint y: 251, distance: 76.0
click at [666, 251] on td "B-V-4RT7BGX" at bounding box center [742, 250] width 167 height 34
copy link "B-V-4RT7BGX"
click at [654, 24] on icon "close" at bounding box center [656, 20] width 12 height 12
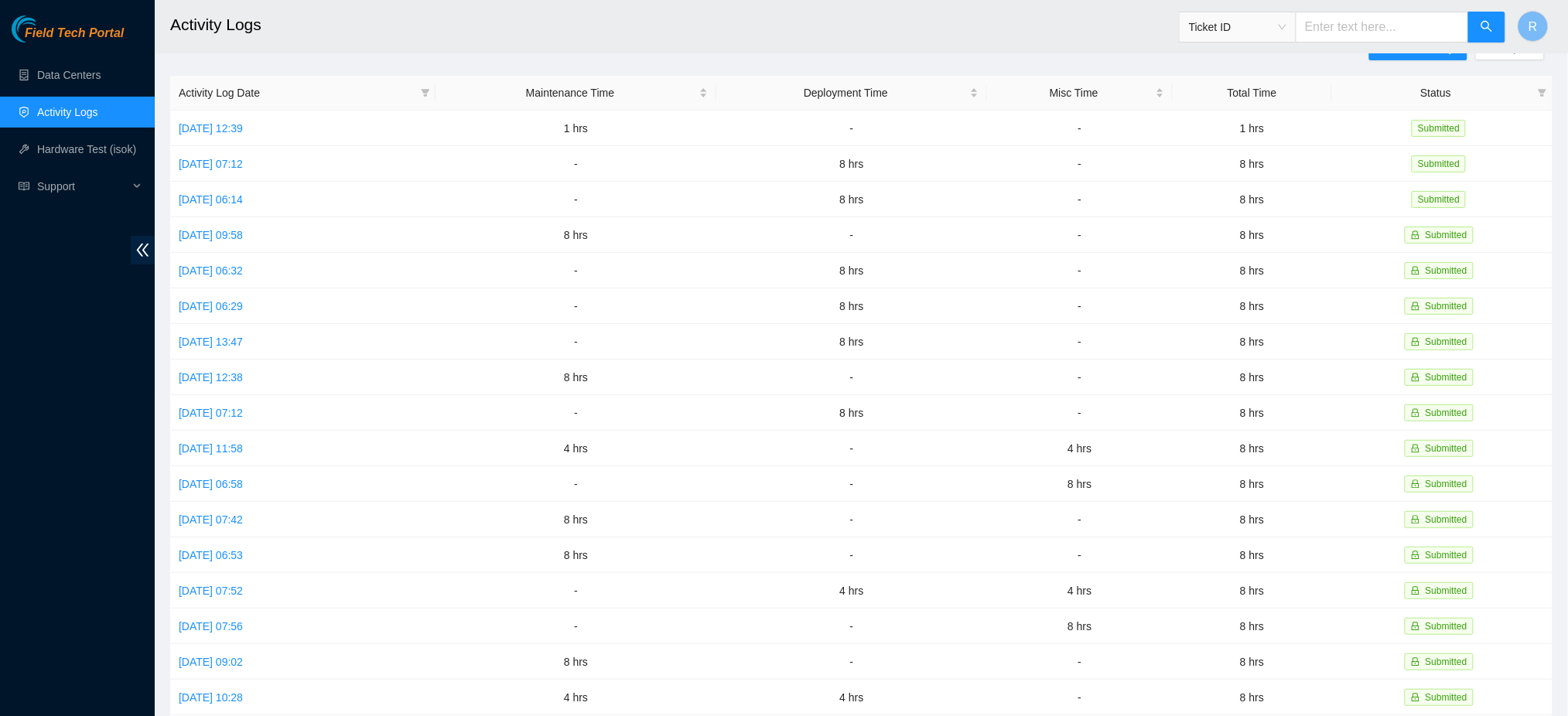
click at [1353, 29] on input "text" at bounding box center [1382, 27] width 173 height 31
paste input "B-V-4RT7BGX"
type input "B-V-4RT7BGX"
click at [1489, 23] on icon "search" at bounding box center [1486, 26] width 12 height 12
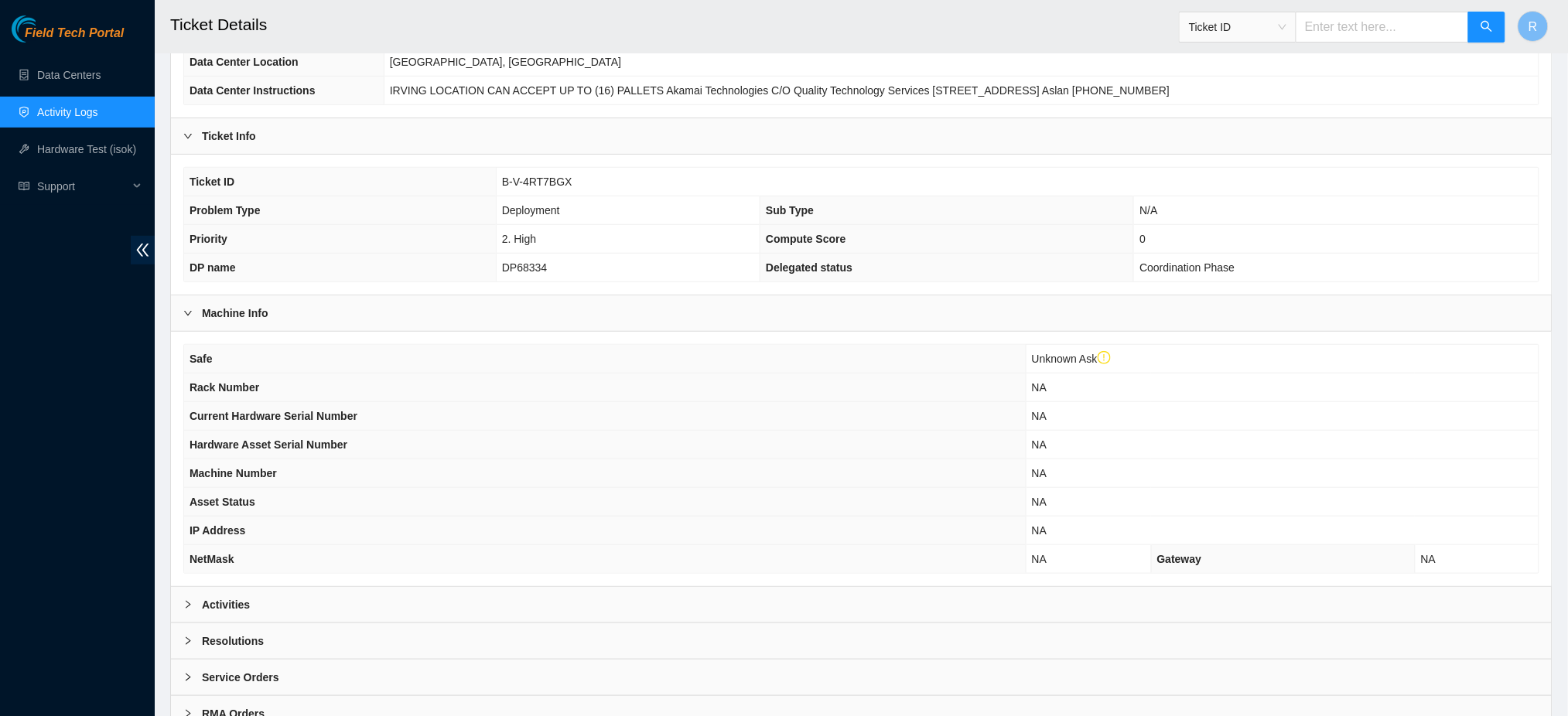
scroll to position [278, 0]
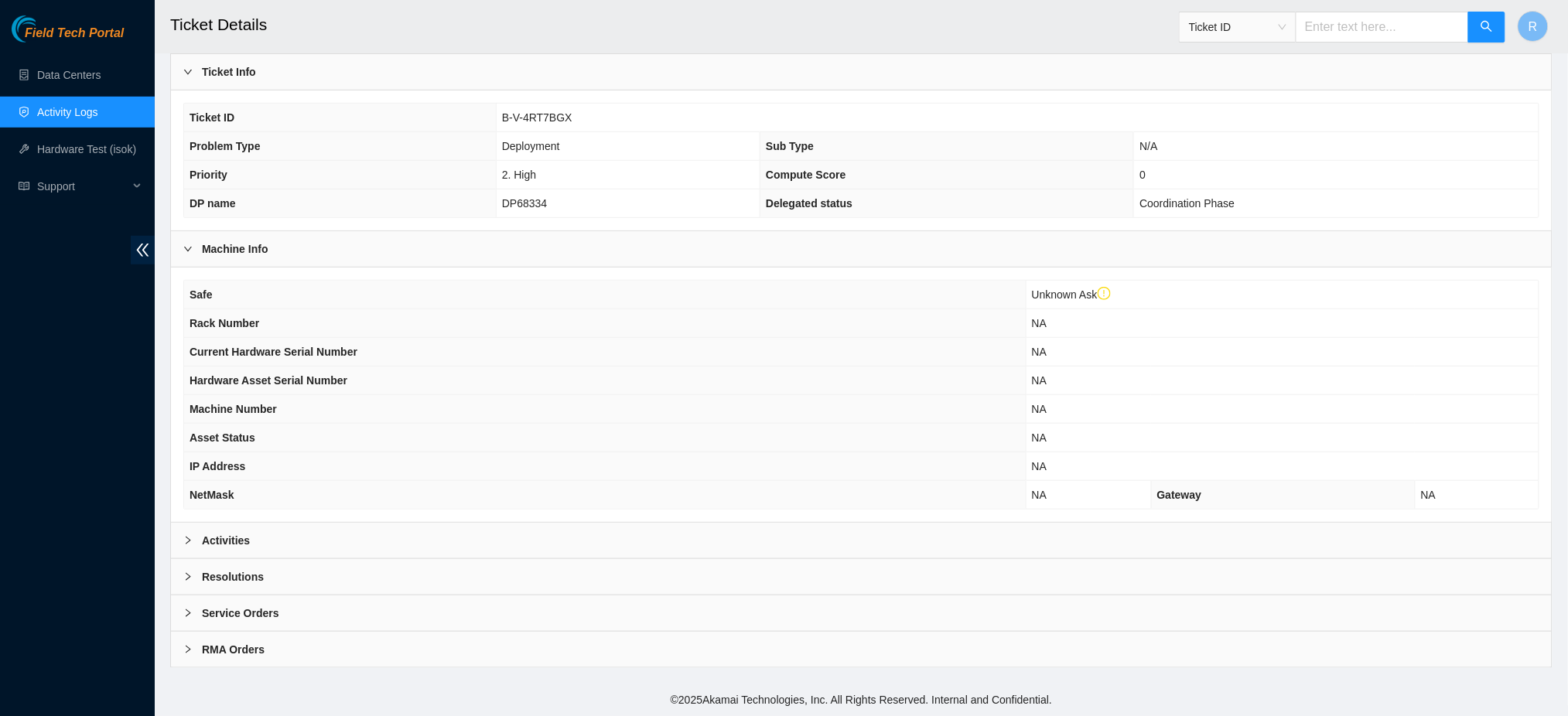
click at [382, 535] on div "Activities" at bounding box center [861, 540] width 1380 height 35
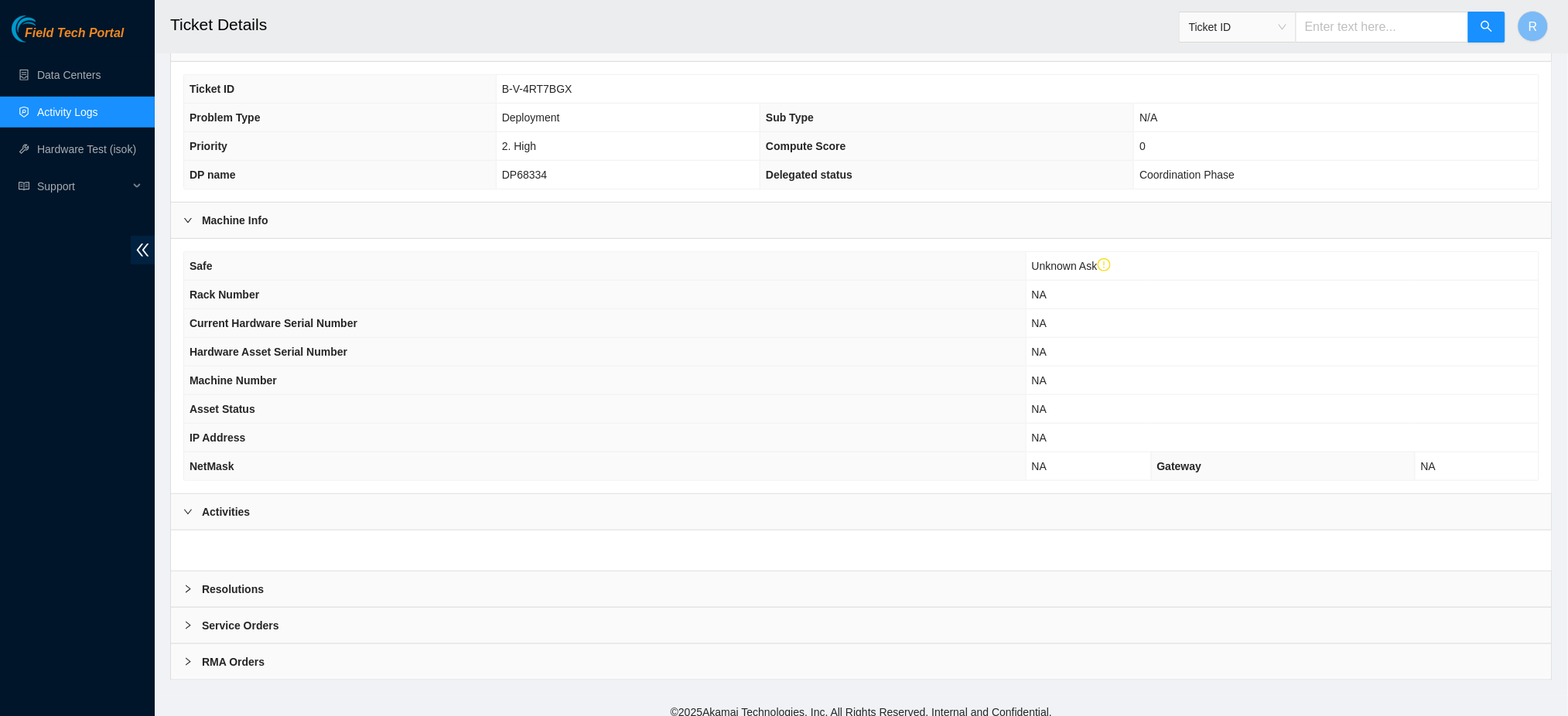
scroll to position [319, 0]
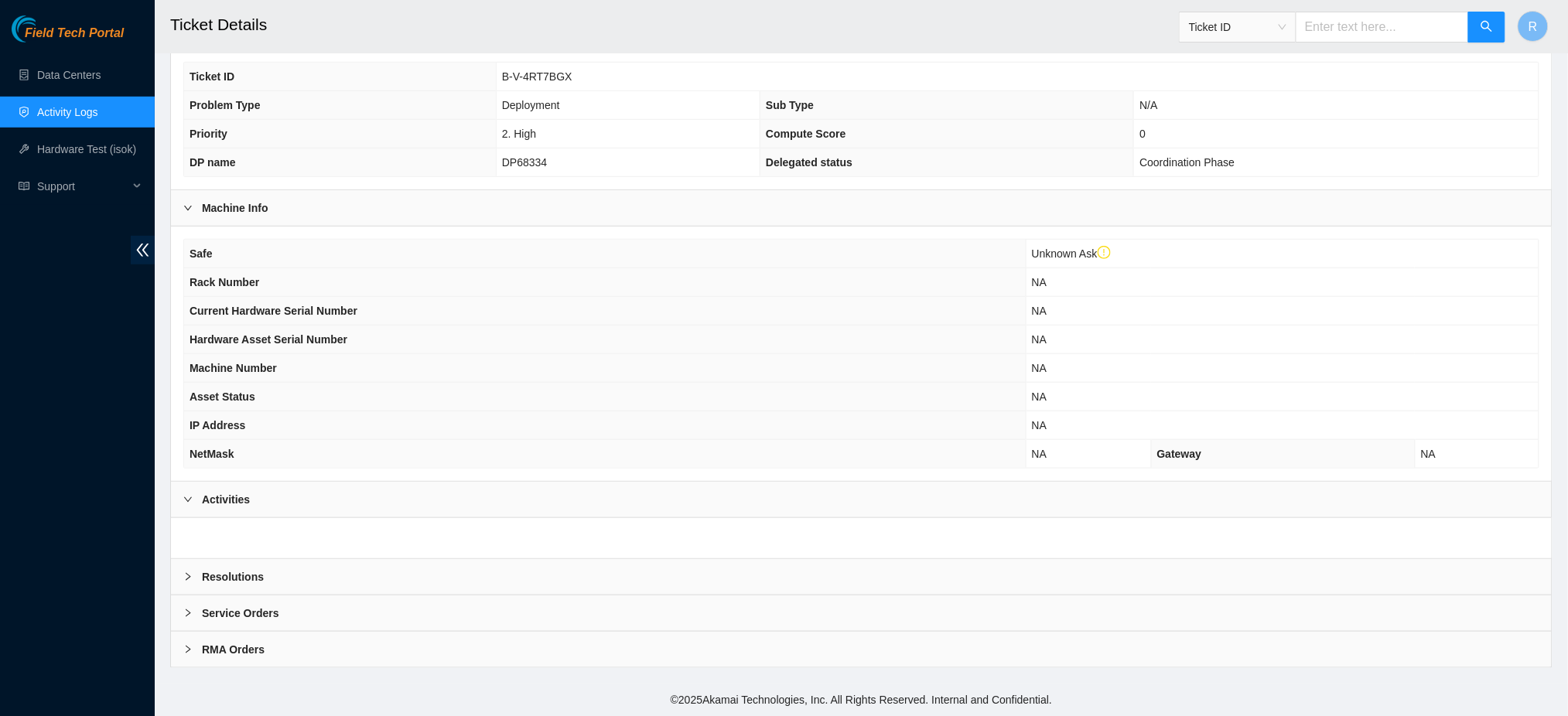
click at [418, 578] on div "Resolutions" at bounding box center [861, 576] width 1380 height 35
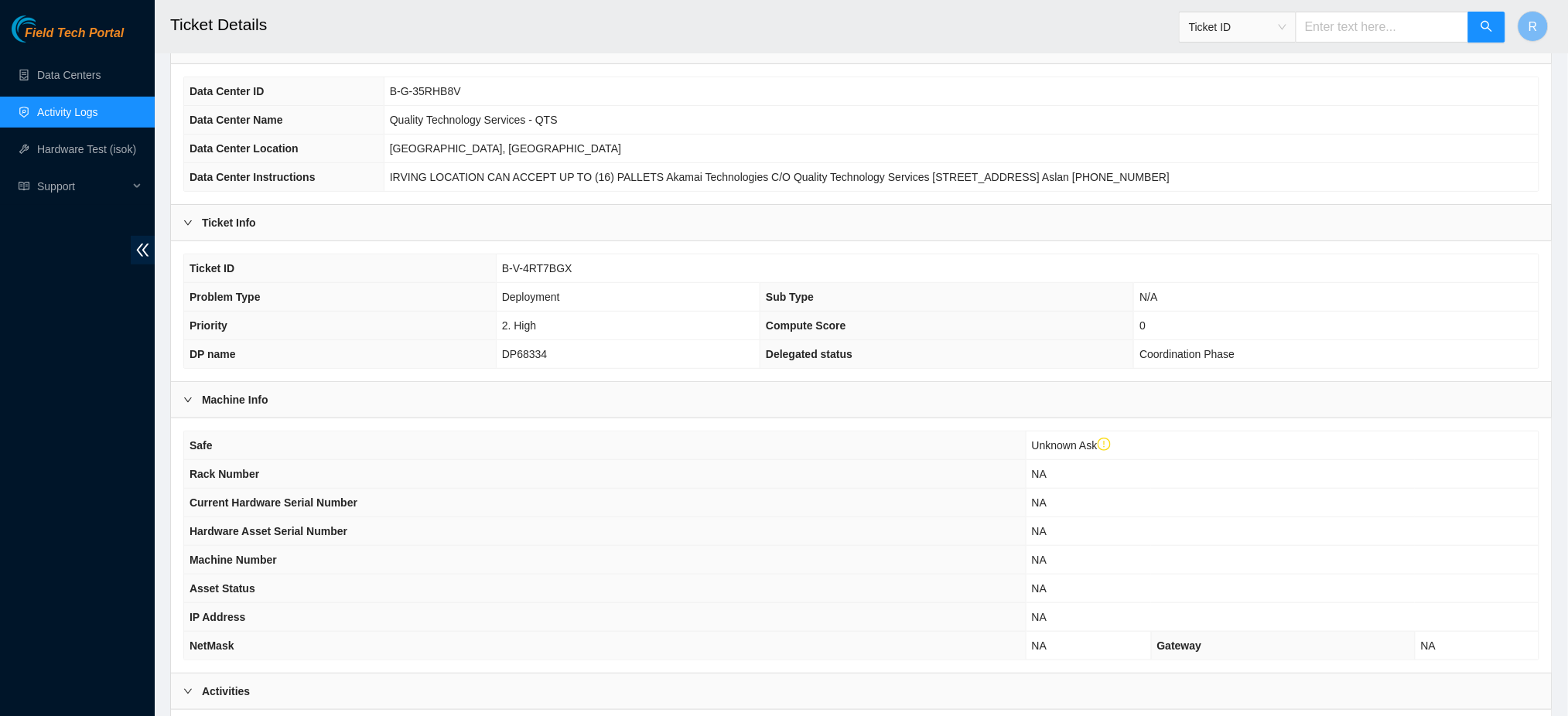
scroll to position [0, 0]
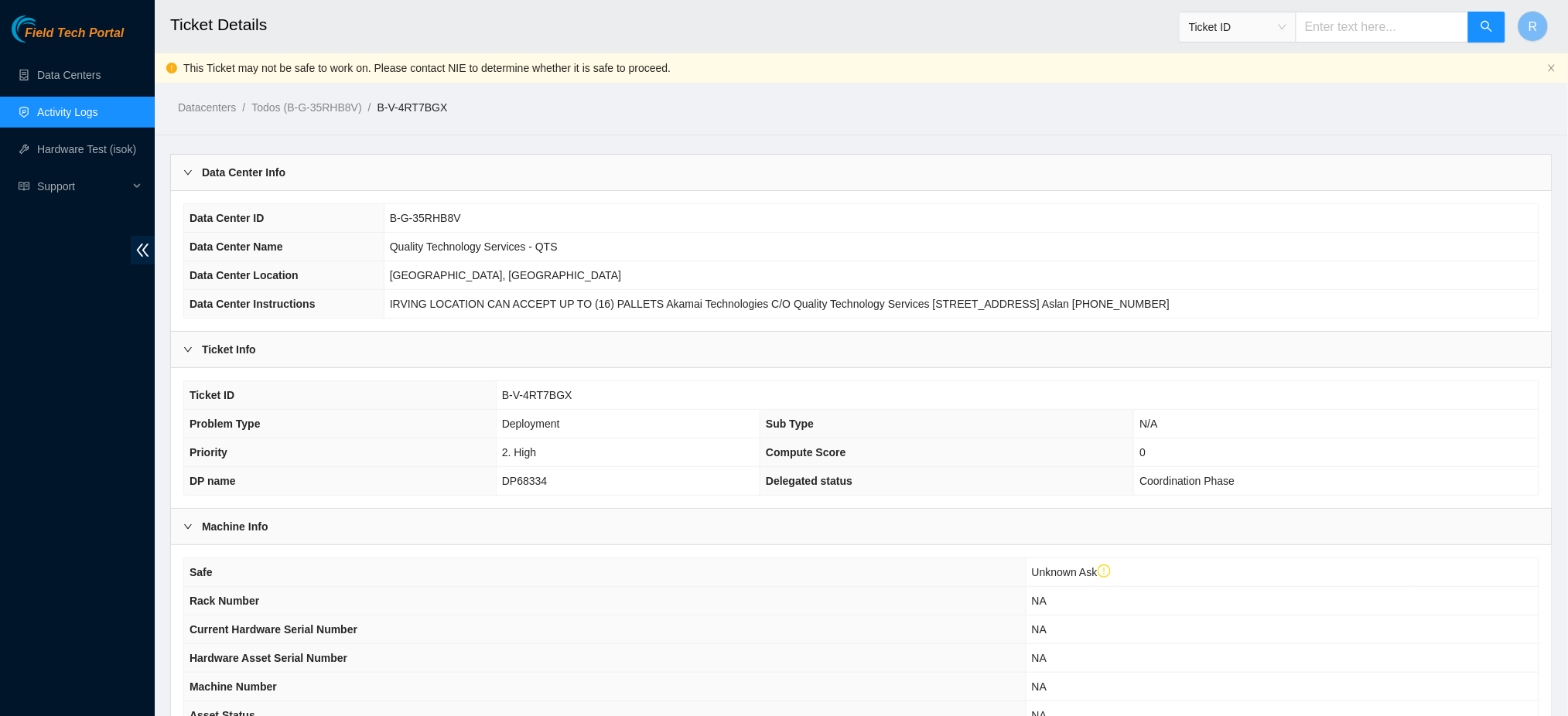
click at [527, 484] on span "DP68334" at bounding box center [525, 481] width 45 height 12
click at [528, 486] on span "DP68334" at bounding box center [525, 481] width 45 height 12
click at [619, 458] on td "2. High" at bounding box center [627, 452] width 264 height 28
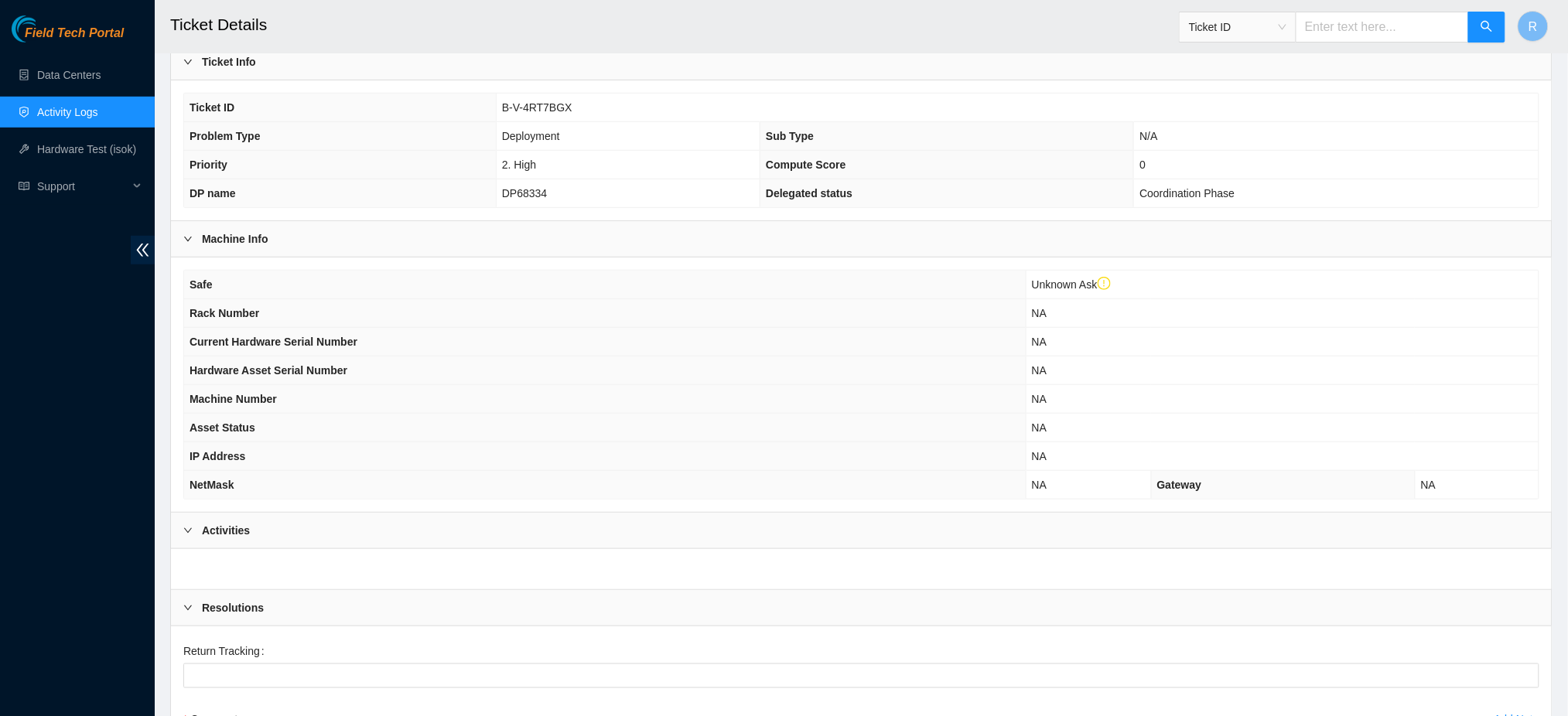
scroll to position [412, 0]
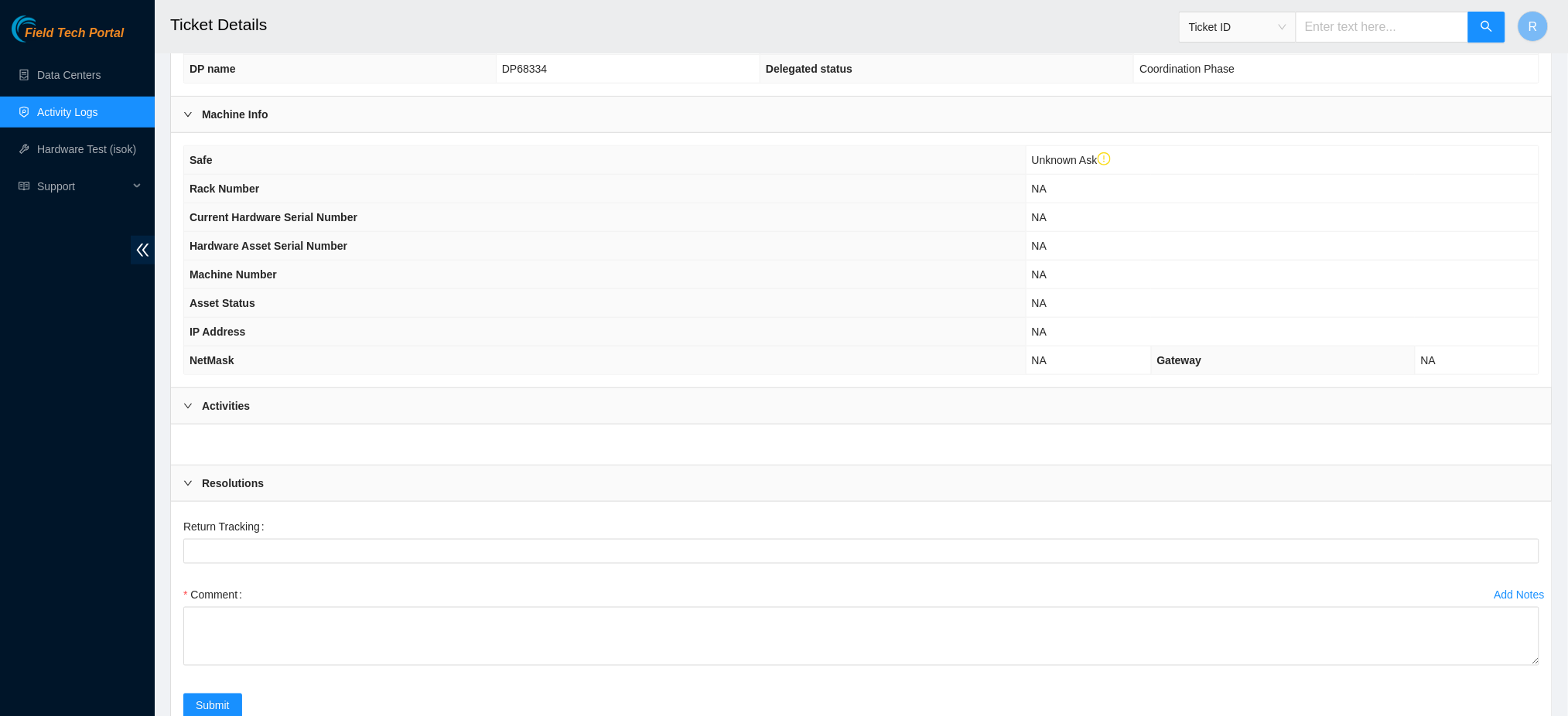
click at [316, 405] on div "Activities" at bounding box center [861, 406] width 1380 height 35
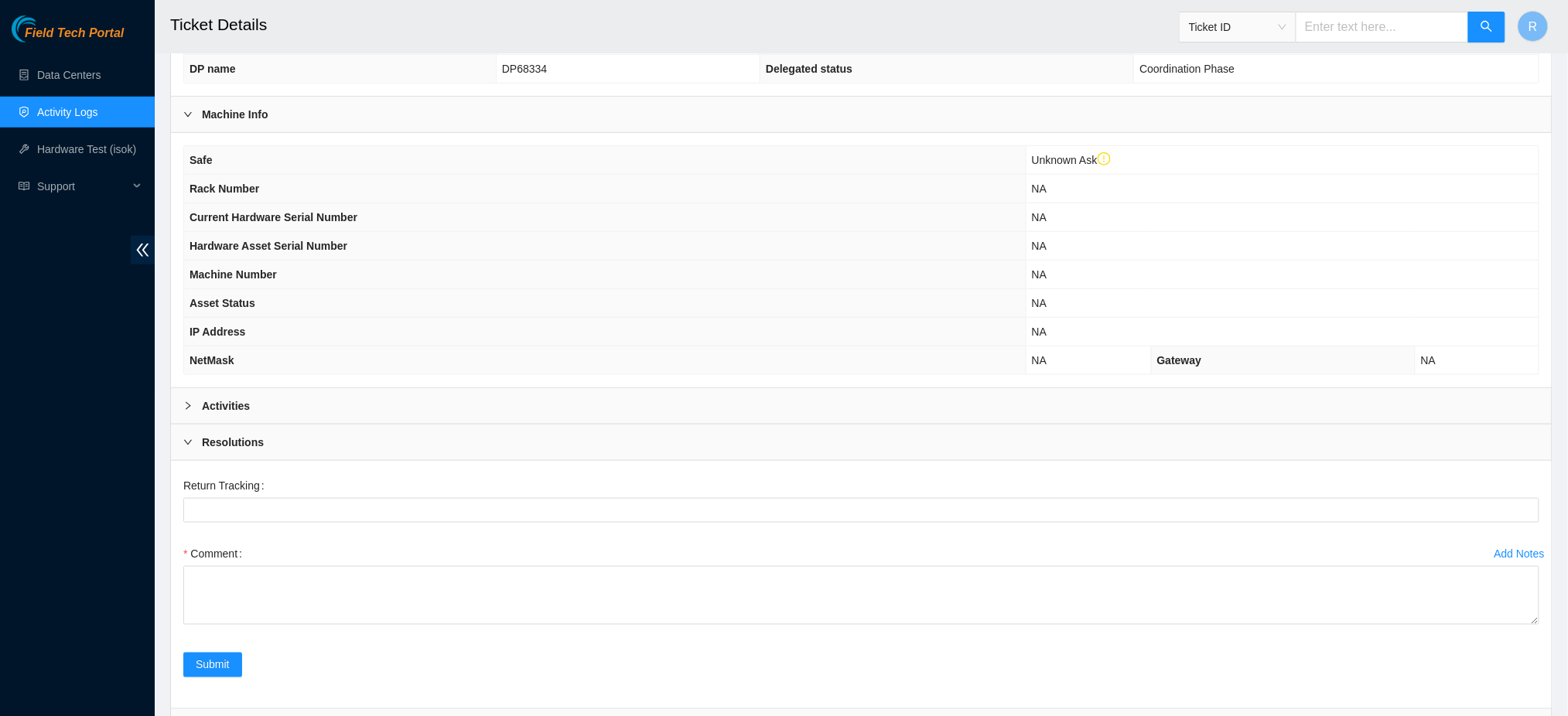
click at [318, 404] on div "Activities" at bounding box center [861, 406] width 1380 height 35
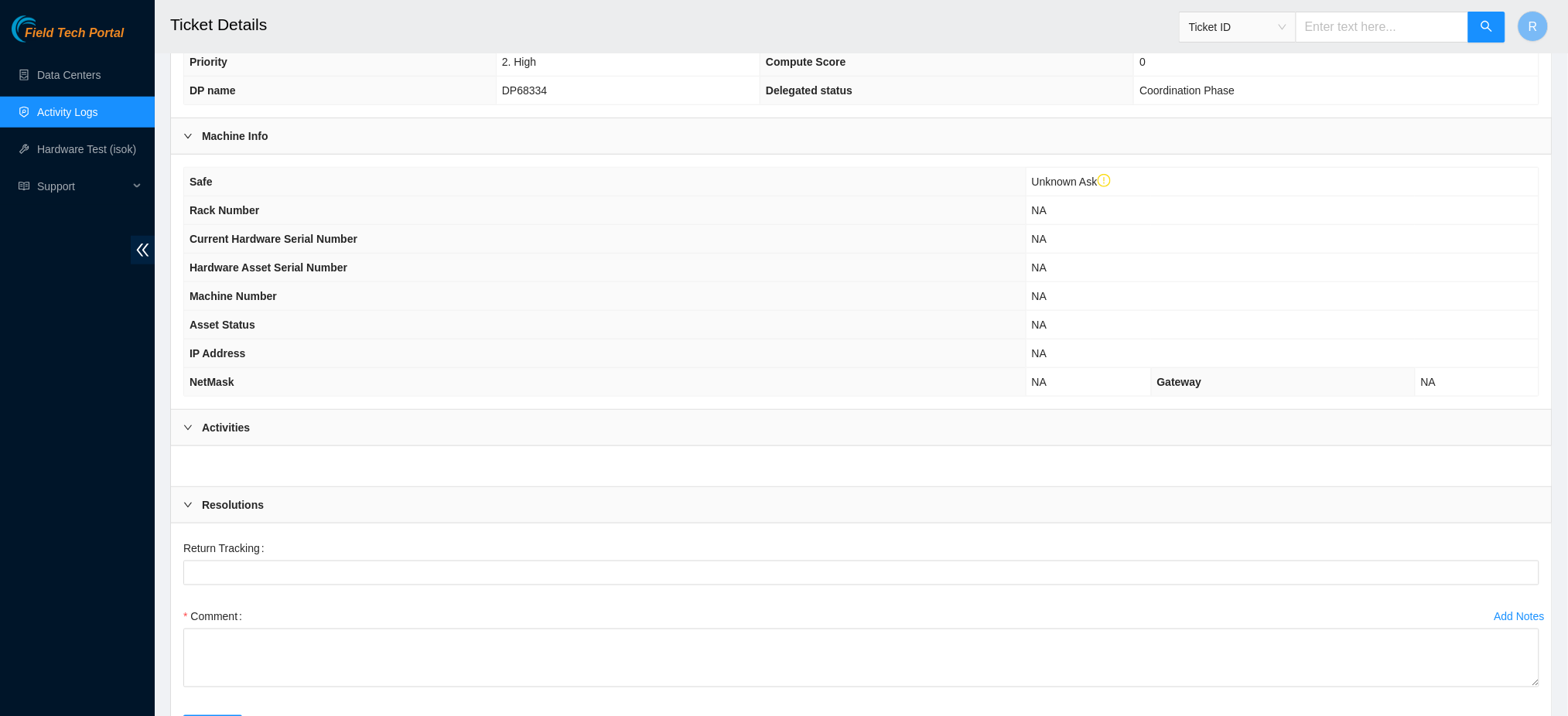
scroll to position [0, 0]
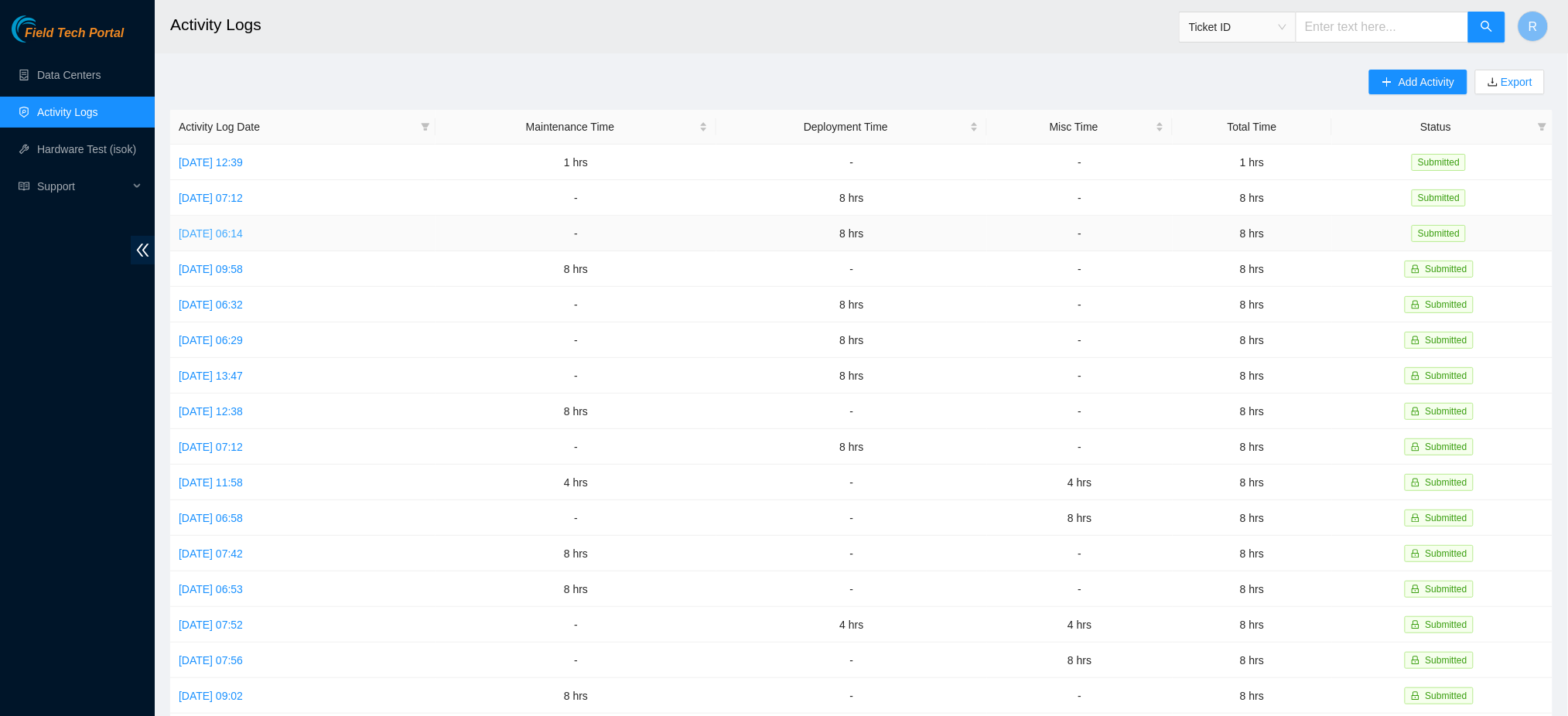
click at [243, 232] on link "Mon, 22 Sep 2025 06:14" at bounding box center [210, 233] width 65 height 12
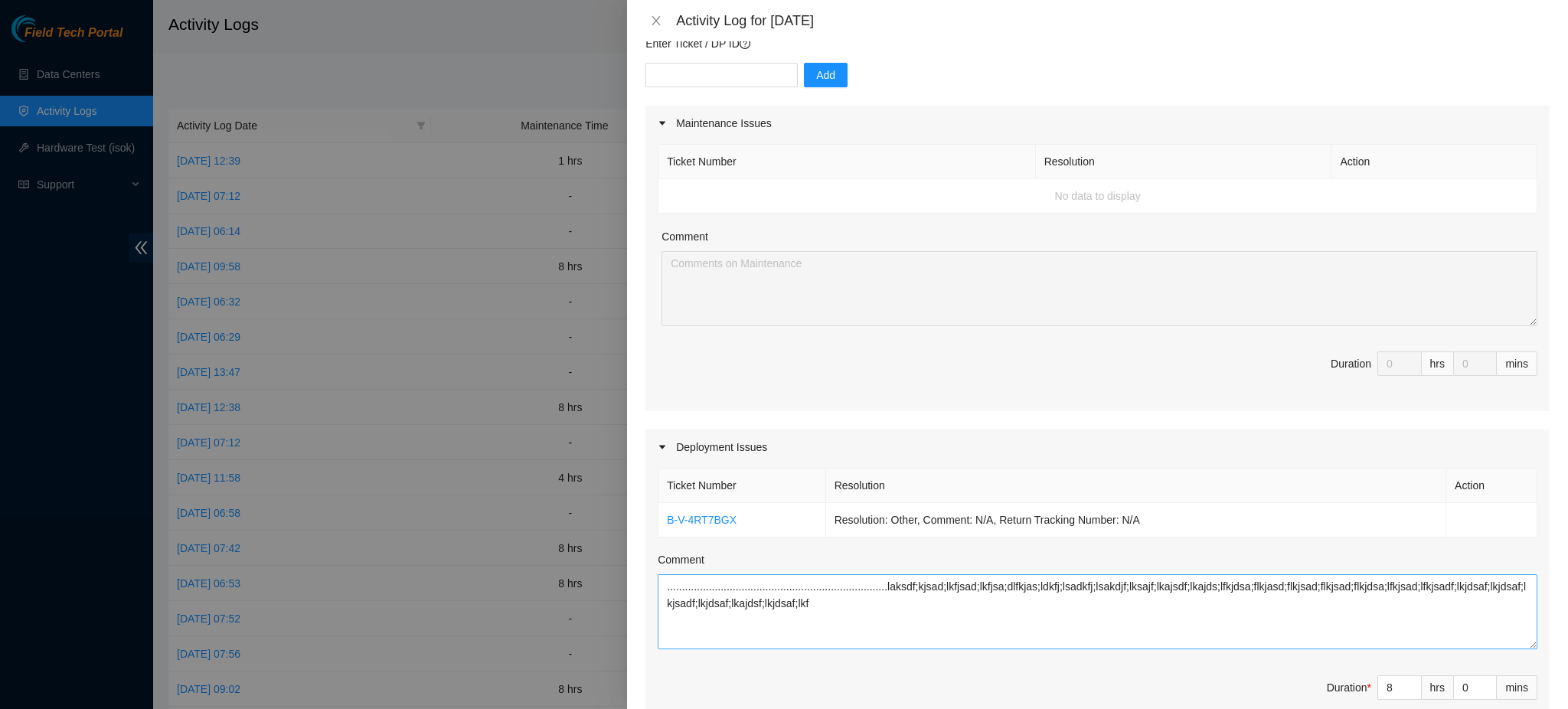
scroll to position [306, 0]
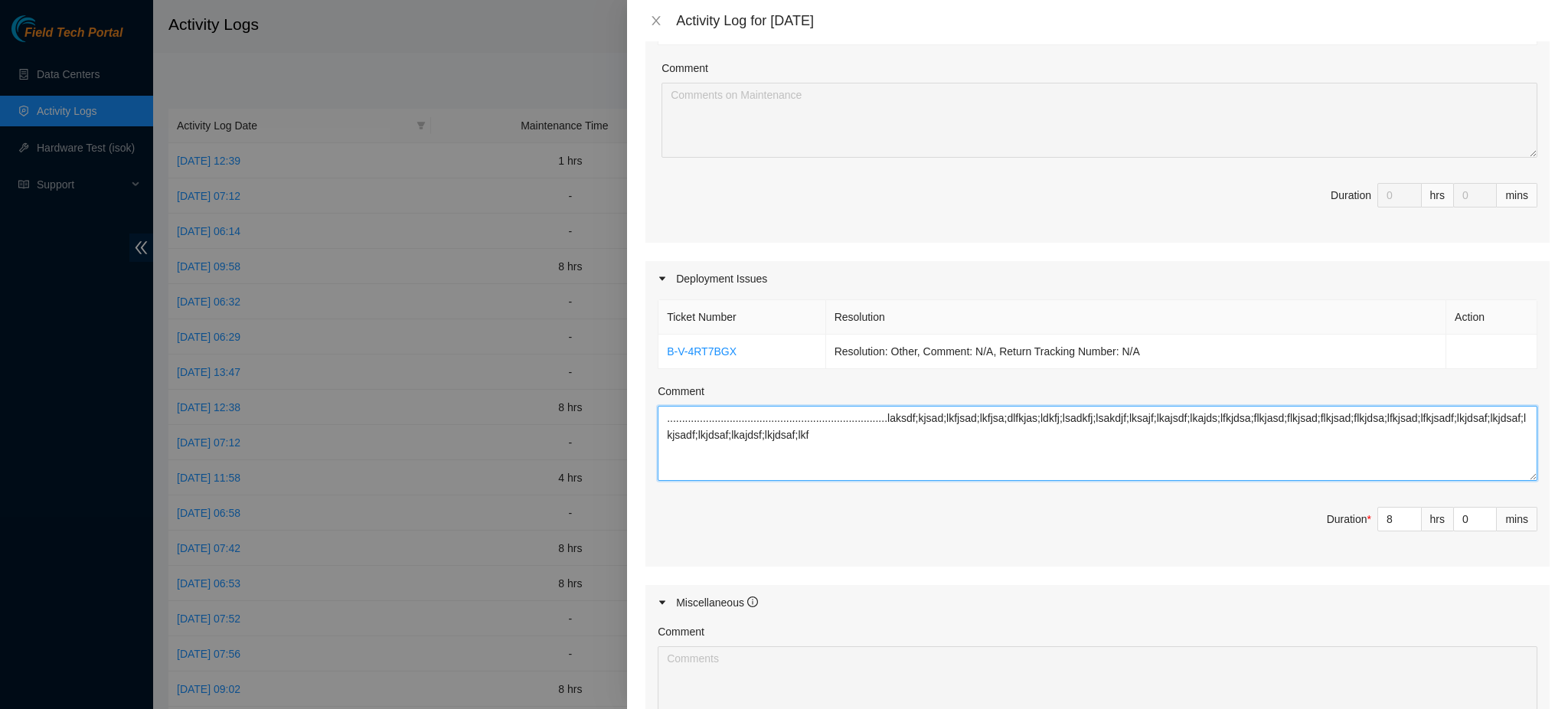
drag, startPoint x: 889, startPoint y: 463, endPoint x: 535, endPoint y: 393, distance: 360.9
click at [535, 396] on div "Activity Log for 22-09-2025 Note: This activity log is for informational purpos…" at bounding box center [784, 354] width 1568 height 709
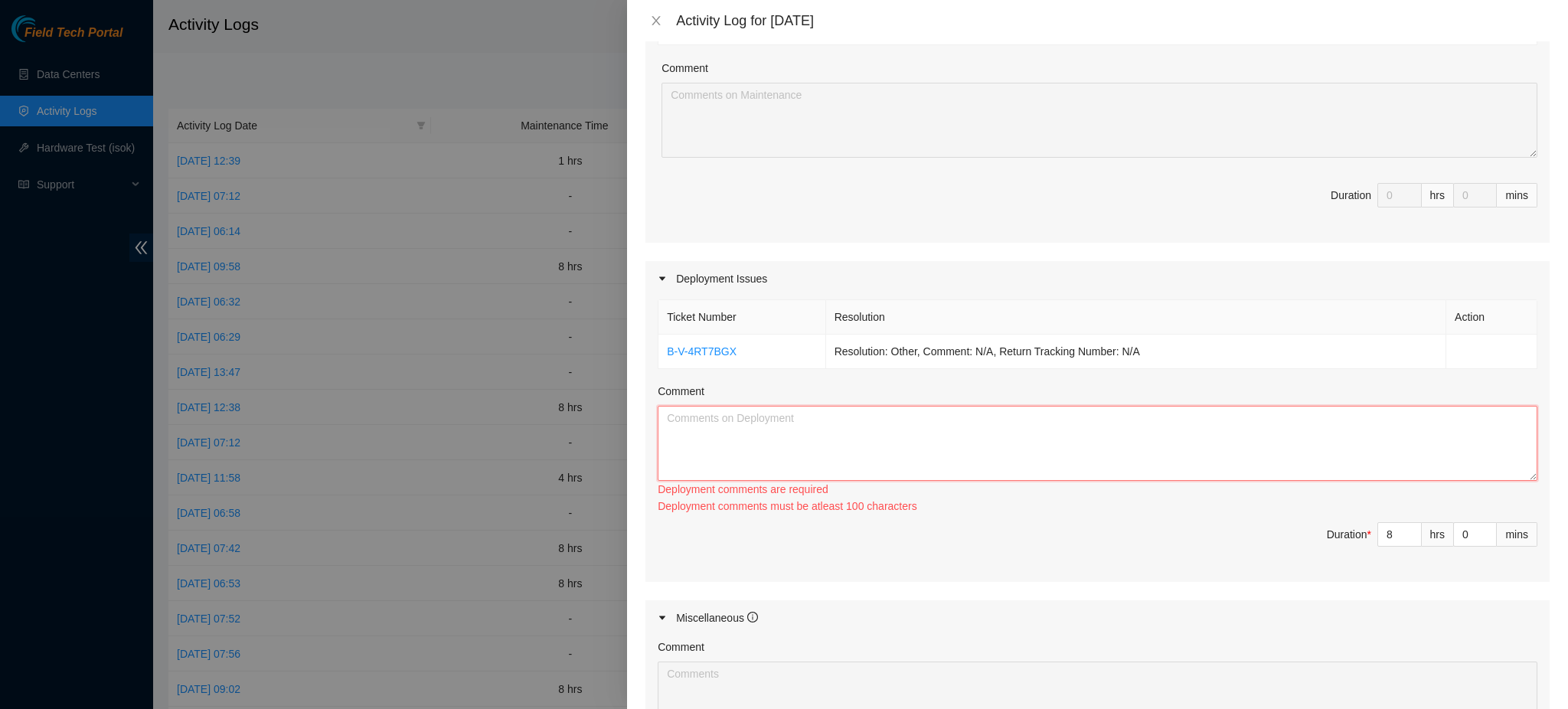
click at [781, 437] on textarea "Comment" at bounding box center [1097, 444] width 880 height 75
type textarea "R"
click at [770, 440] on textarea "Comment" at bounding box center [1097, 444] width 880 height 75
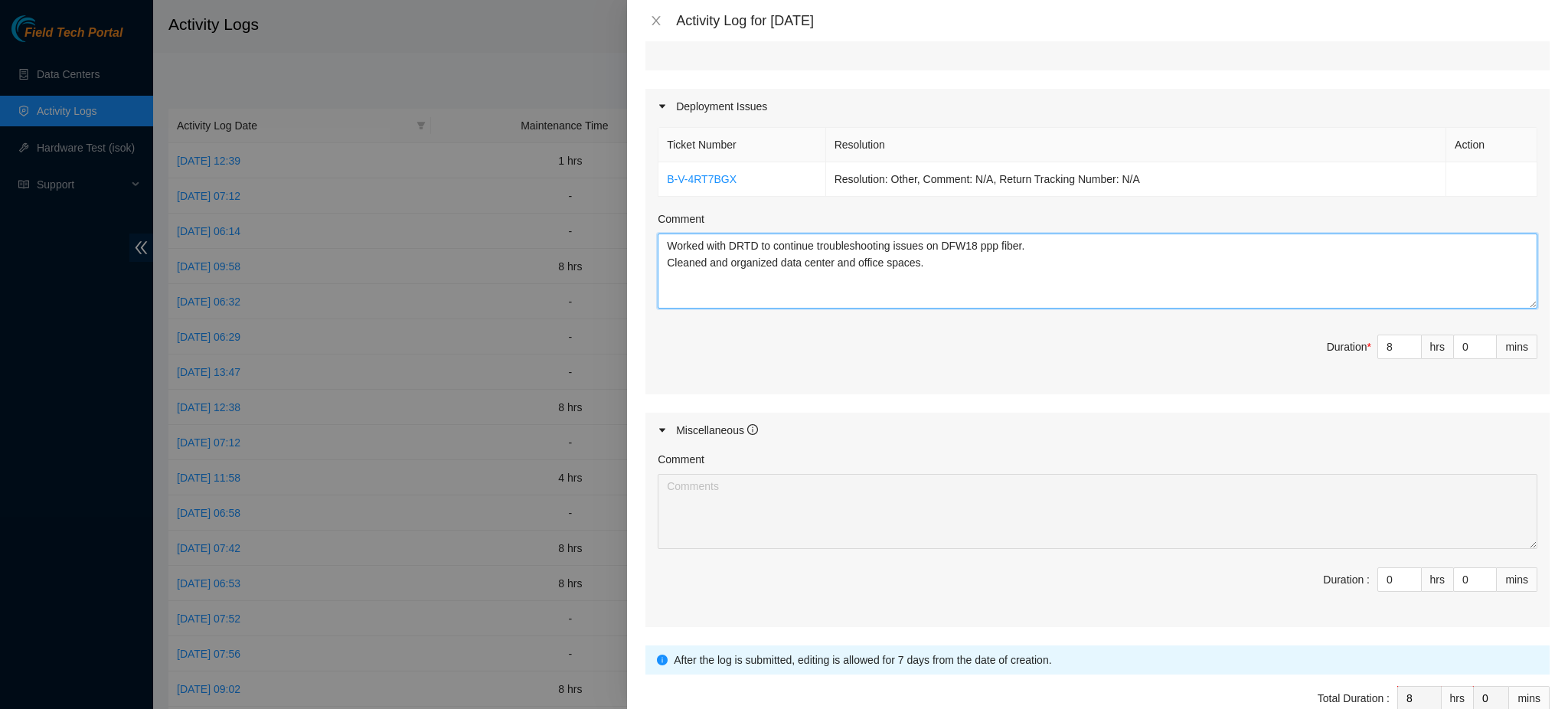
scroll to position [565, 0]
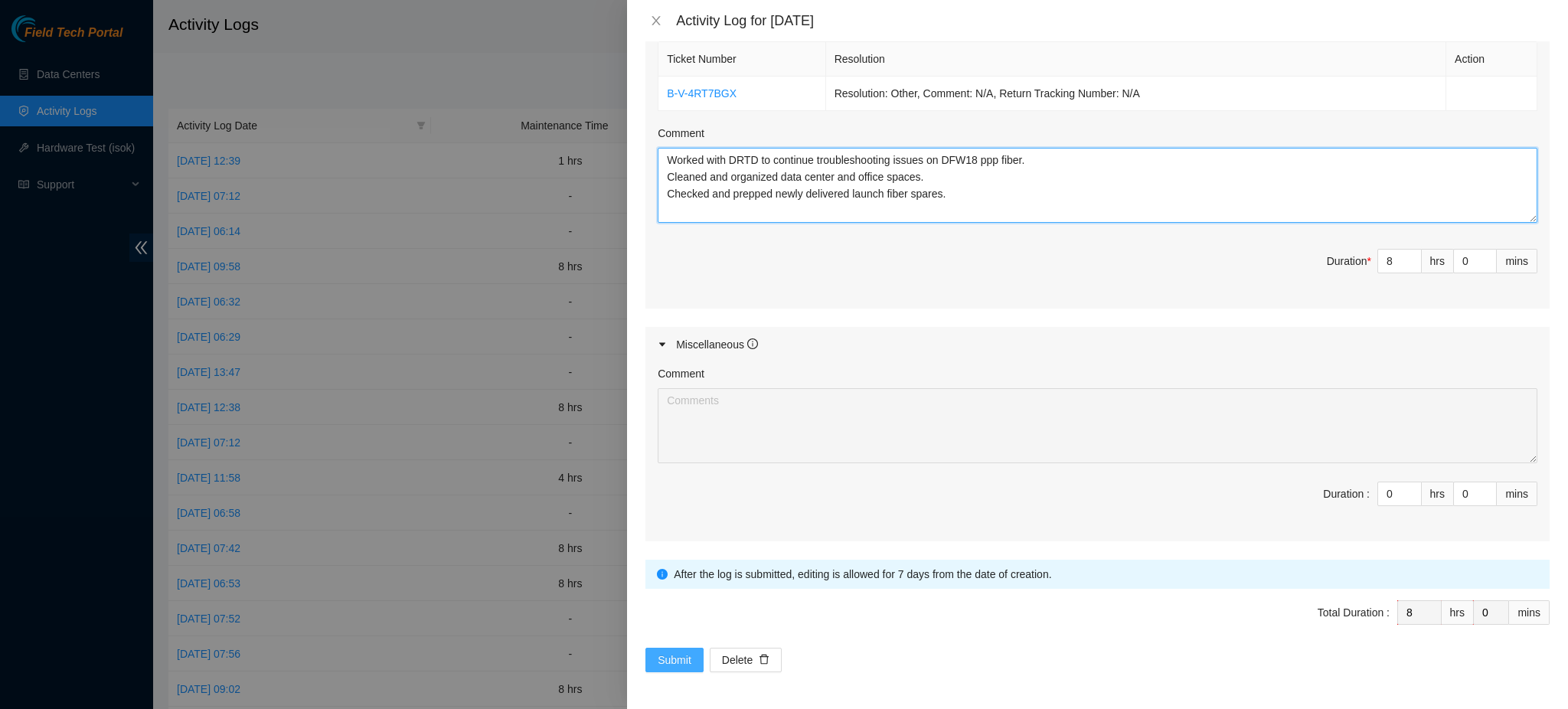
type textarea "Worked with DRTD to continue troubleshooting issues on DFW18 ppp fiber. Cleaned…"
drag, startPoint x: 676, startPoint y: 660, endPoint x: 689, endPoint y: 643, distance: 21.4
click at [676, 659] on span "Submit" at bounding box center [674, 660] width 33 height 17
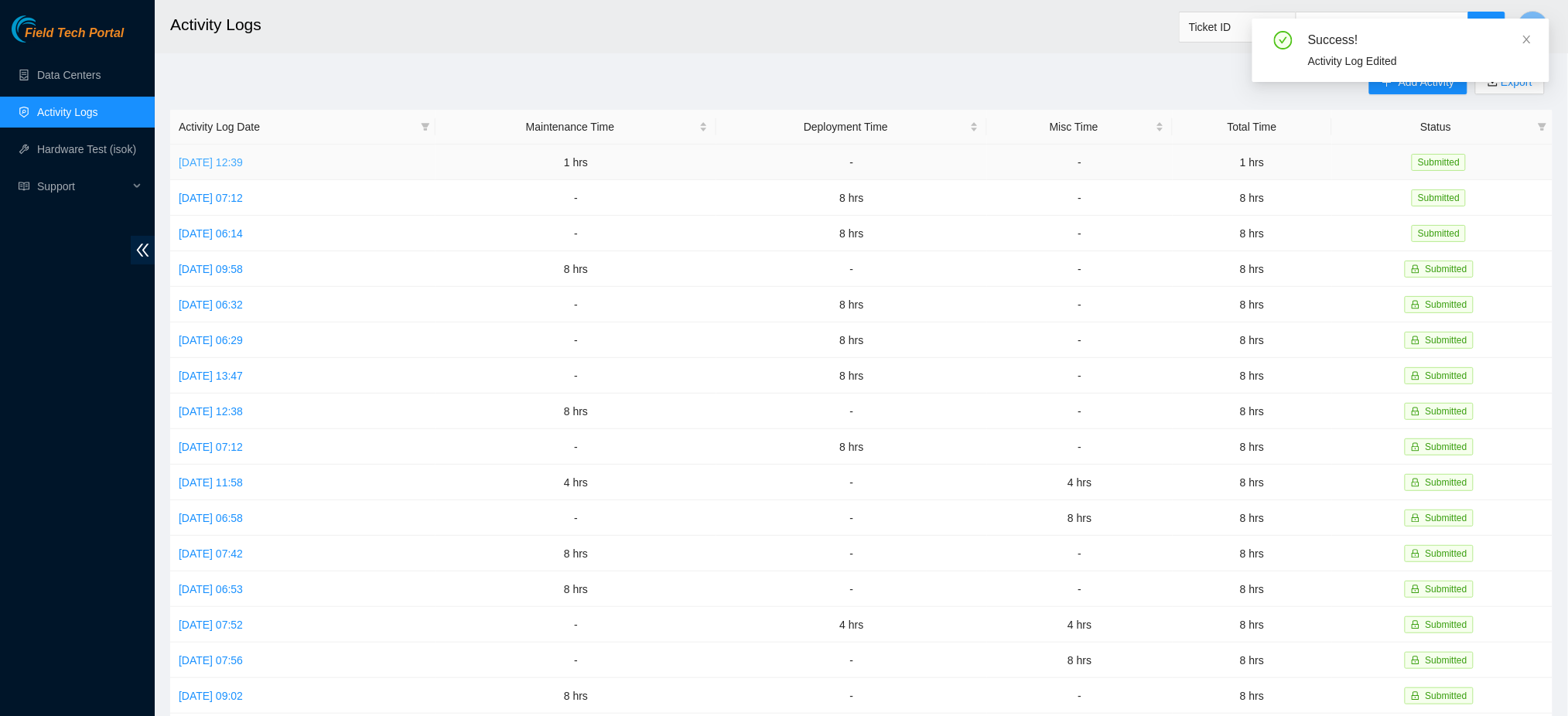
click at [243, 161] on link "[DATE] 12:39" at bounding box center [210, 162] width 65 height 12
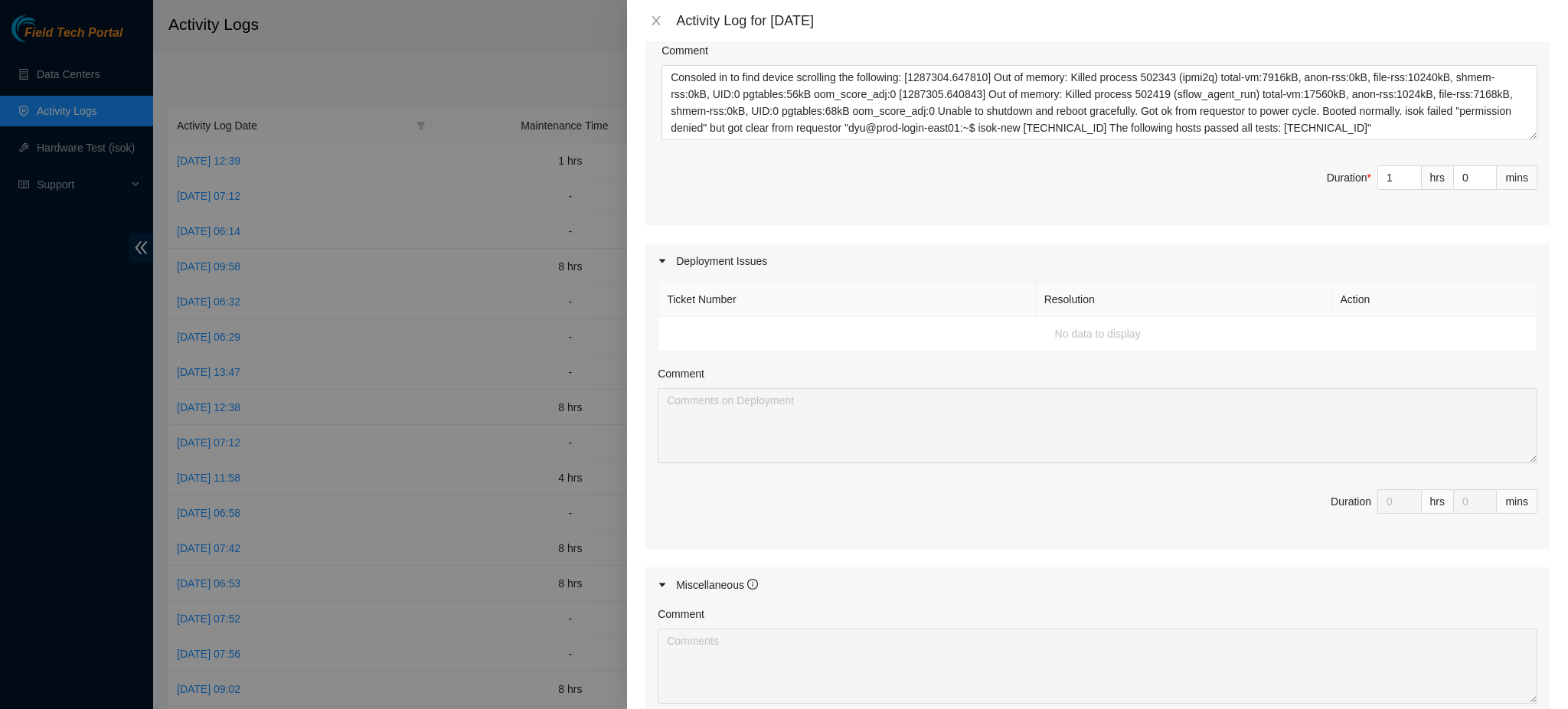
scroll to position [510, 0]
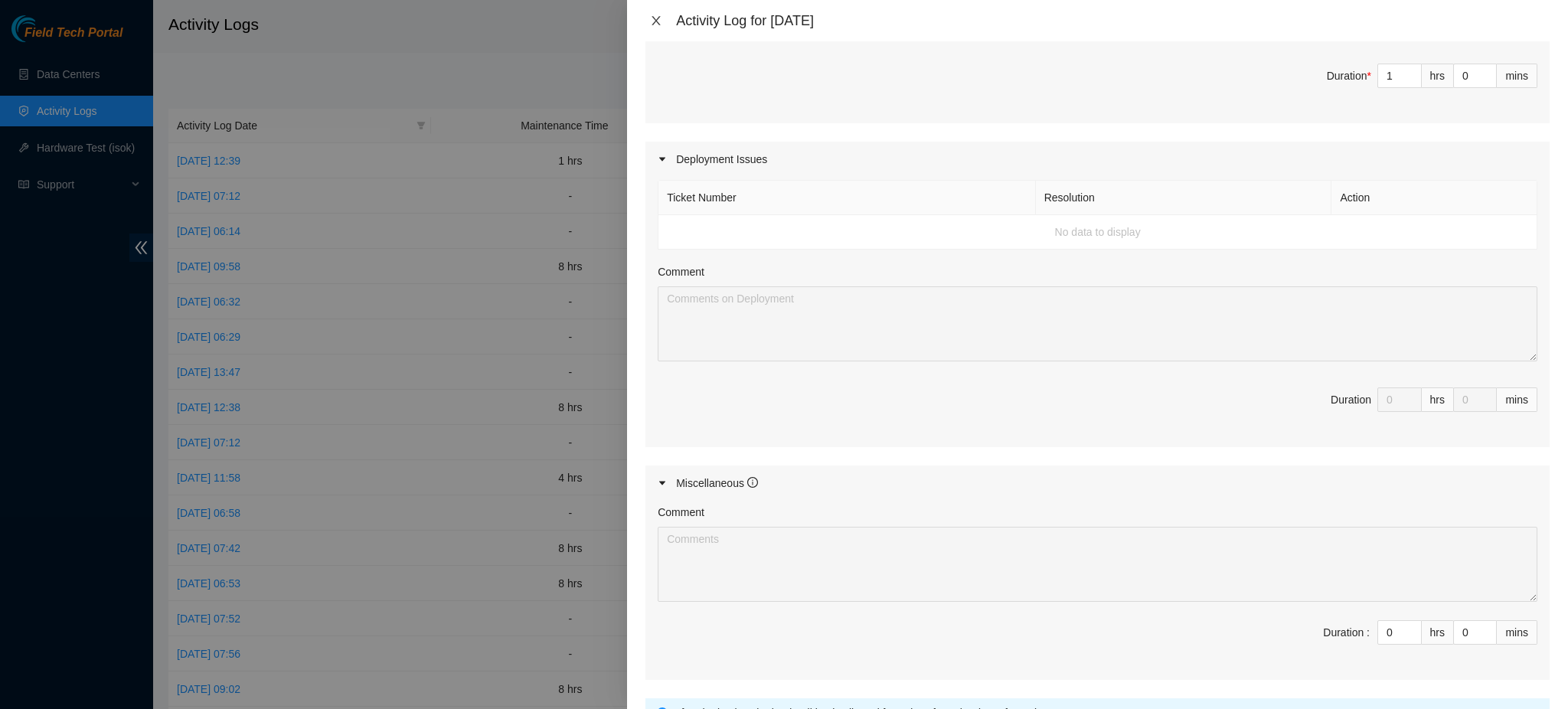
click at [653, 19] on icon "close" at bounding box center [656, 20] width 12 height 12
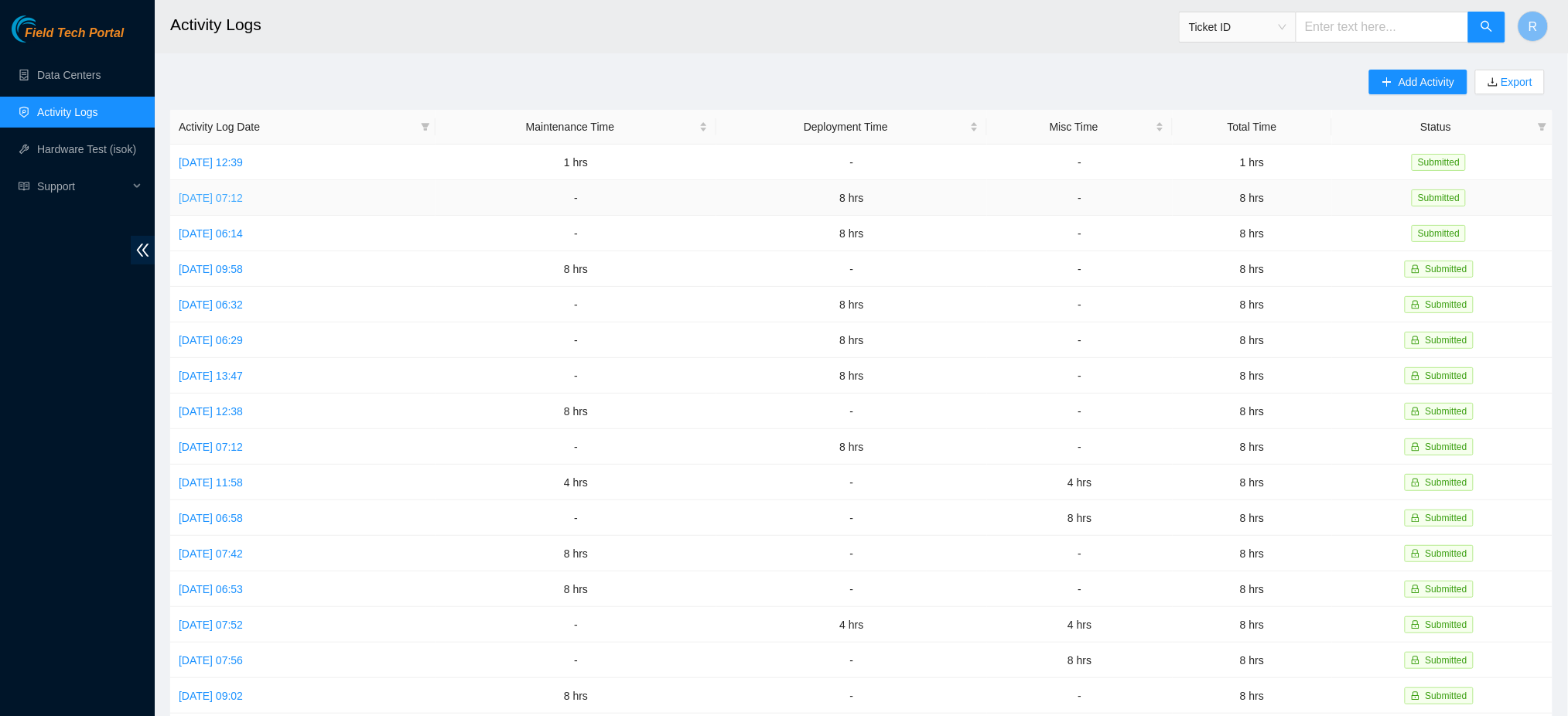
click at [243, 198] on link "[DATE] 07:12" at bounding box center [210, 198] width 65 height 12
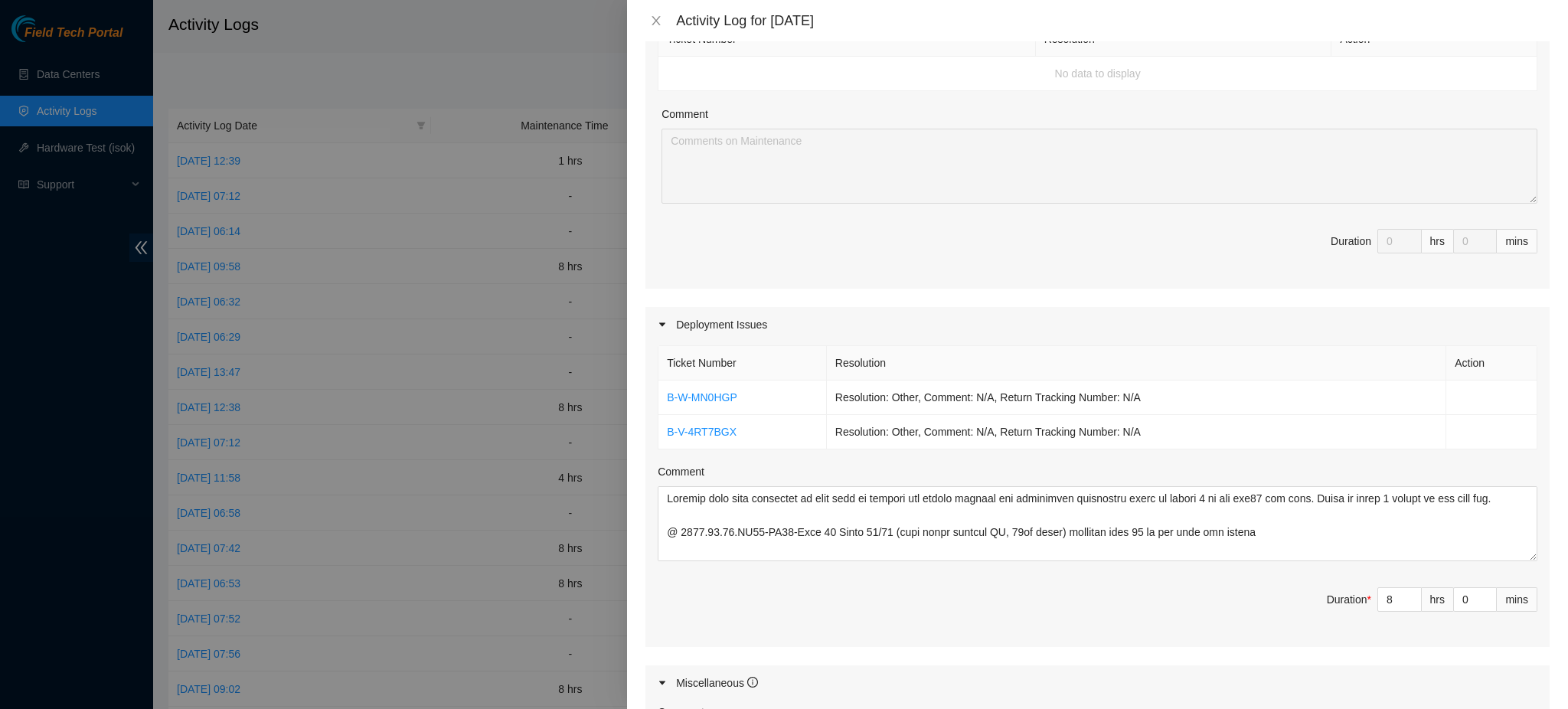
scroll to position [0, 0]
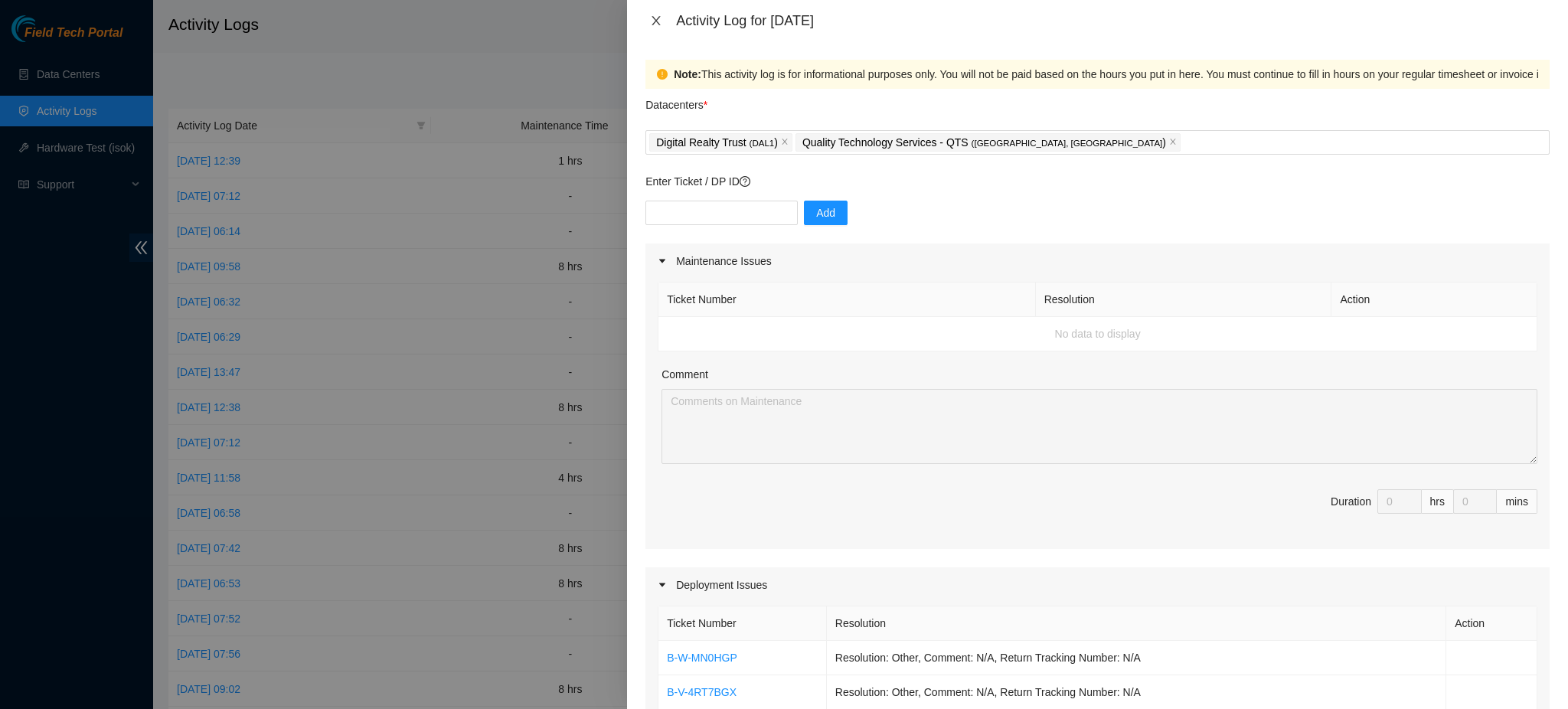
click at [659, 19] on icon "close" at bounding box center [656, 20] width 12 height 12
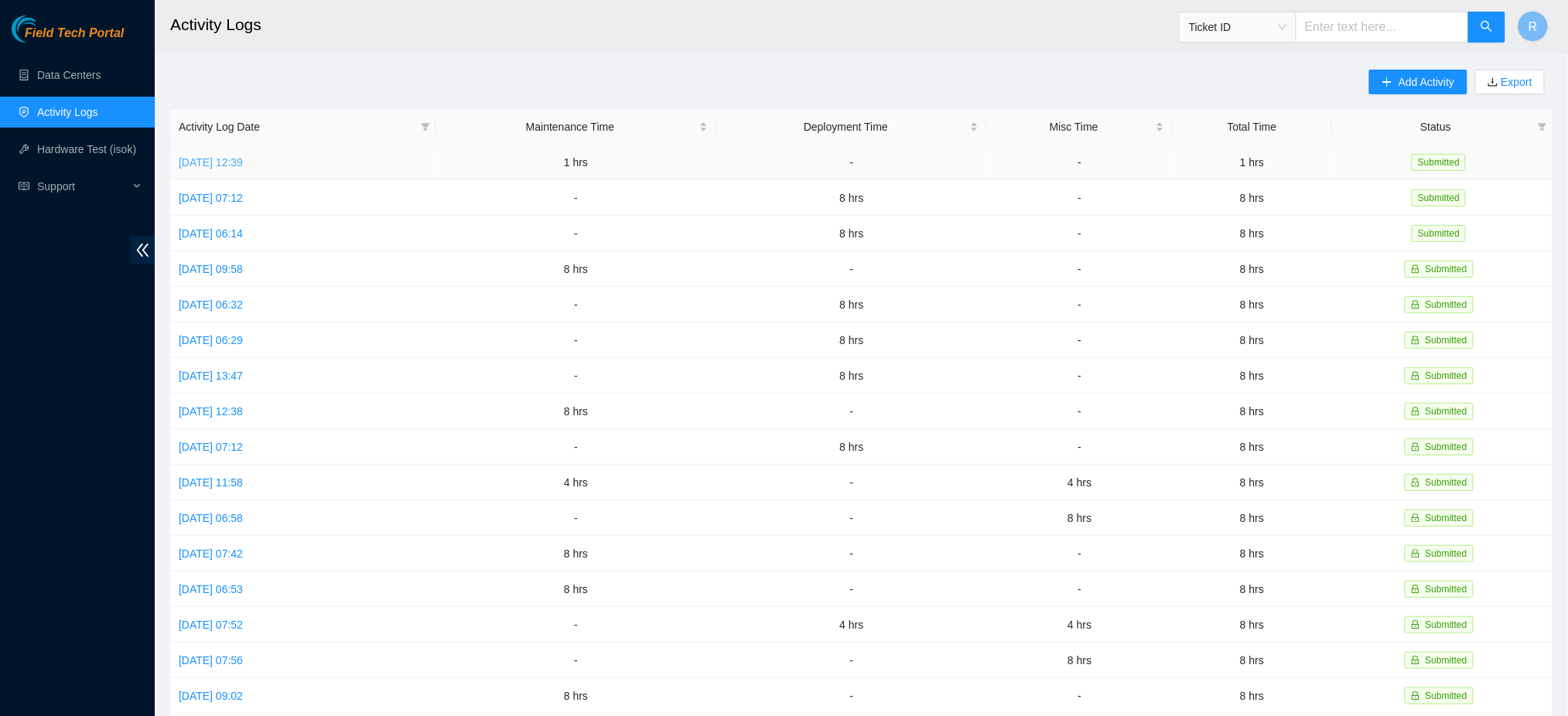
click at [243, 159] on link "[DATE] 12:39" at bounding box center [210, 162] width 65 height 12
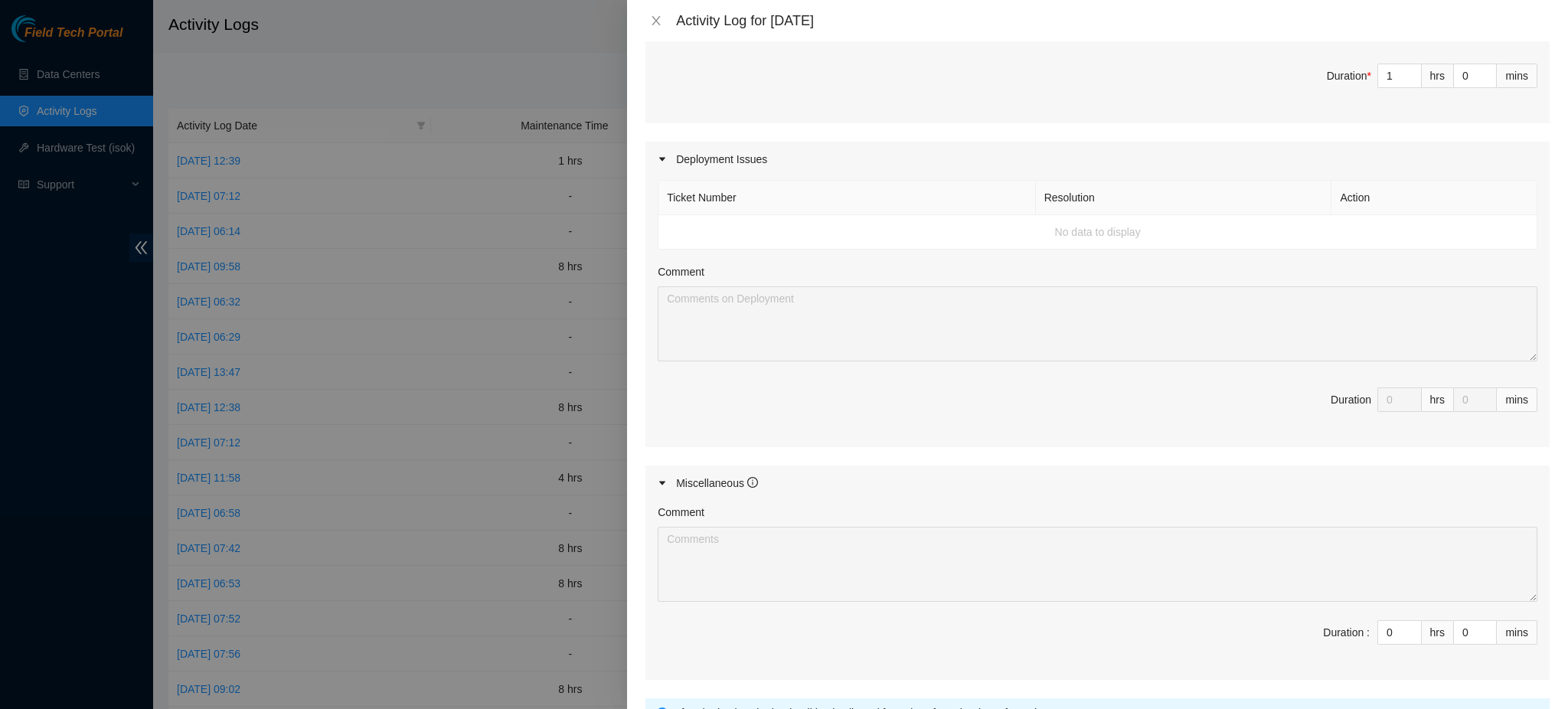
scroll to position [102, 0]
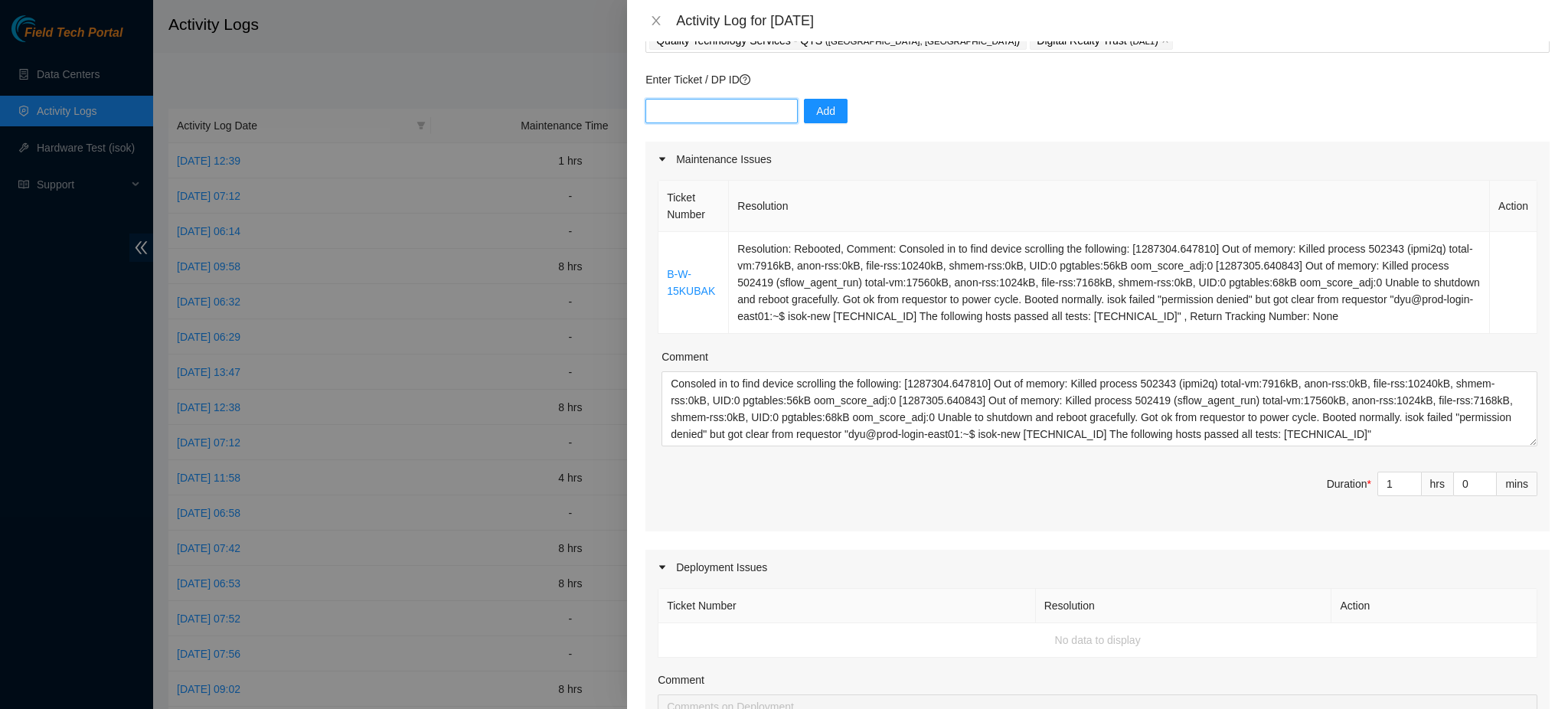
click at [709, 102] on input "text" at bounding box center [722, 111] width 153 height 25
paste input "DP68334"
type input "DP68334"
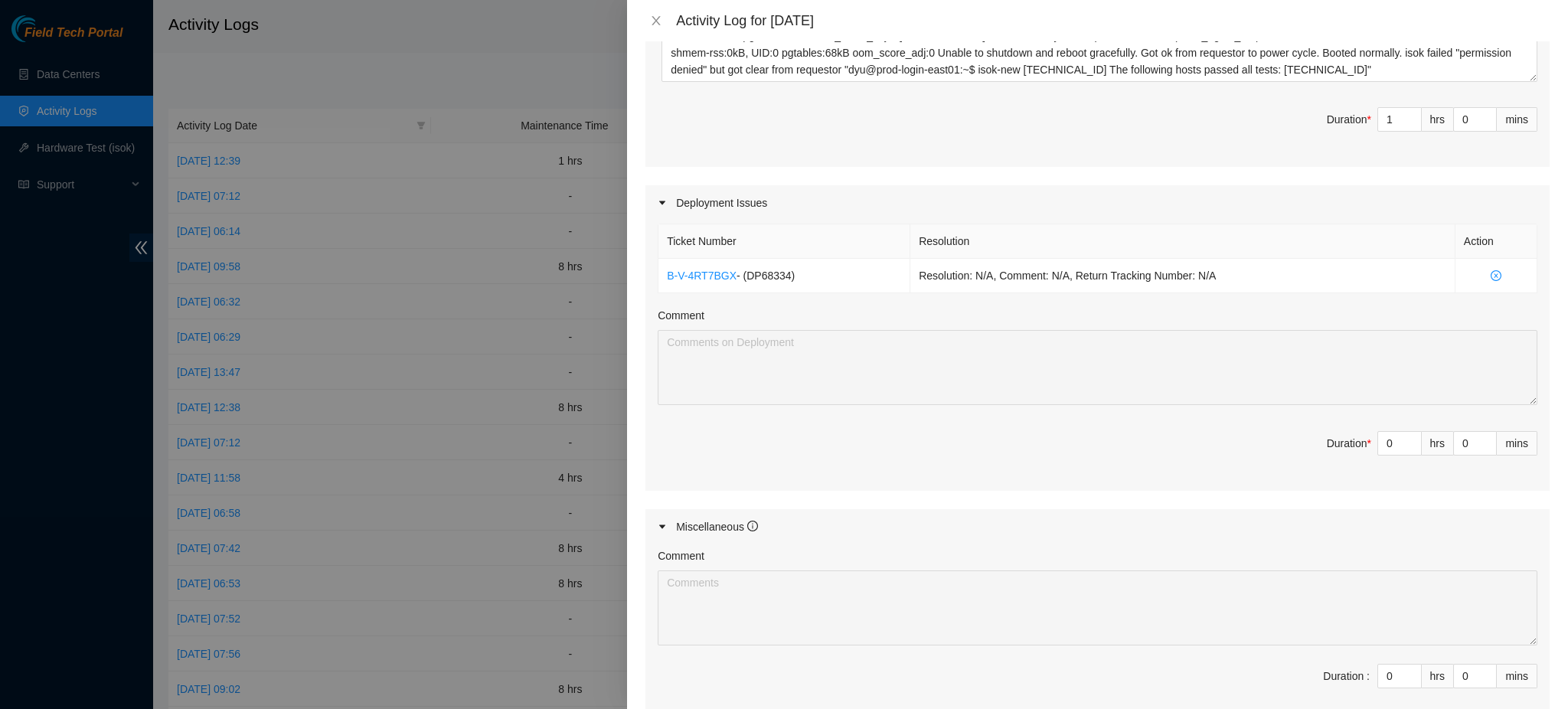
scroll to position [510, 0]
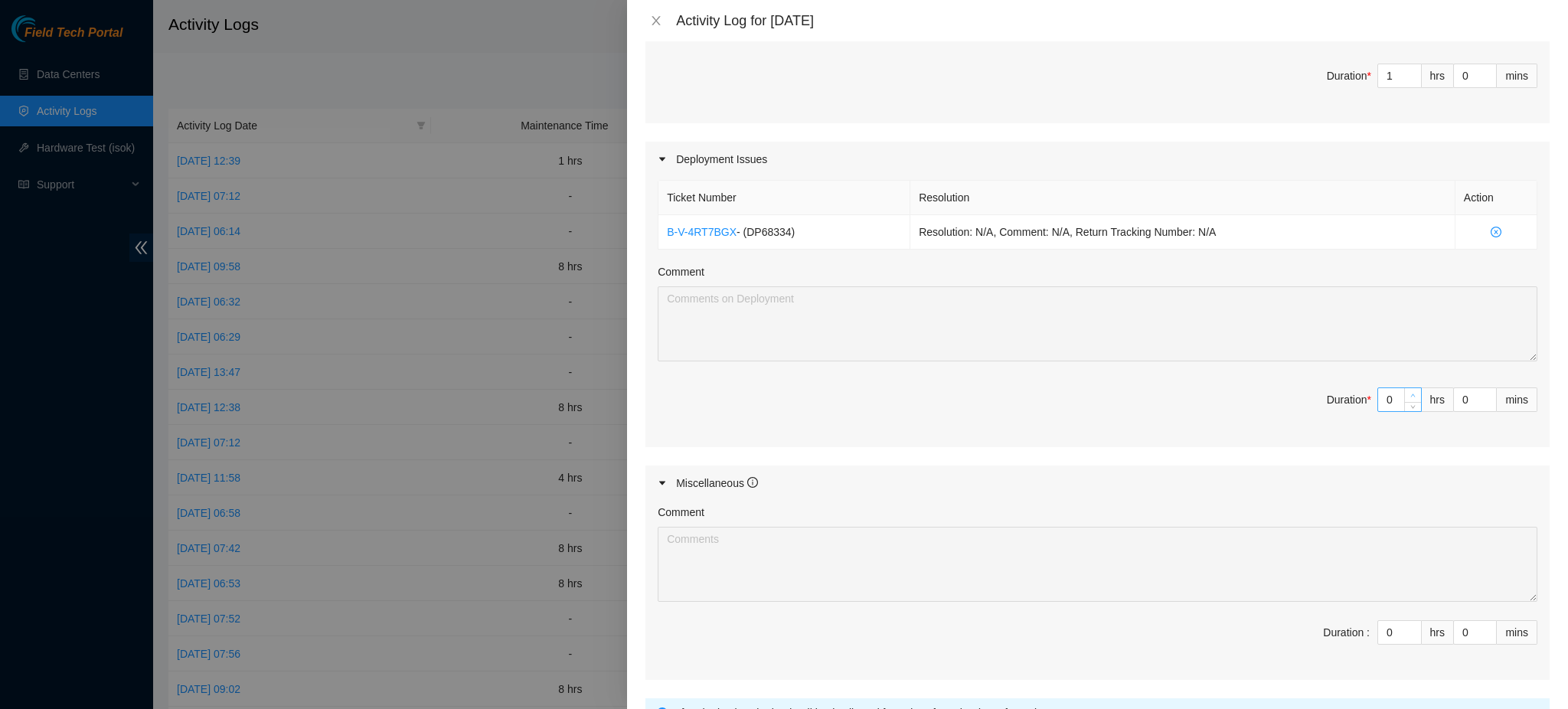
type input "1"
type input "2"
click at [1410, 397] on icon "up" at bounding box center [1413, 395] width 5 height 5
type input "2"
type input "3"
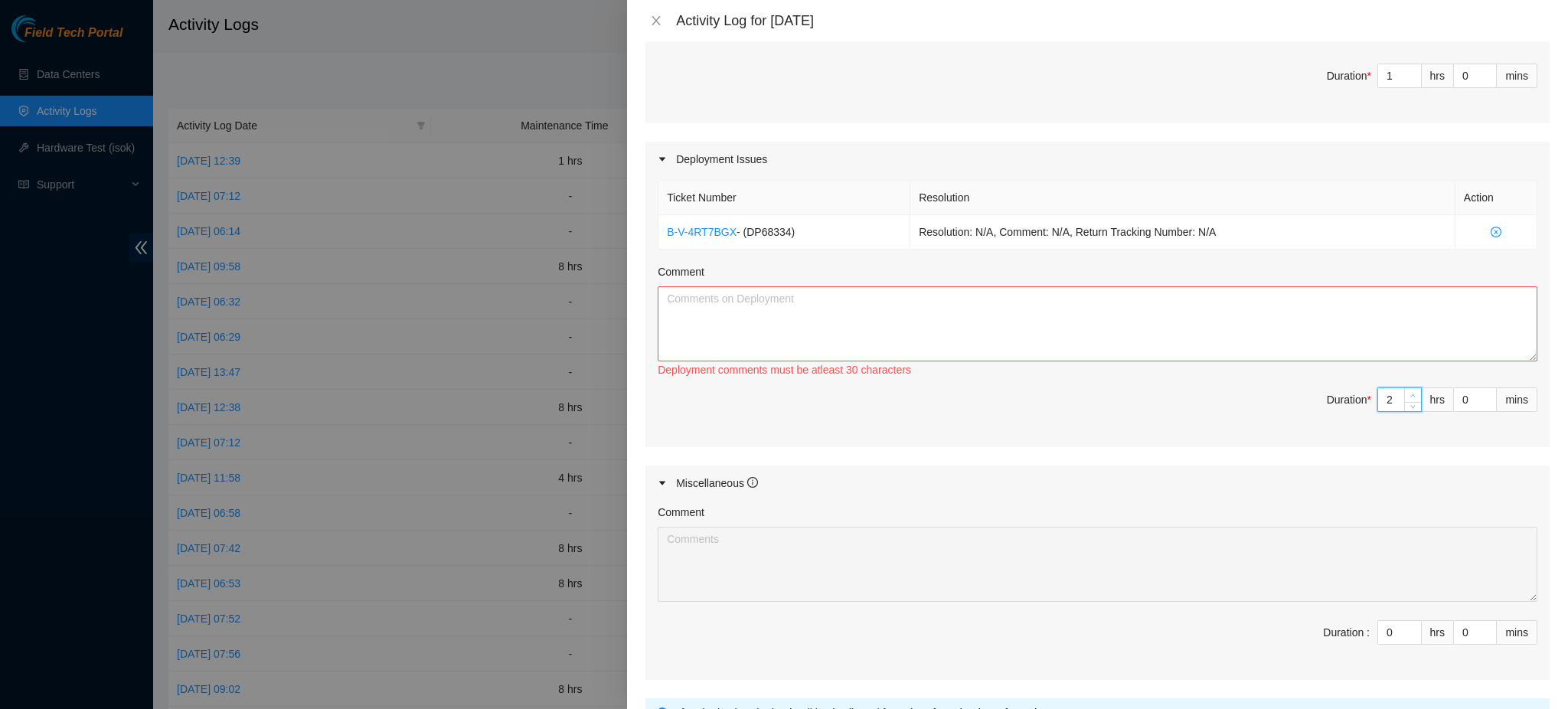
click at [1410, 397] on icon "up" at bounding box center [1413, 395] width 5 height 5
type input "3"
type input "4"
click at [1410, 397] on icon "up" at bounding box center [1413, 395] width 5 height 5
type input "4"
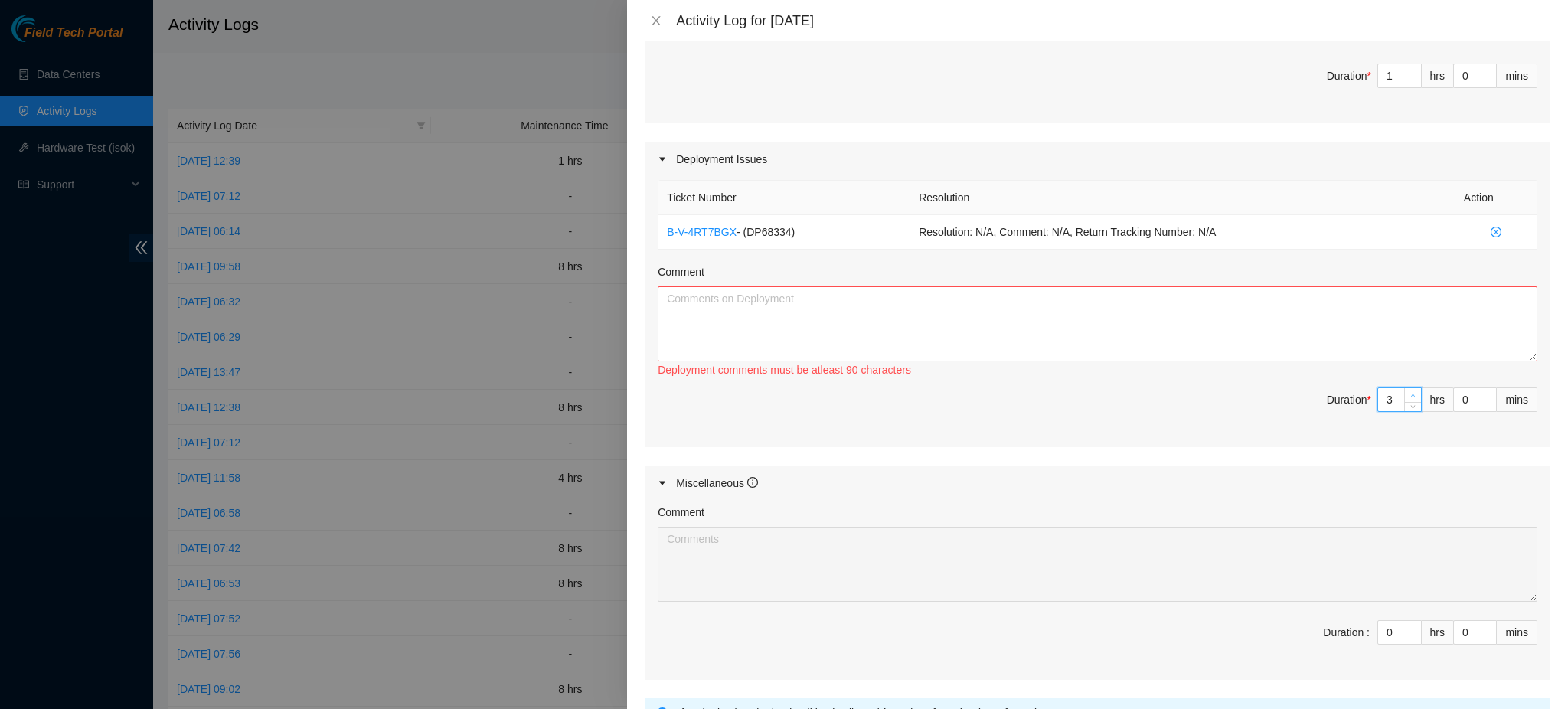
type input "5"
click at [1410, 397] on icon "up" at bounding box center [1413, 395] width 5 height 5
type input "5"
type input "6"
click at [1410, 397] on icon "up" at bounding box center [1413, 395] width 5 height 5
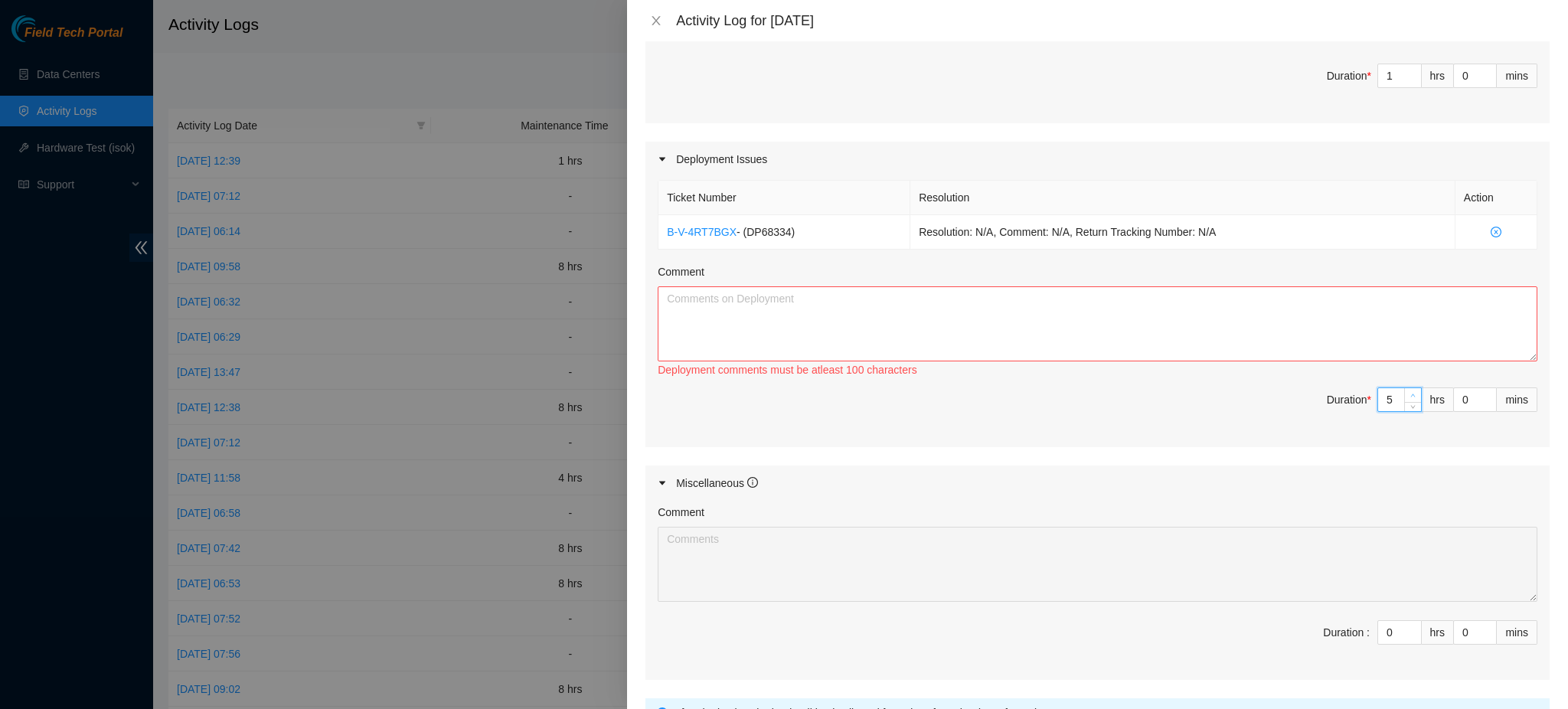
type input "6"
type input "7"
click at [1410, 398] on icon "up" at bounding box center [1413, 395] width 5 height 5
type input "7"
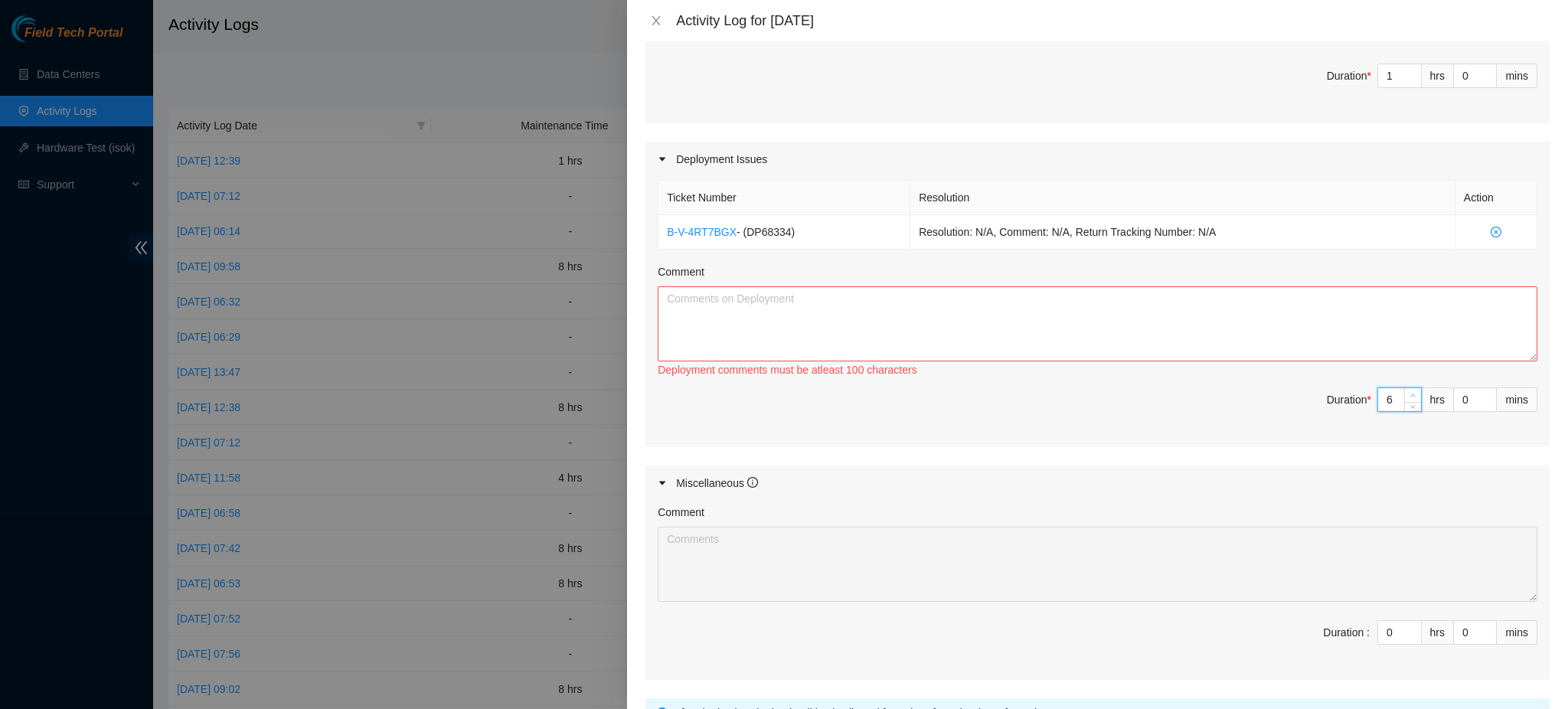
type input "8"
click at [1143, 298] on textarea "Comment" at bounding box center [1097, 324] width 880 height 75
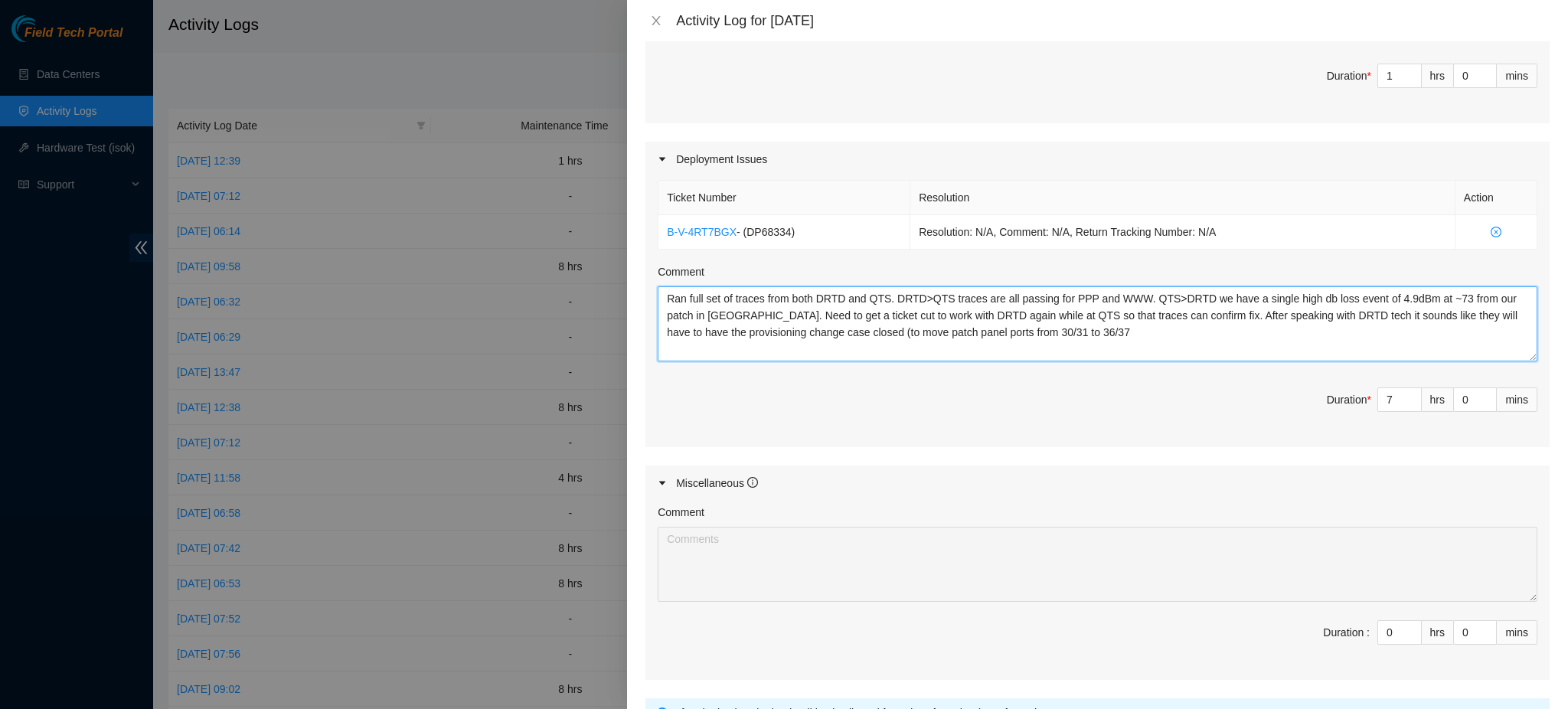
click at [1037, 334] on textarea "Ran full set of traces from both DRTD and QTS. DRTD>QTS traces are all passing …" at bounding box center [1097, 324] width 880 height 75
click at [1097, 328] on textarea "Ran full set of traces from both DRTD and QTS. DRTD>QTS traces are all passing …" at bounding box center [1097, 324] width 880 height 75
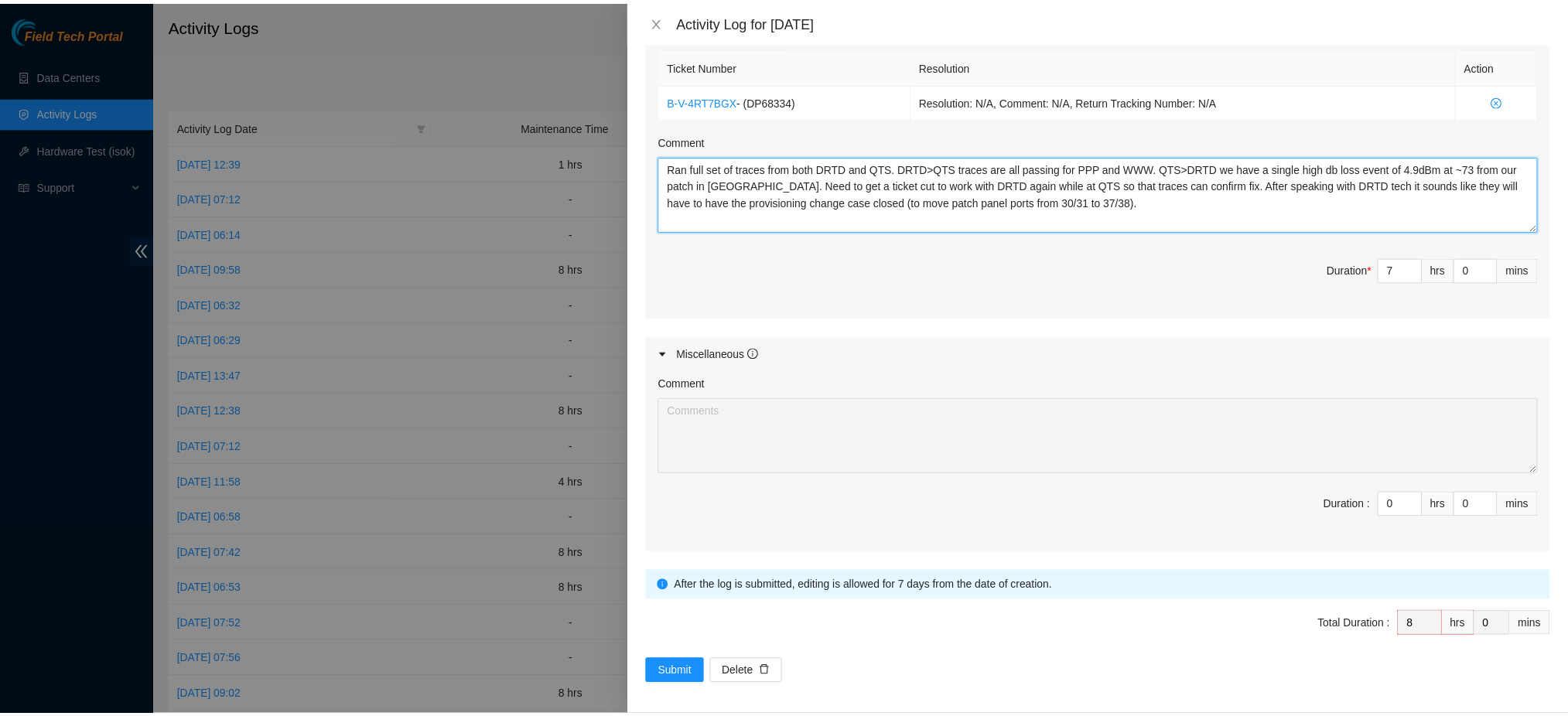
scroll to position [654, 0]
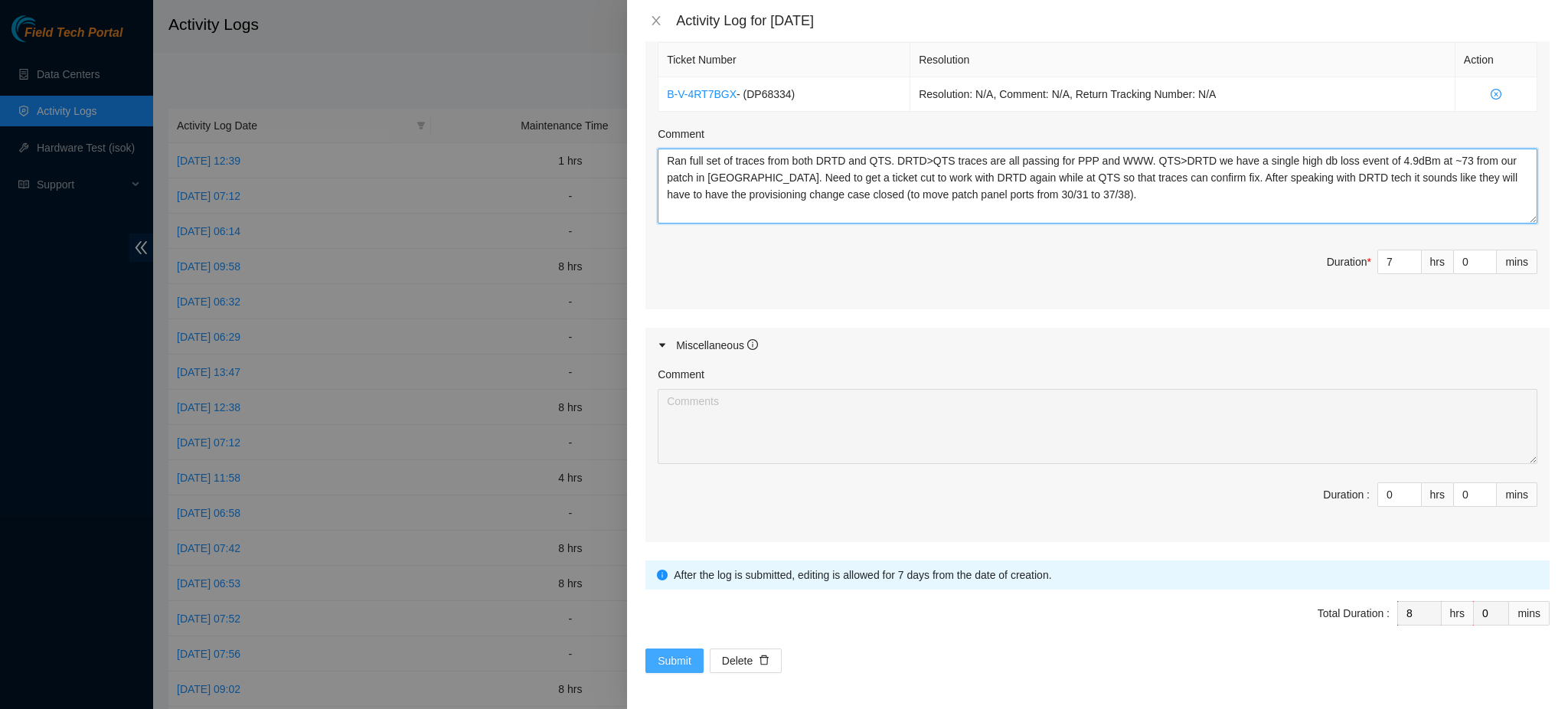
type textarea "Ran full set of traces from both DRTD and QTS. DRTD>QTS traces are all passing …"
click at [686, 657] on span "Submit" at bounding box center [674, 661] width 33 height 17
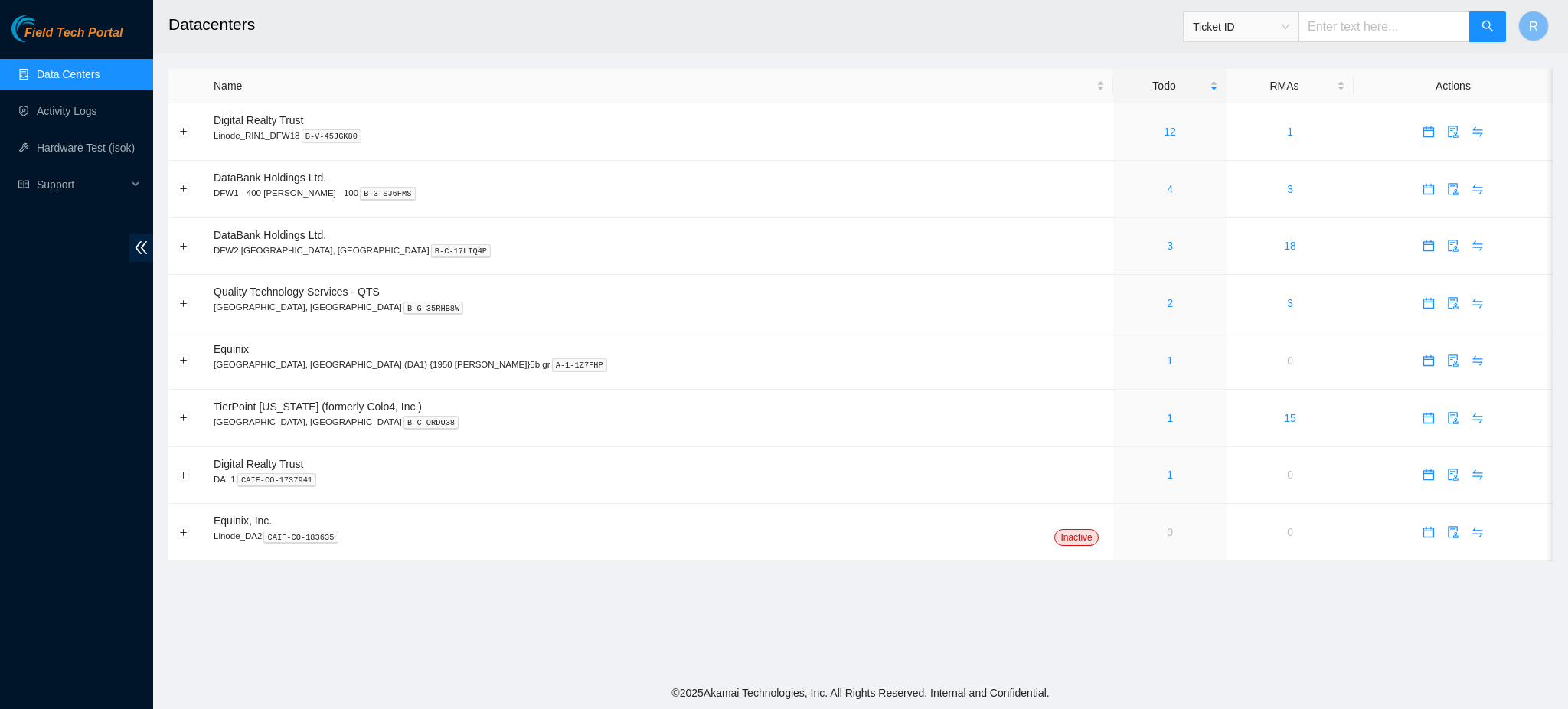
click at [99, 68] on link "Data Centers" at bounding box center [68, 74] width 63 height 12
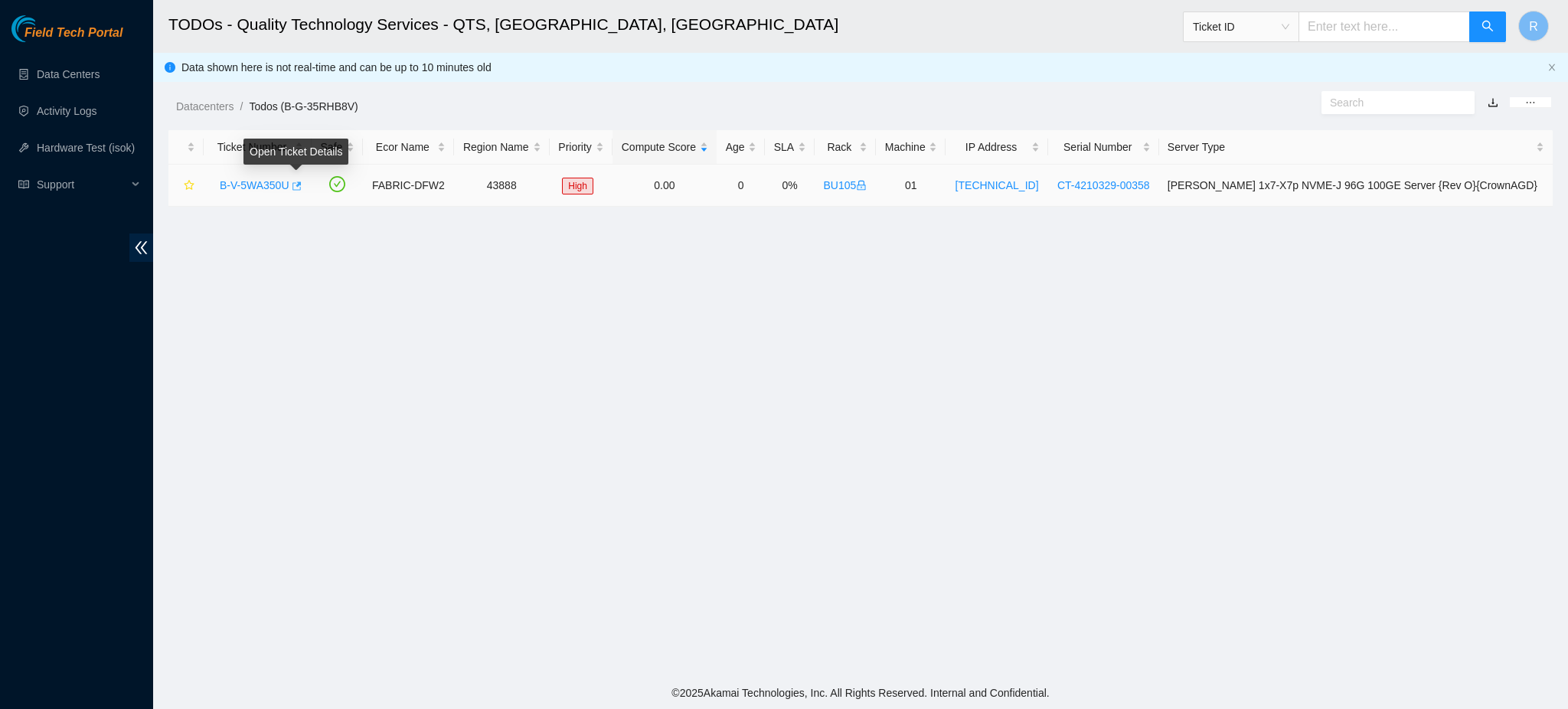
click at [296, 185] on icon "button" at bounding box center [297, 186] width 9 height 9
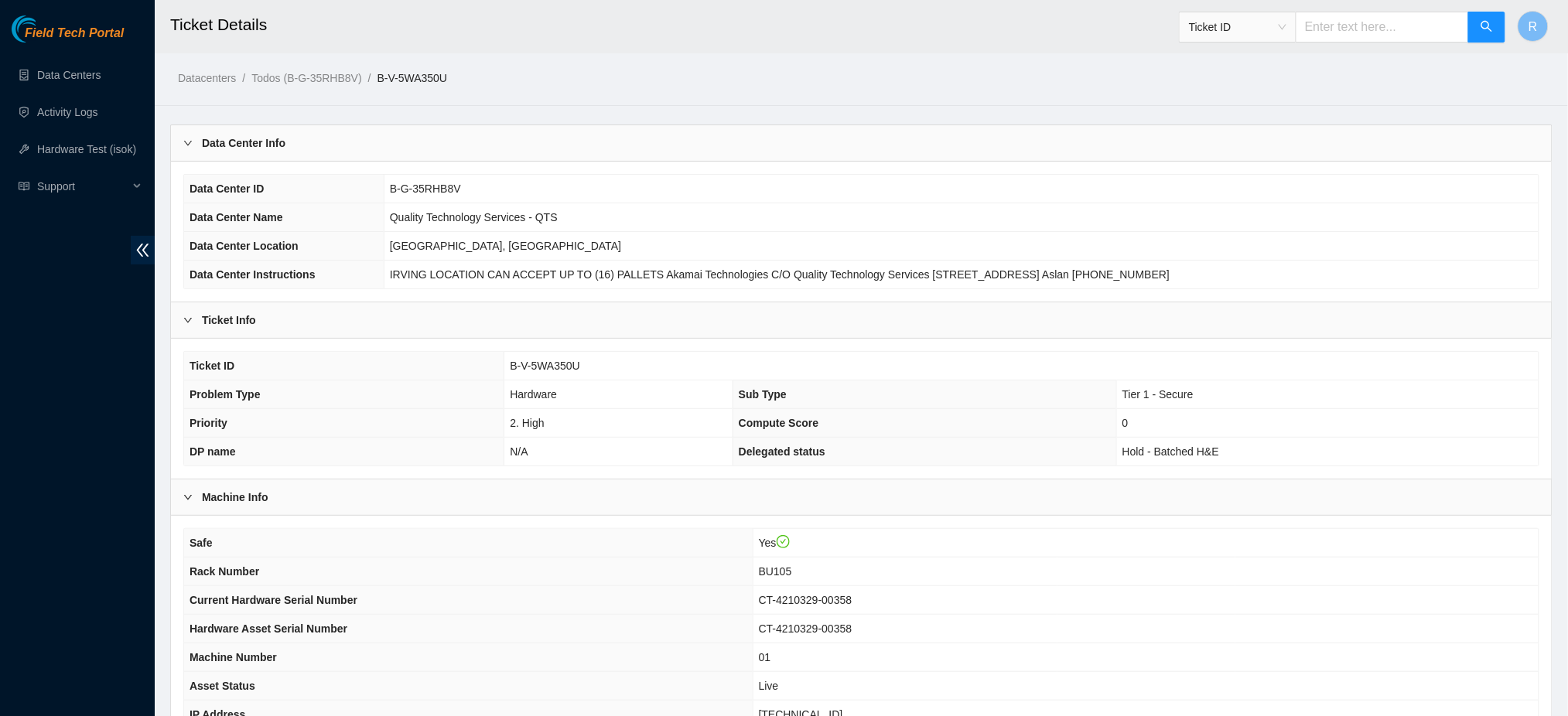
scroll to position [206, 0]
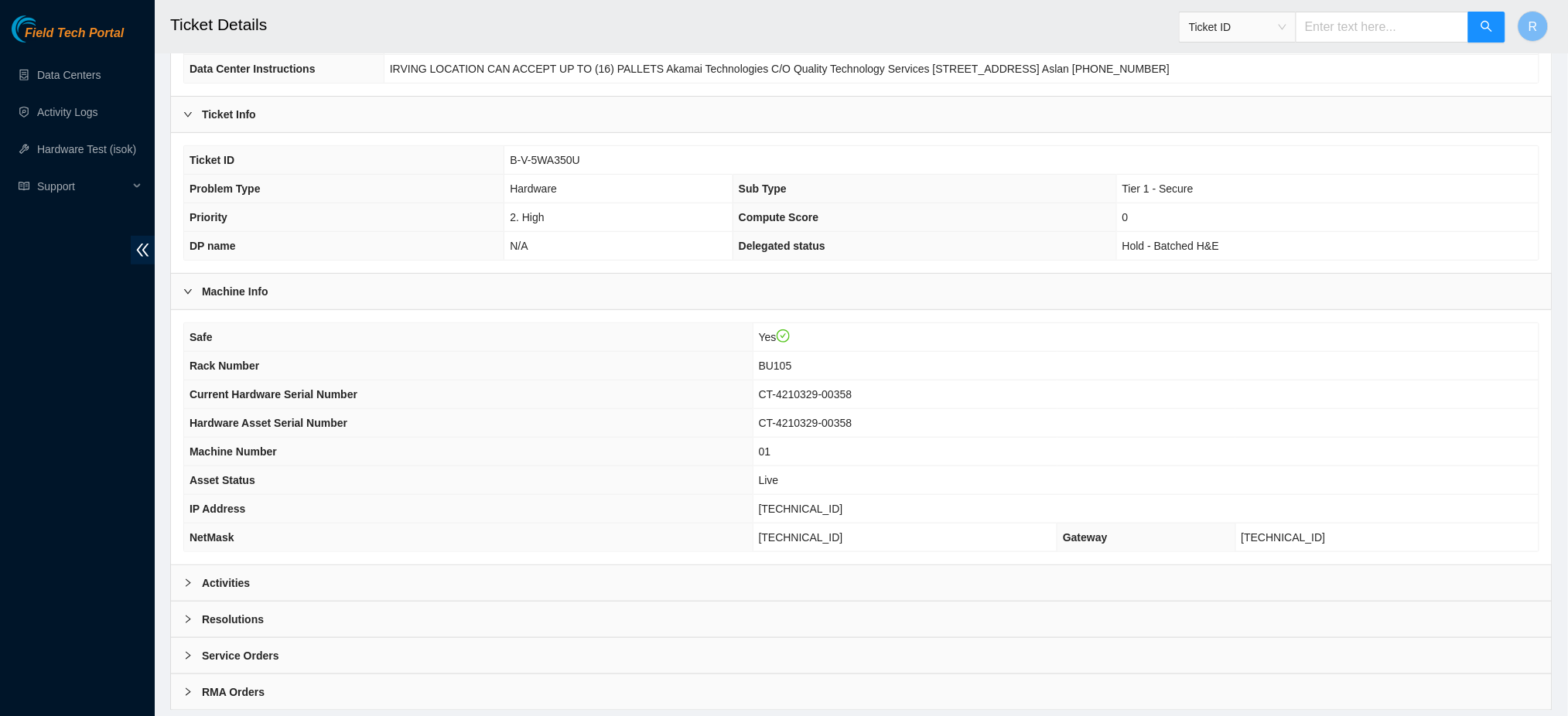
click at [345, 583] on div "Activities" at bounding box center [861, 582] width 1380 height 35
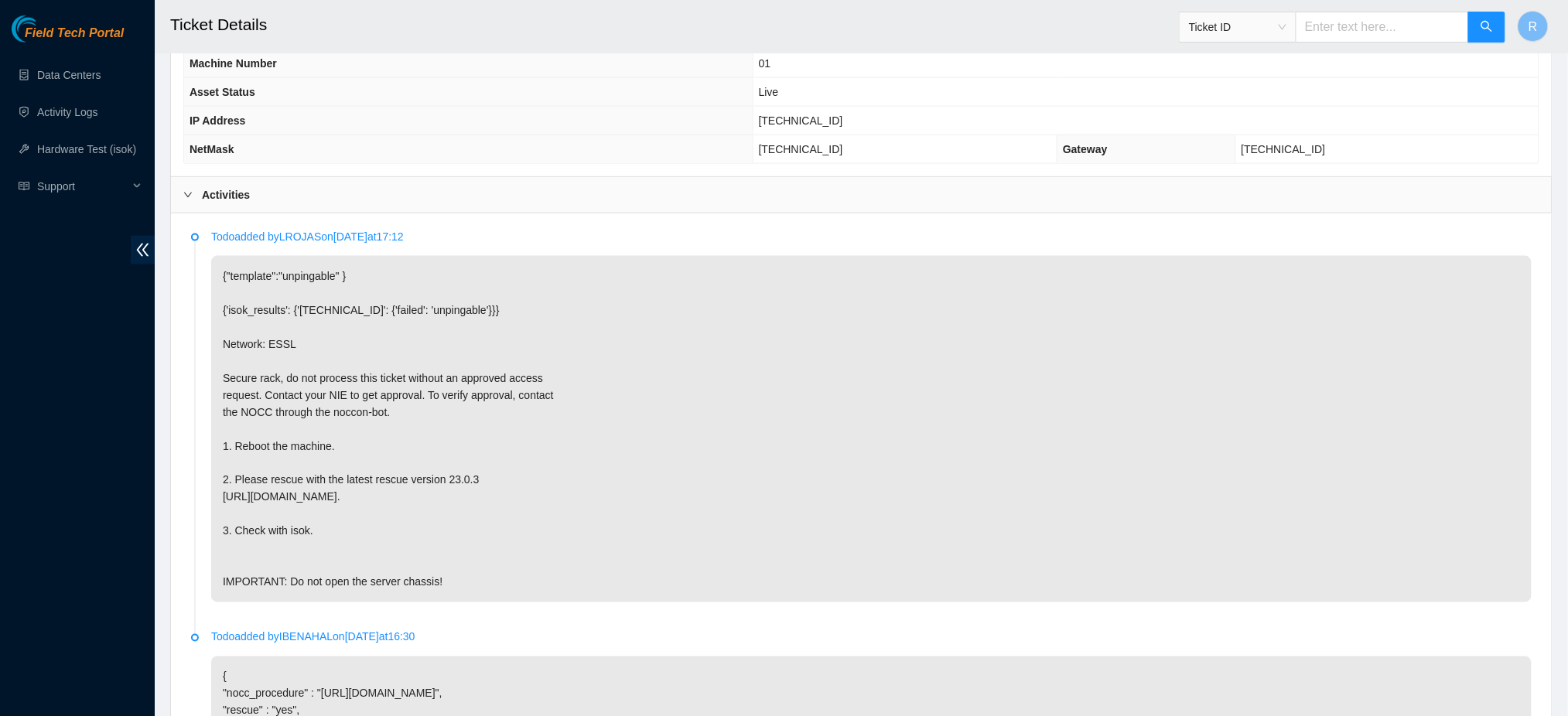
scroll to position [181, 0]
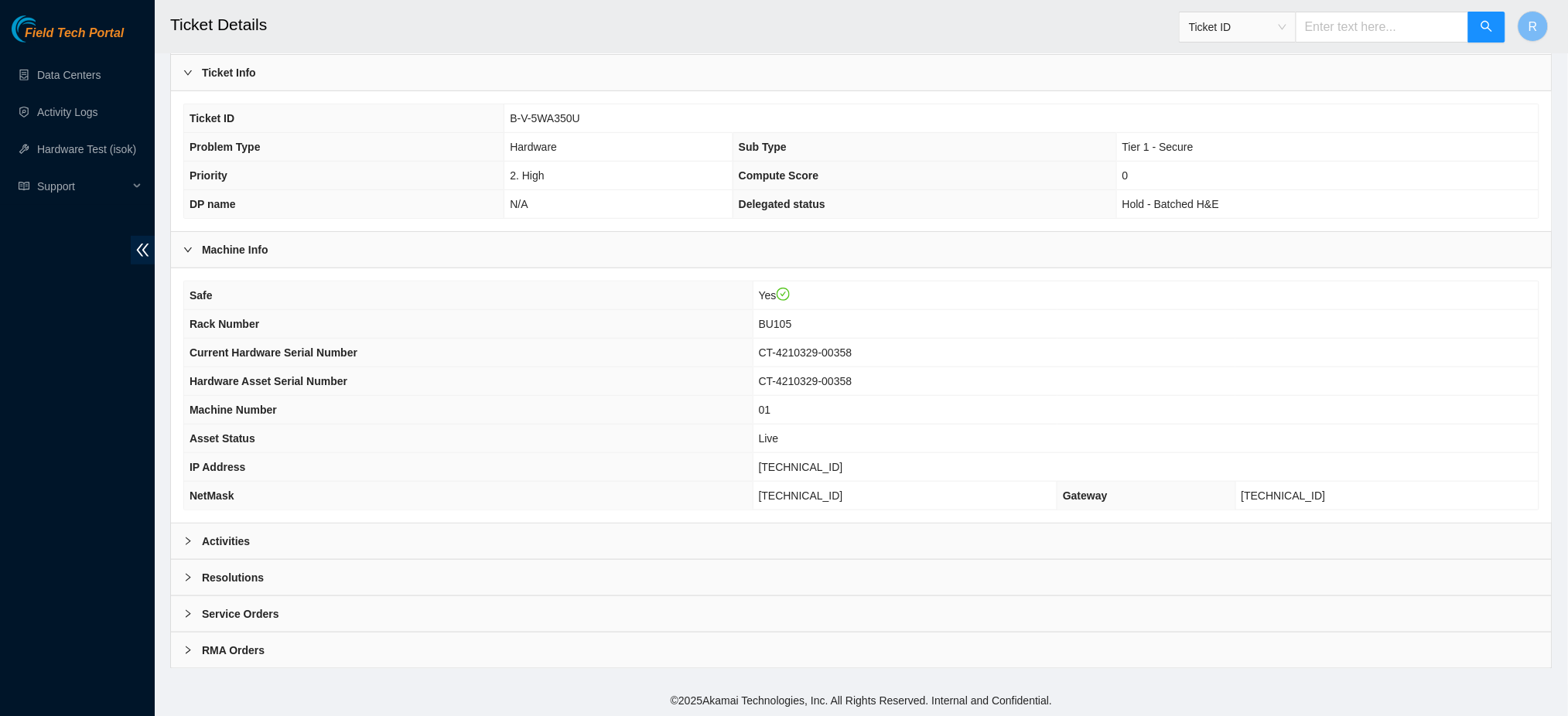
scroll to position [249, 0]
click at [433, 548] on div "Activities" at bounding box center [861, 540] width 1380 height 35
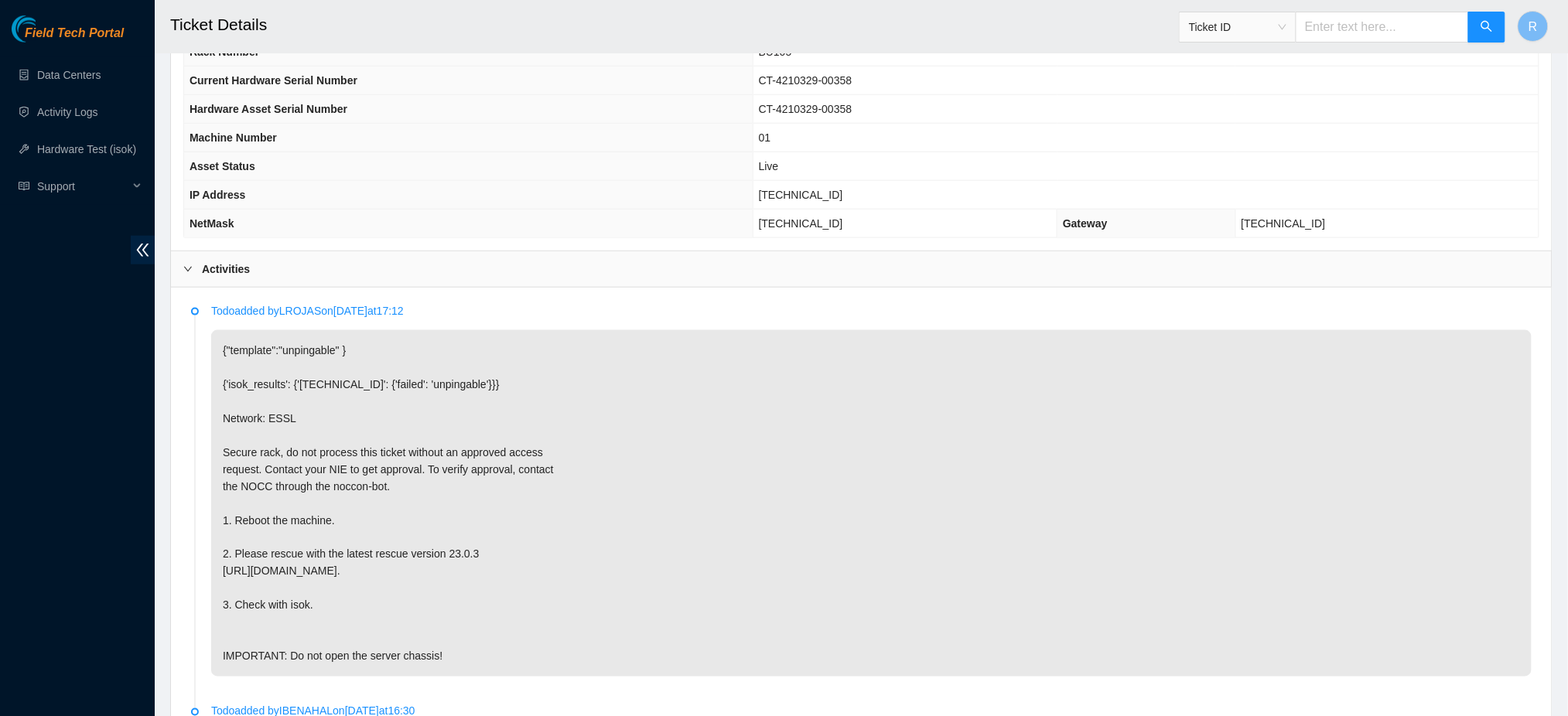
scroll to position [558, 0]
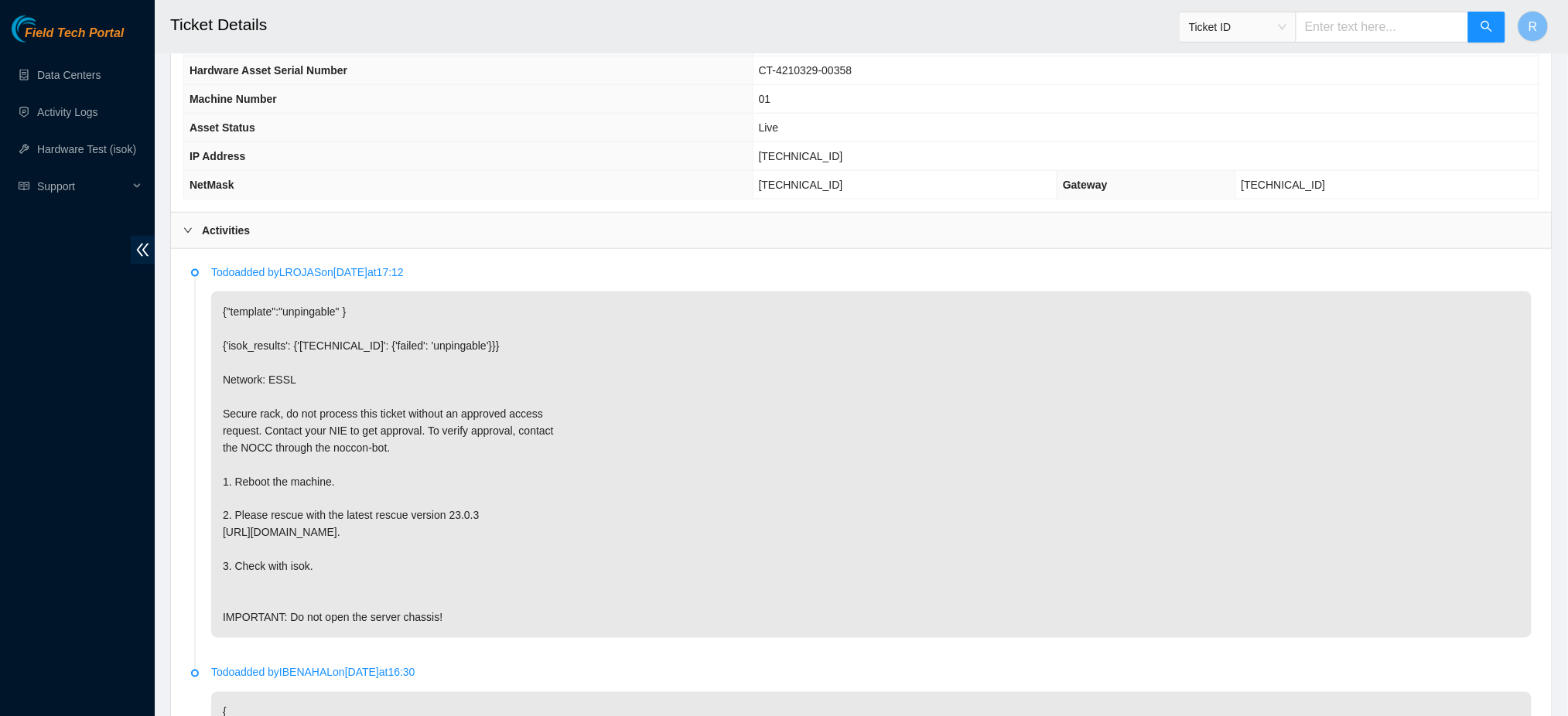
click at [486, 224] on div "Activities" at bounding box center [861, 230] width 1380 height 35
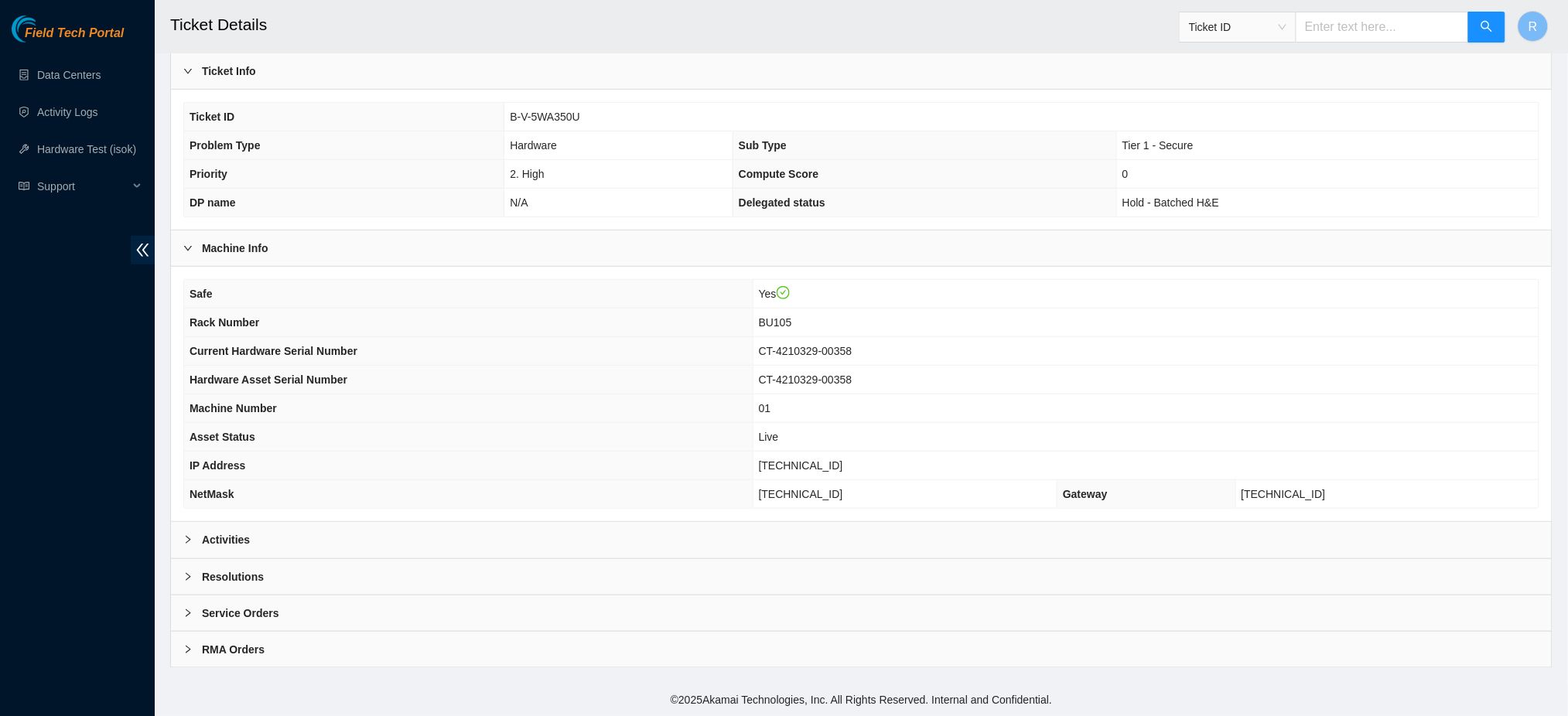
scroll to position [249, 0]
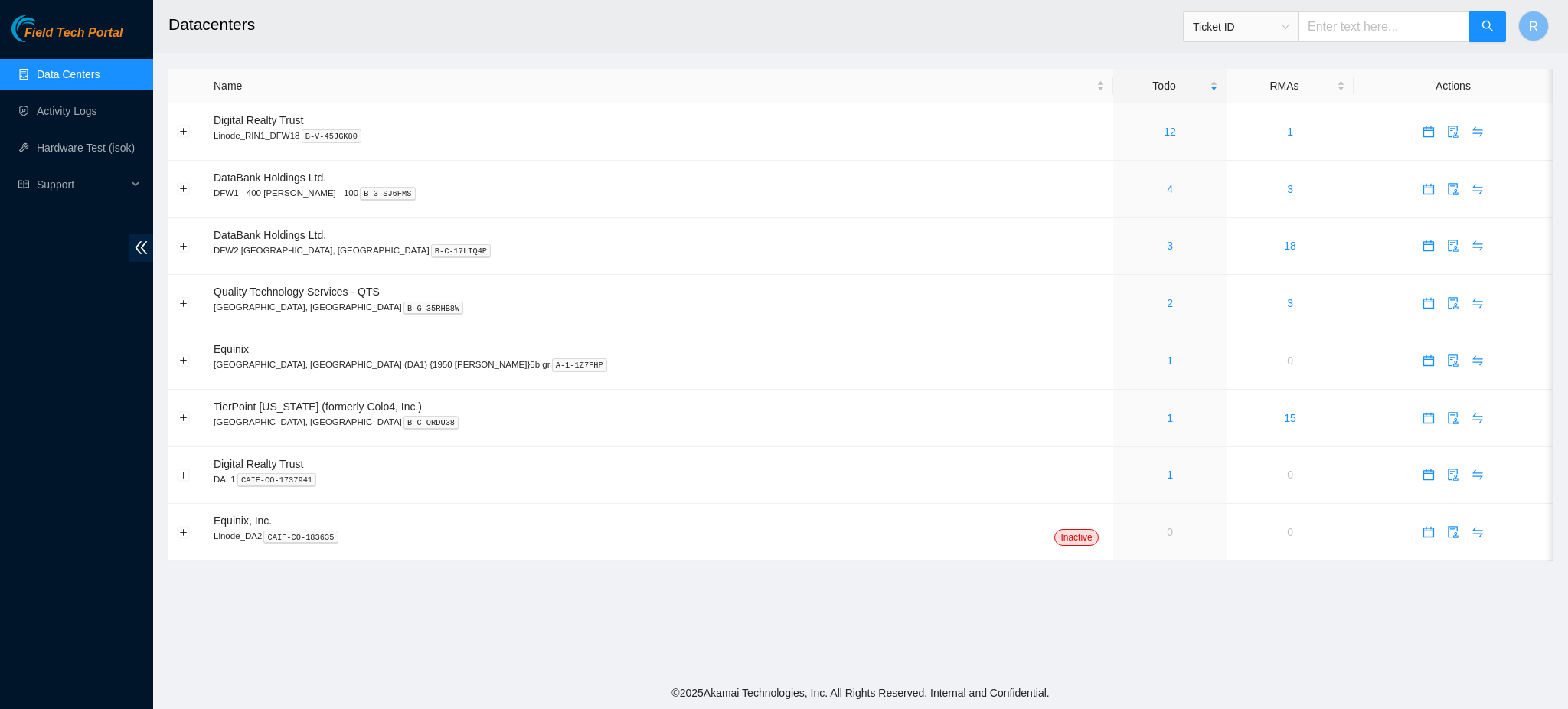
click at [1202, 621] on main "Datacenters Ticket ID R Name Todo RMAs Actions Digital Realty Trust Linode_RIN1…" at bounding box center [861, 339] width 1415 height 677
